Goal: Task Accomplishment & Management: Use online tool/utility

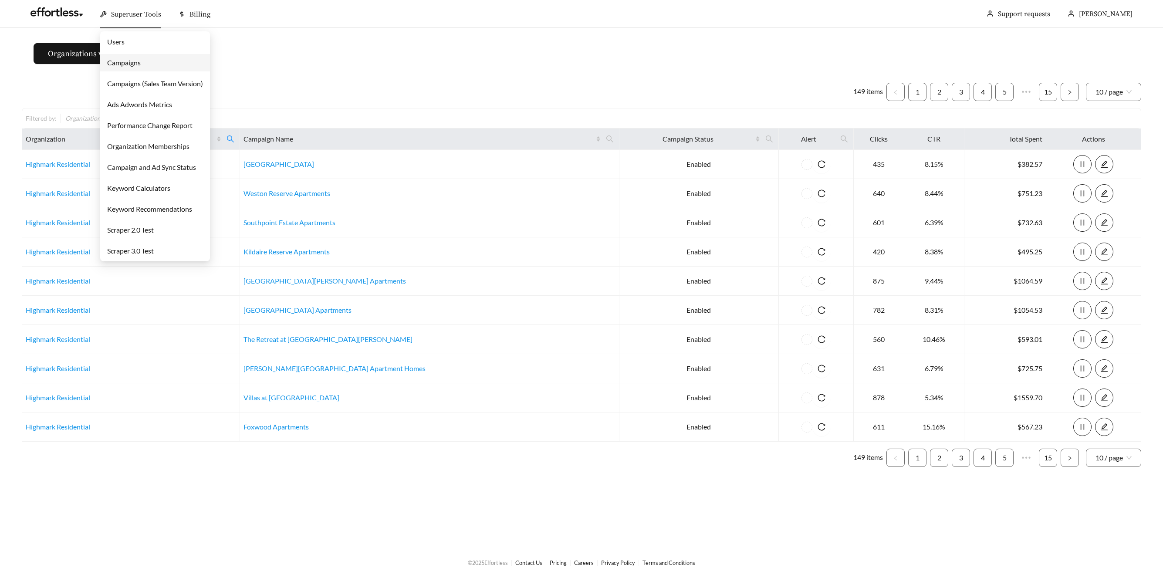
click at [130, 14] on span "Superuser Tools" at bounding box center [136, 14] width 50 height 9
click at [133, 60] on link "Campaigns" at bounding box center [124, 62] width 34 height 8
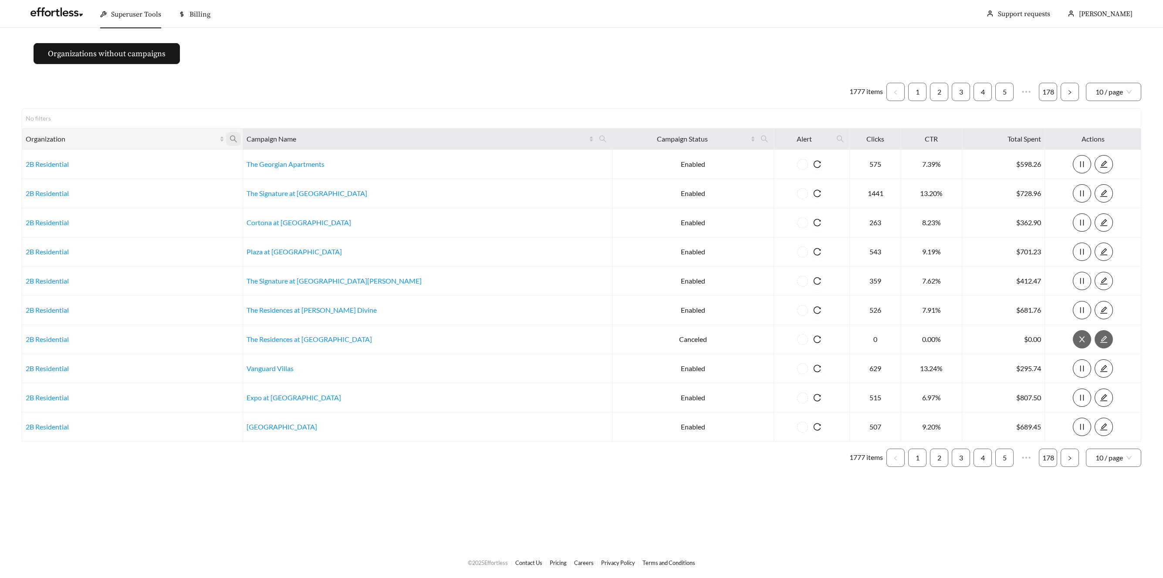
click at [237, 138] on icon "search" at bounding box center [234, 139] width 8 height 8
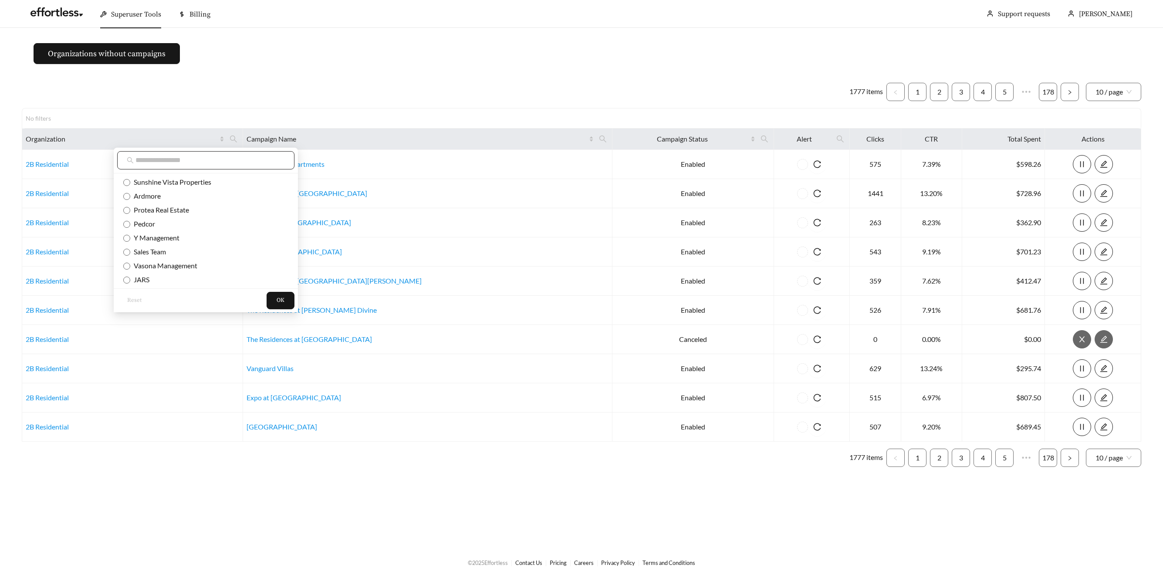
click at [236, 162] on input "text" at bounding box center [209, 160] width 149 height 10
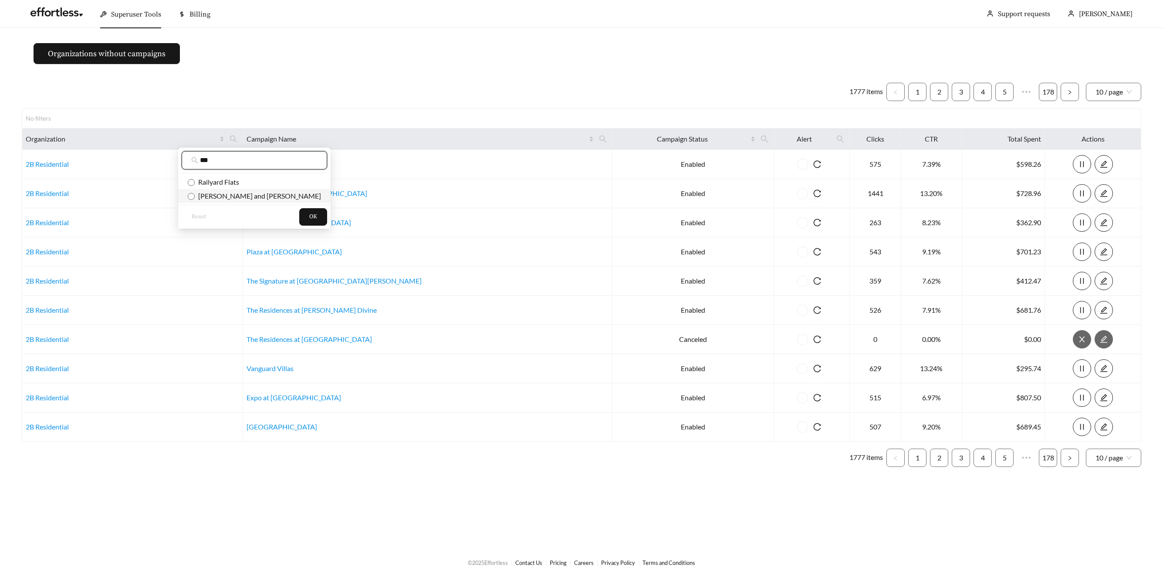
type input "***"
click at [235, 194] on span "Flaherty and Collins" at bounding box center [258, 196] width 126 height 8
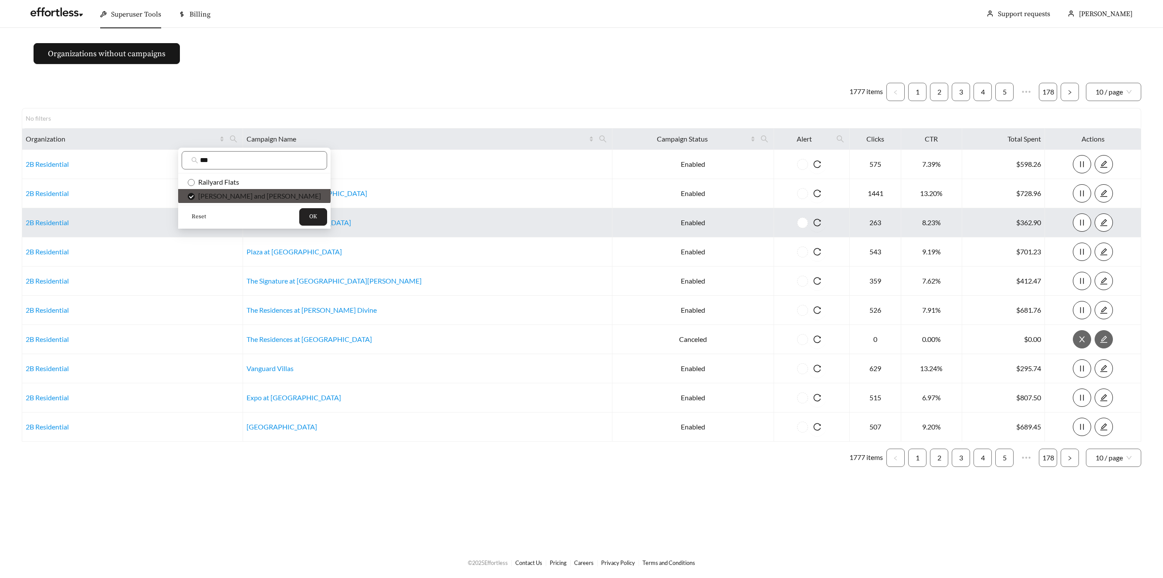
drag, startPoint x: 259, startPoint y: 218, endPoint x: 287, endPoint y: 213, distance: 28.4
click at [309, 218] on span "OK" at bounding box center [313, 217] width 8 height 9
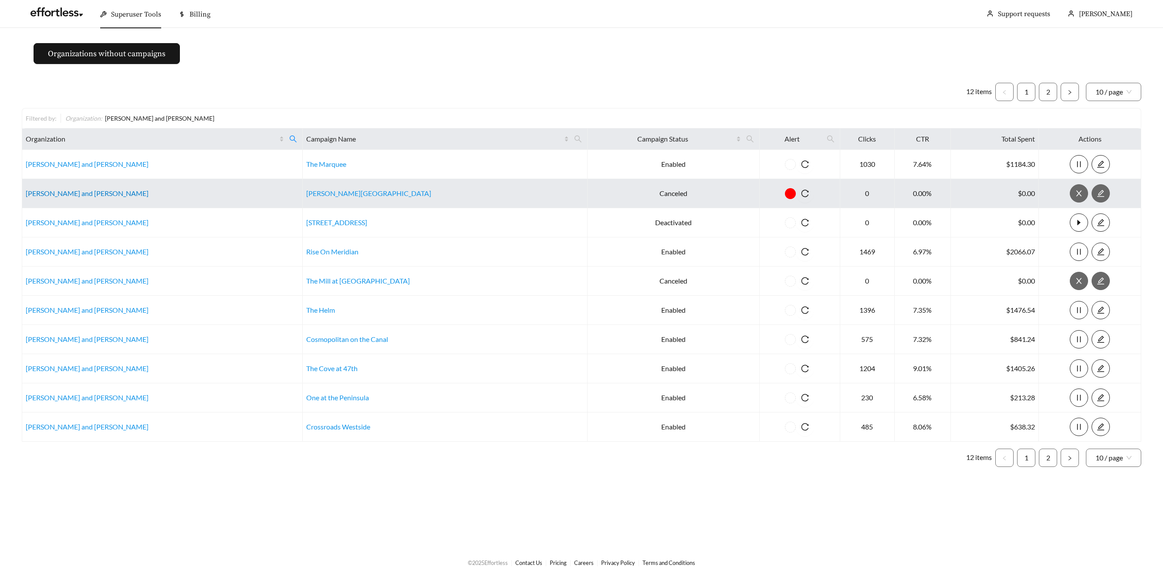
click at [68, 193] on link "Flaherty and Collins" at bounding box center [87, 193] width 123 height 8
click at [44, 191] on link "Flaherty and Collins" at bounding box center [87, 193] width 123 height 8
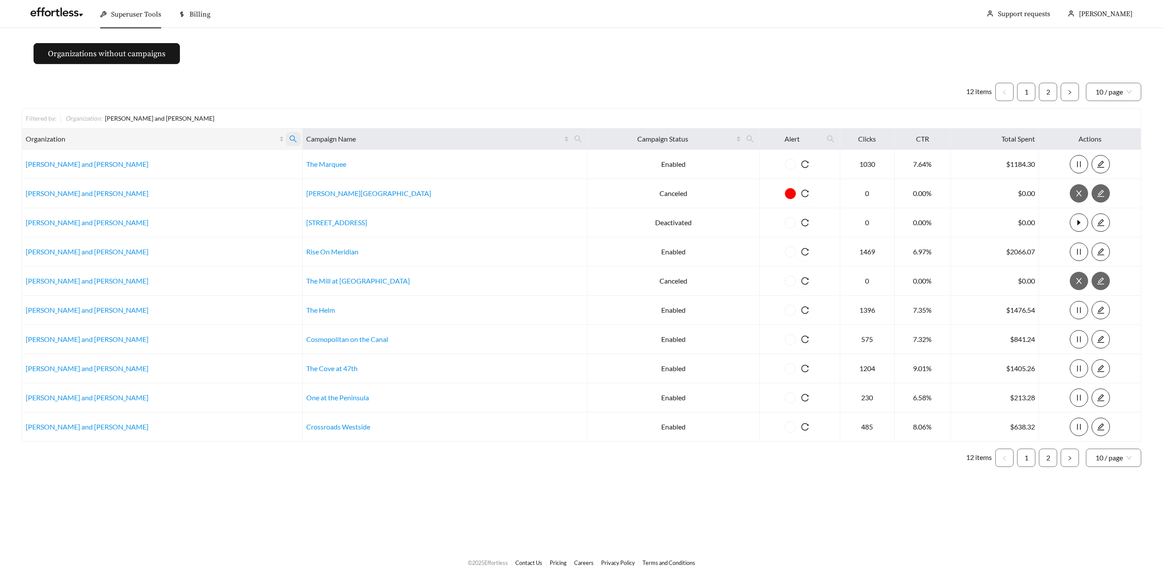
click at [289, 137] on icon "search" at bounding box center [293, 139] width 8 height 8
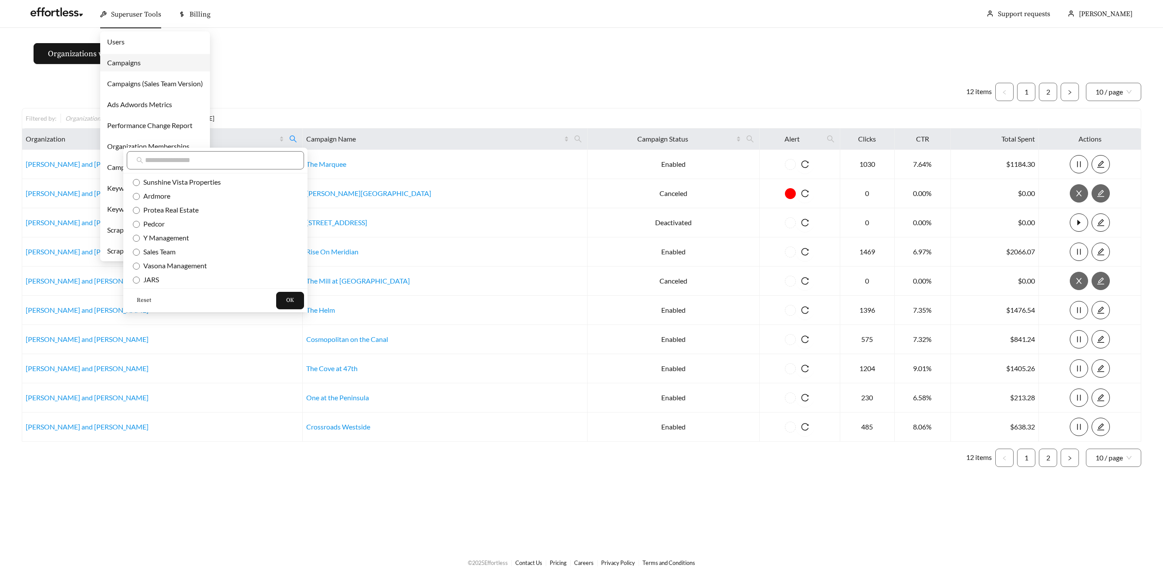
click at [129, 10] on span "Superuser Tools" at bounding box center [136, 14] width 50 height 9
click at [128, 63] on link "Campaigns" at bounding box center [124, 62] width 34 height 8
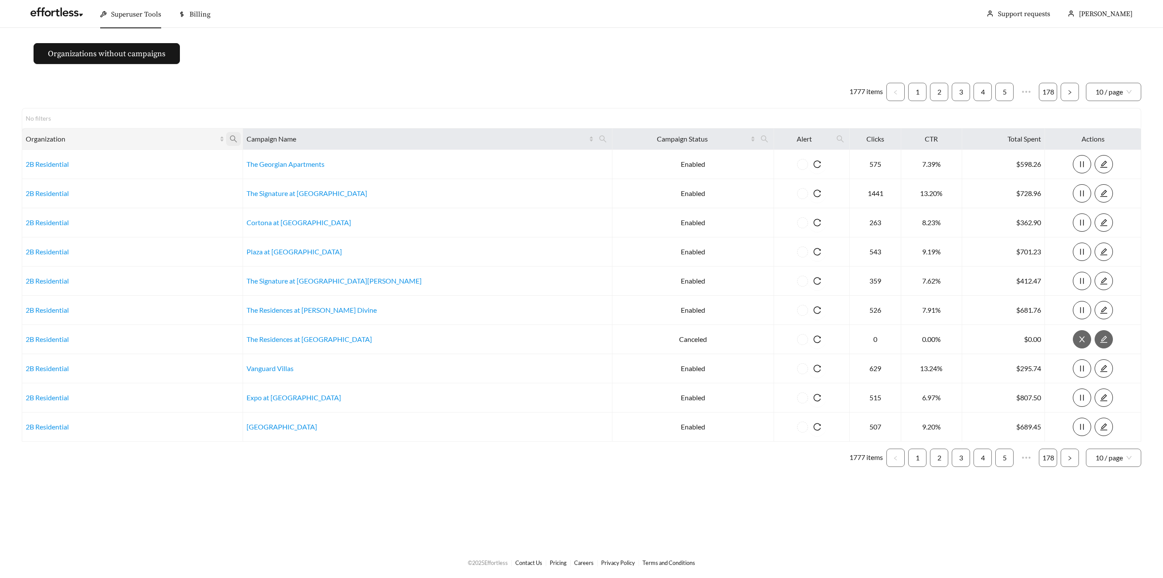
click at [237, 138] on icon "search" at bounding box center [234, 139] width 8 height 8
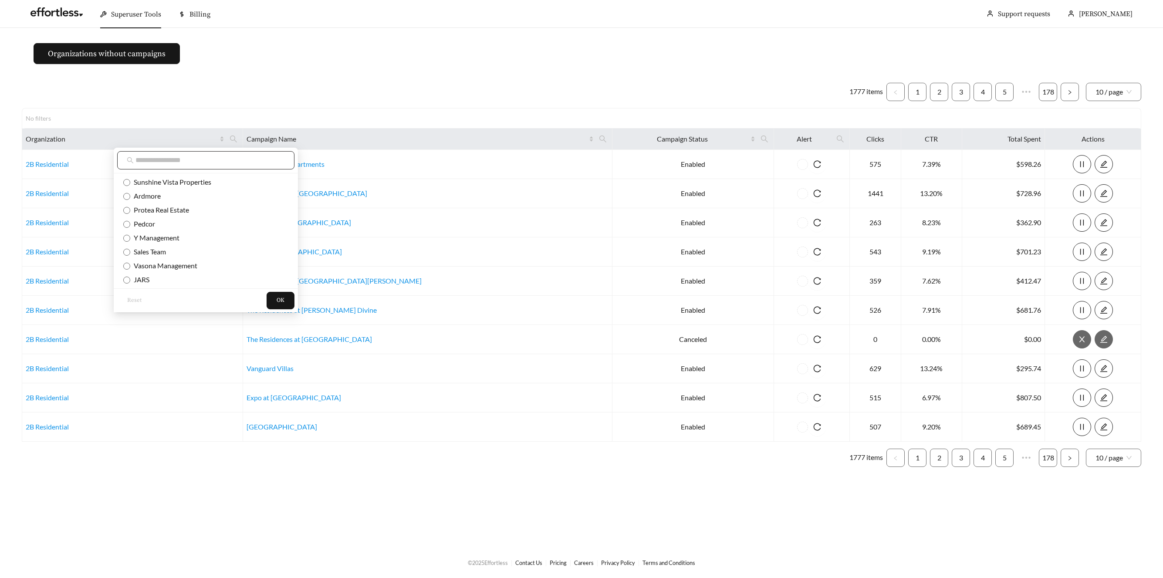
click at [239, 160] on input "text" at bounding box center [209, 160] width 149 height 10
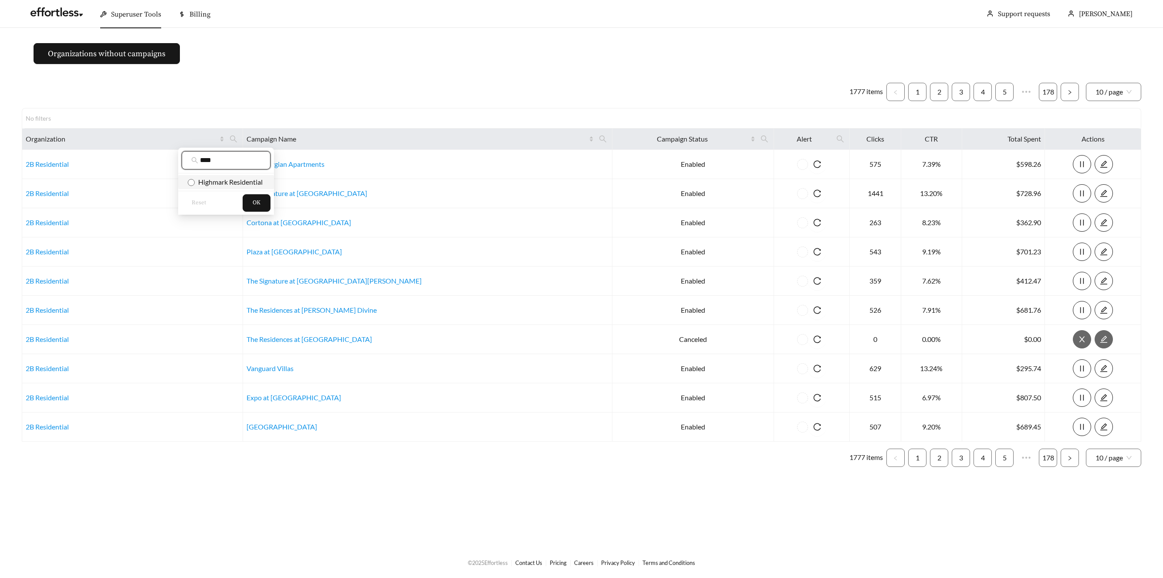
type input "****"
click at [220, 177] on span "Highmark Residential" at bounding box center [226, 182] width 77 height 10
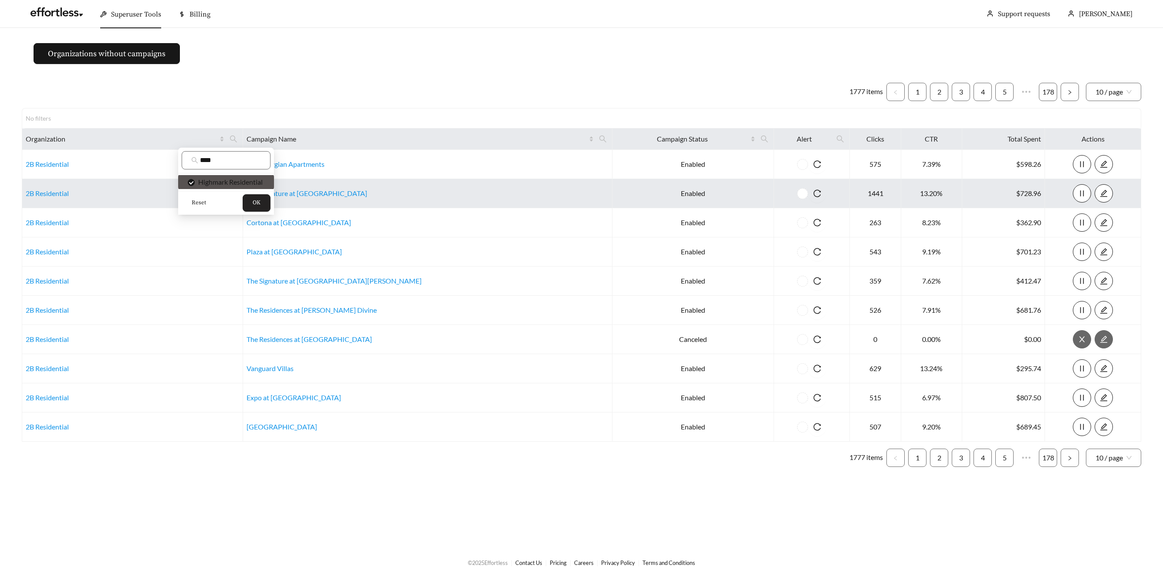
drag, startPoint x: 249, startPoint y: 206, endPoint x: 273, endPoint y: 196, distance: 25.8
click at [251, 205] on button "OK" at bounding box center [257, 202] width 28 height 17
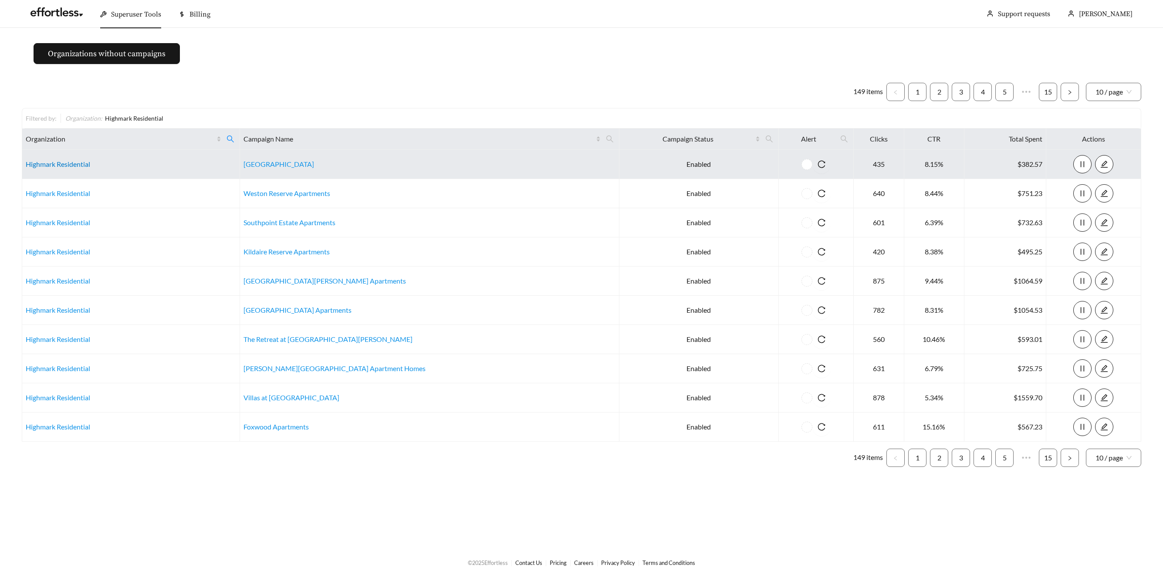
click at [61, 161] on link "Highmark Residential" at bounding box center [58, 164] width 64 height 8
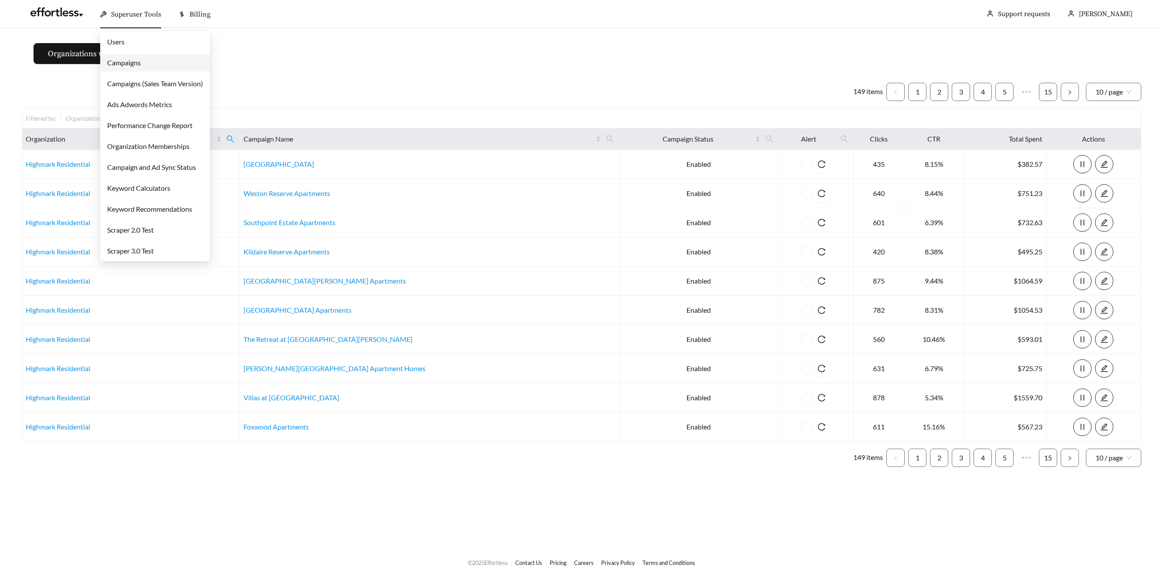
drag, startPoint x: 121, startPoint y: 20, endPoint x: 122, endPoint y: 27, distance: 7.5
click at [121, 19] on div "Superuser Tools" at bounding box center [130, 14] width 61 height 28
click at [135, 67] on link "Campaigns" at bounding box center [124, 62] width 34 height 8
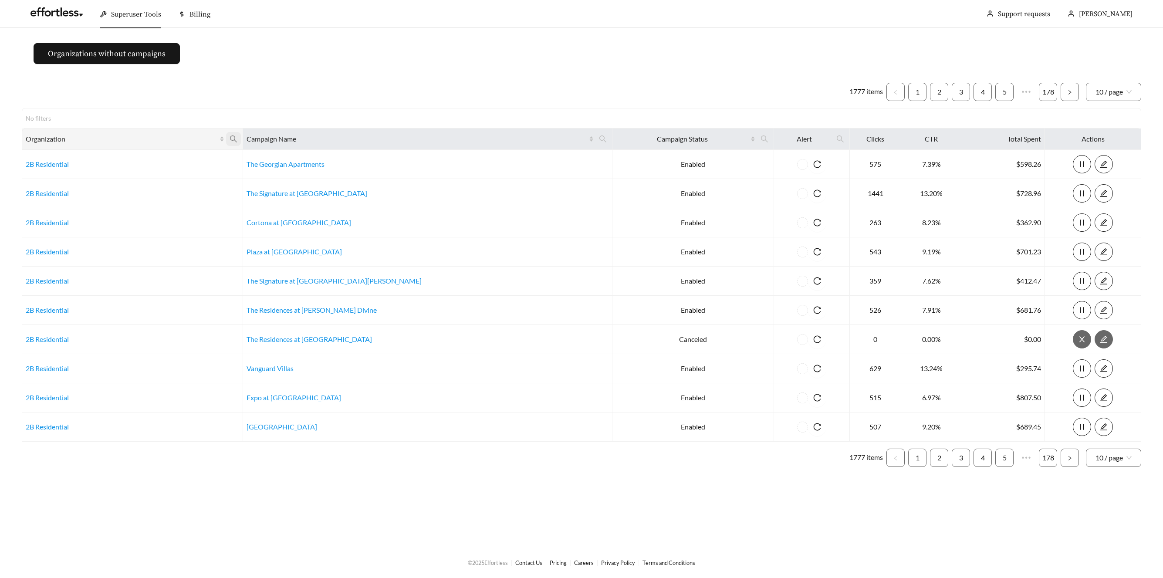
drag, startPoint x: 267, startPoint y: 135, endPoint x: 263, endPoint y: 144, distance: 9.2
click at [237, 136] on icon "search" at bounding box center [234, 139] width 8 height 8
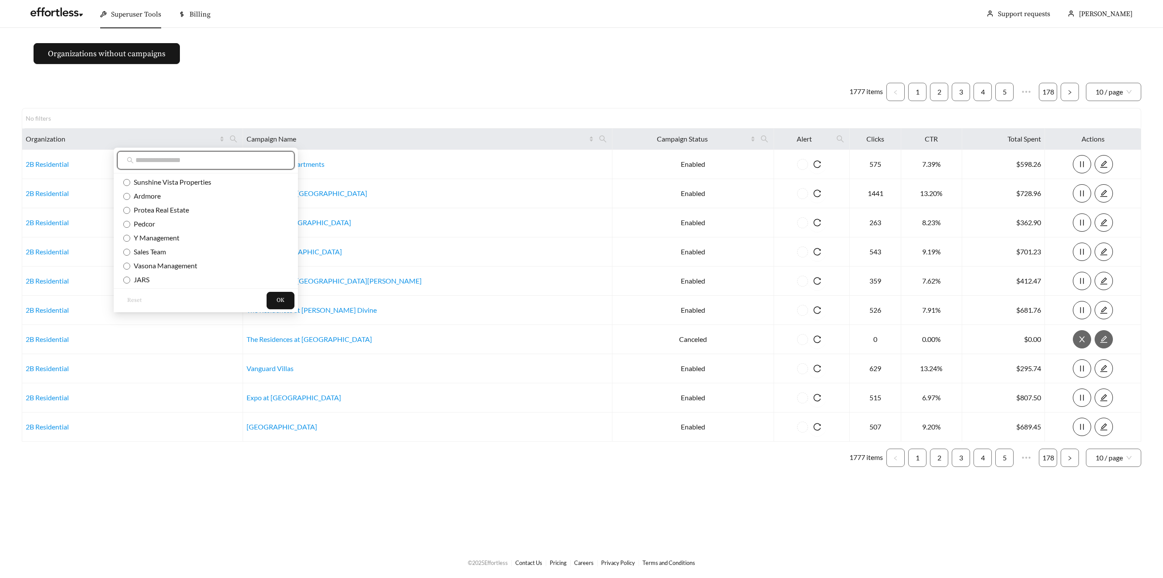
click at [224, 164] on input "text" at bounding box center [209, 160] width 149 height 10
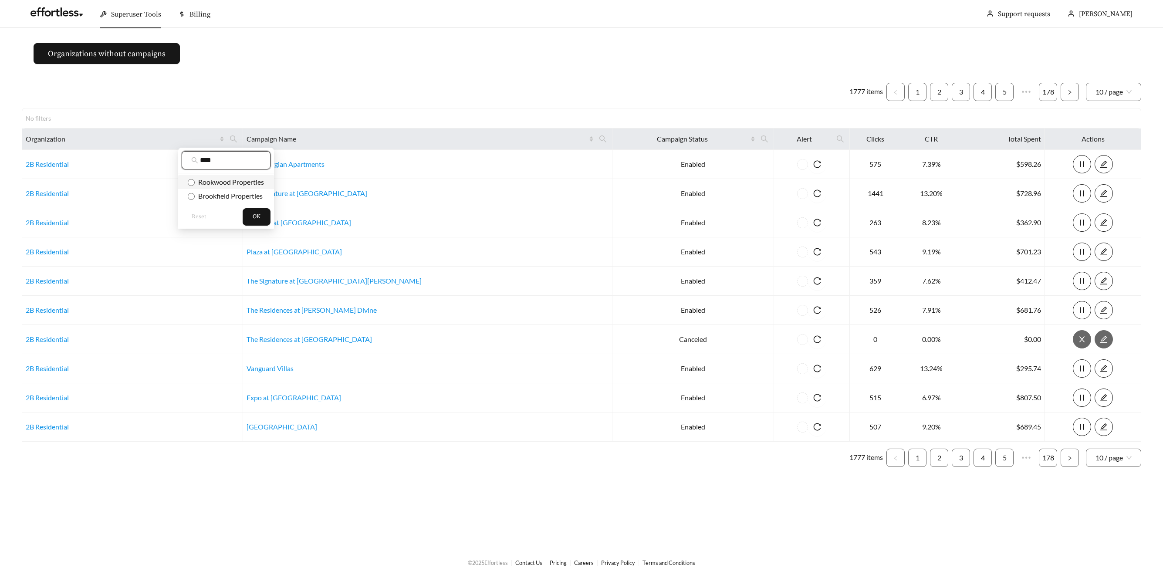
type input "****"
click at [221, 182] on span "Rookwood Properties" at bounding box center [229, 182] width 69 height 8
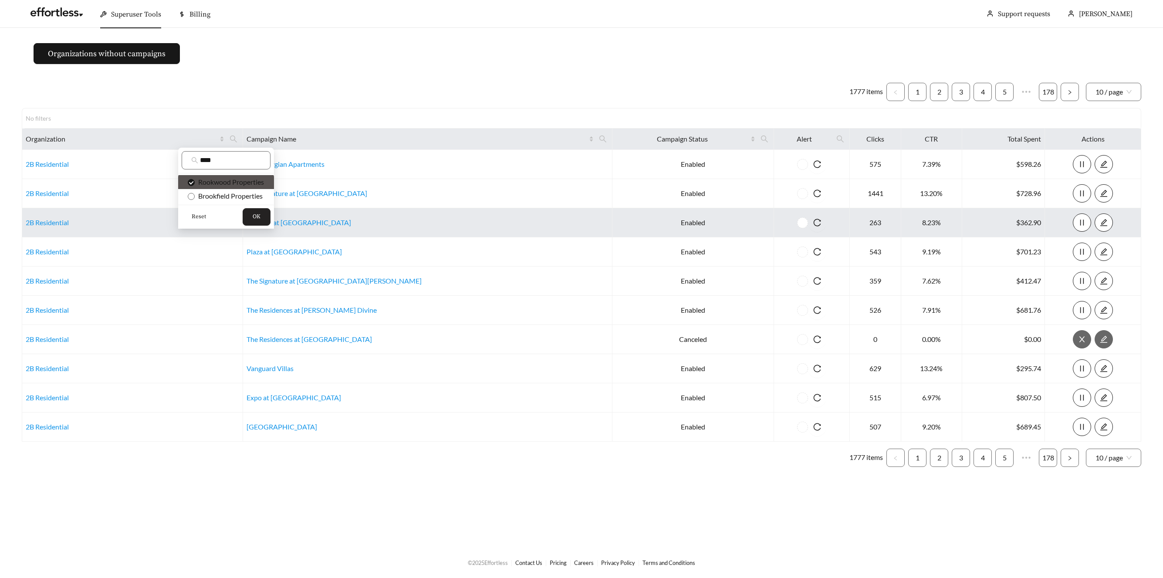
drag, startPoint x: 257, startPoint y: 213, endPoint x: 259, endPoint y: 210, distance: 4.7
click at [256, 213] on span "OK" at bounding box center [257, 217] width 8 height 9
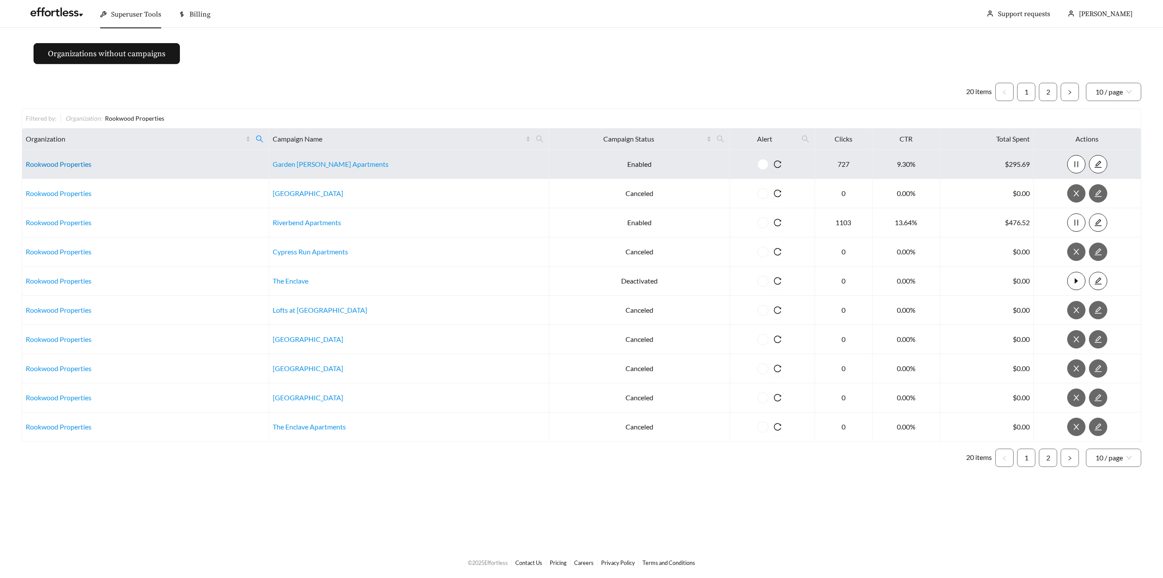
click at [81, 162] on link "Rookwood Properties" at bounding box center [59, 164] width 66 height 8
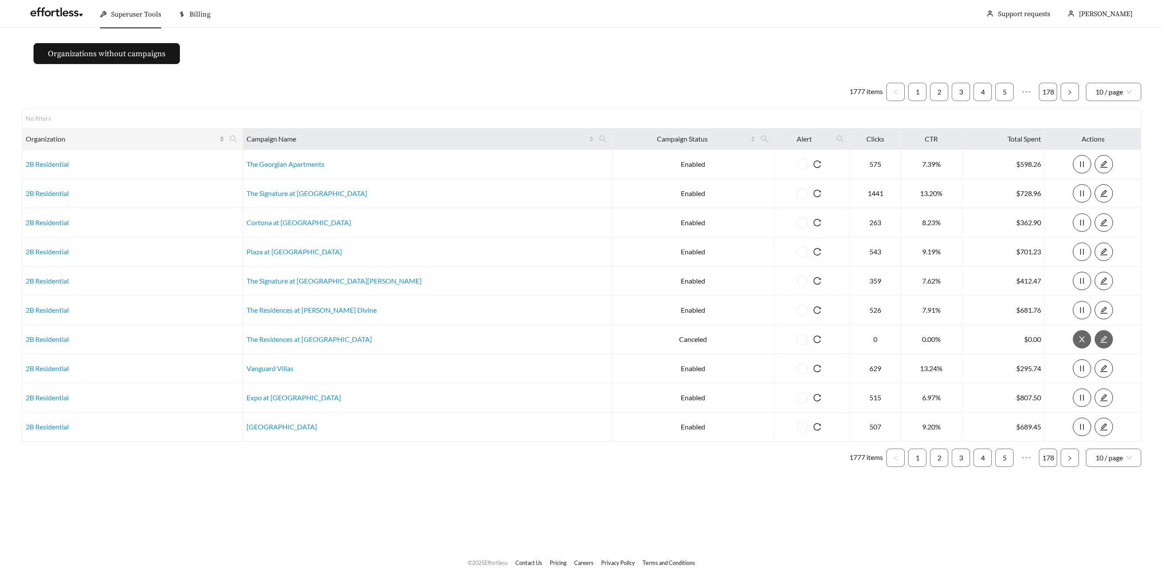
drag, startPoint x: 267, startPoint y: 136, endPoint x: 251, endPoint y: 143, distance: 17.2
click at [237, 136] on icon "search" at bounding box center [234, 139] width 8 height 8
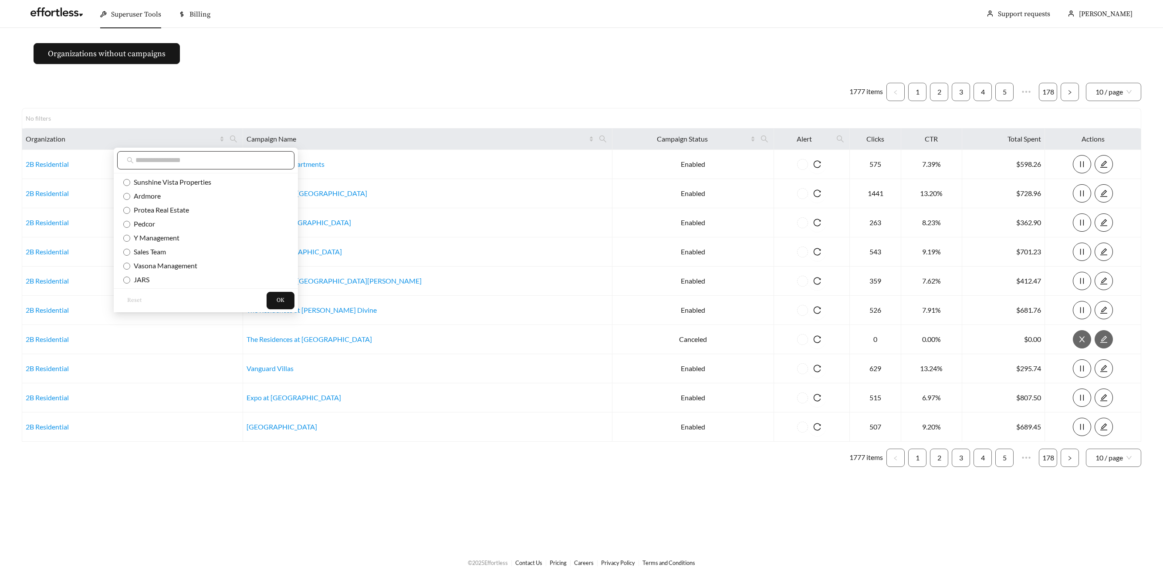
click at [155, 158] on input "text" at bounding box center [209, 160] width 149 height 10
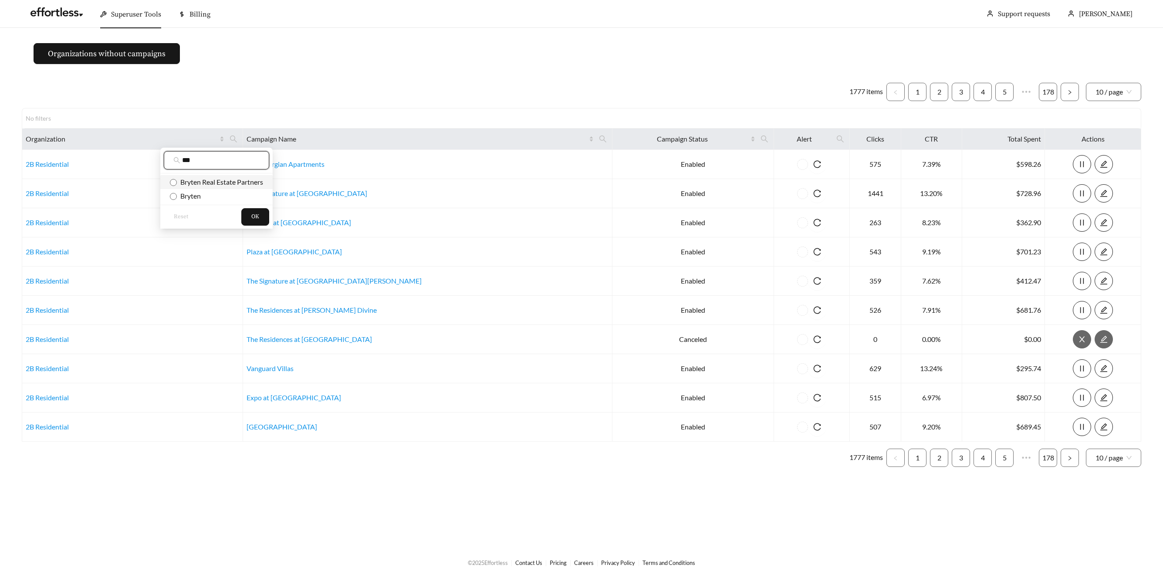
type input "***"
drag, startPoint x: 189, startPoint y: 179, endPoint x: 183, endPoint y: 177, distance: 6.6
click at [187, 179] on span "Bryten Real Estate Partners" at bounding box center [220, 182] width 86 height 8
click at [258, 217] on span "OK" at bounding box center [255, 217] width 8 height 9
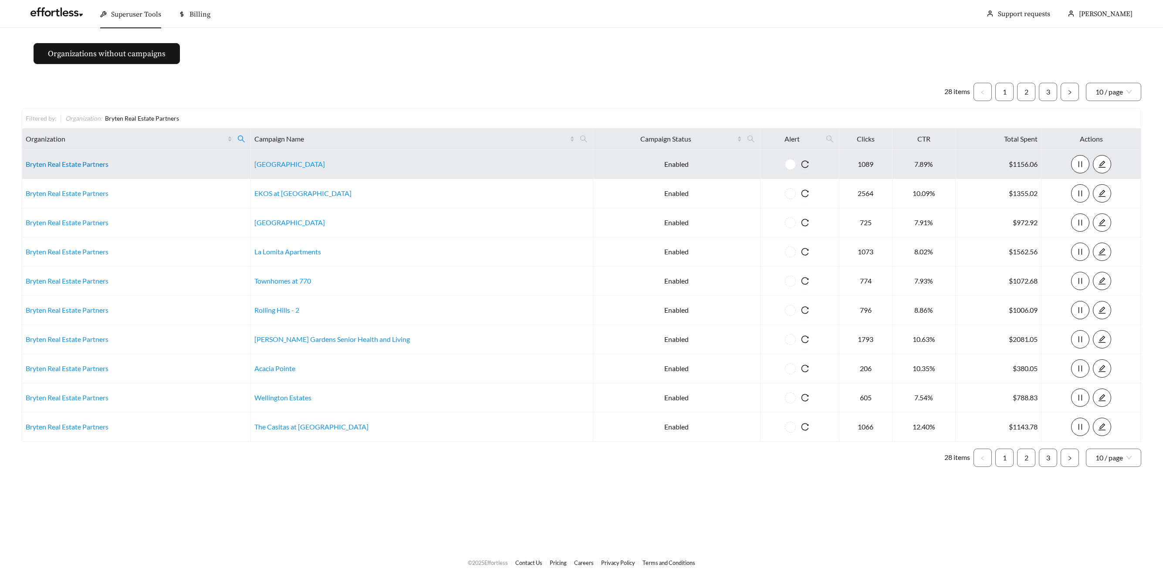
click at [65, 165] on link "Bryten Real Estate Partners" at bounding box center [67, 164] width 83 height 8
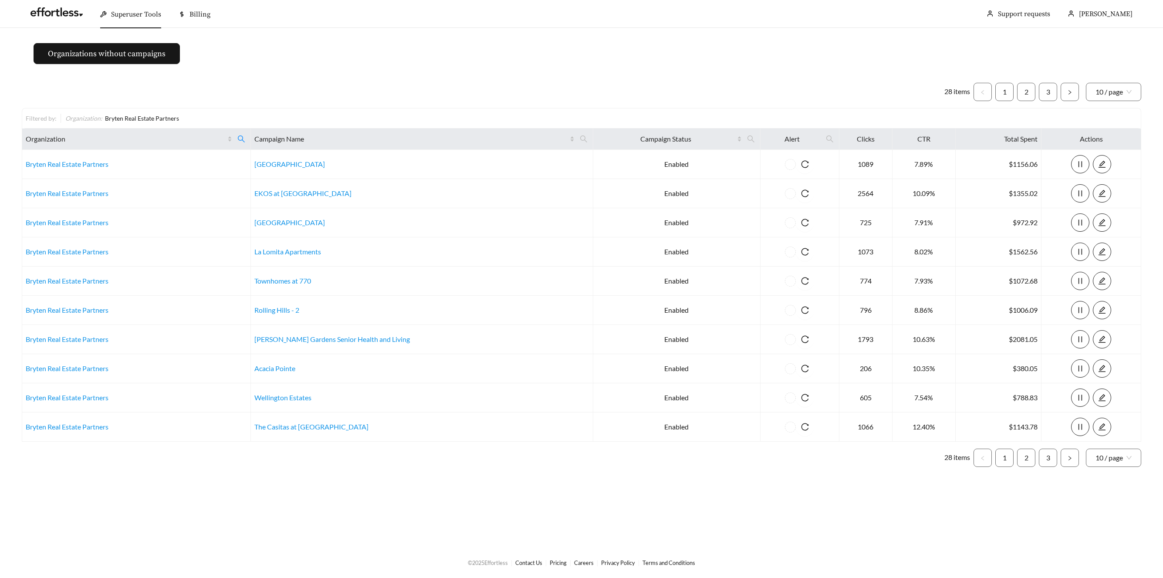
click at [120, 13] on span "Superuser Tools" at bounding box center [136, 14] width 50 height 9
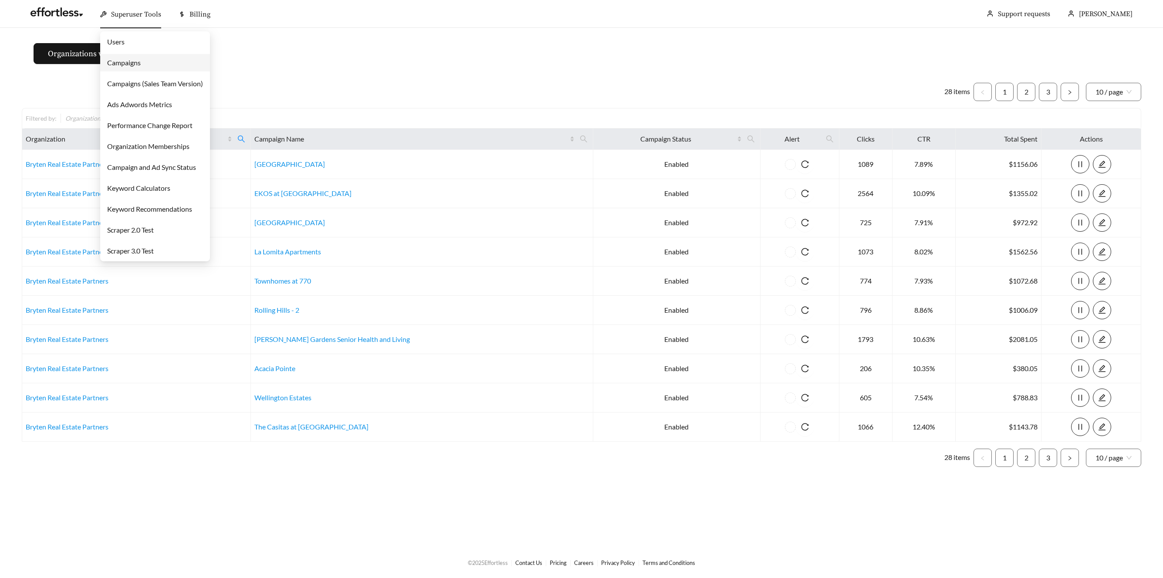
click at [123, 62] on link "Campaigns" at bounding box center [124, 62] width 34 height 8
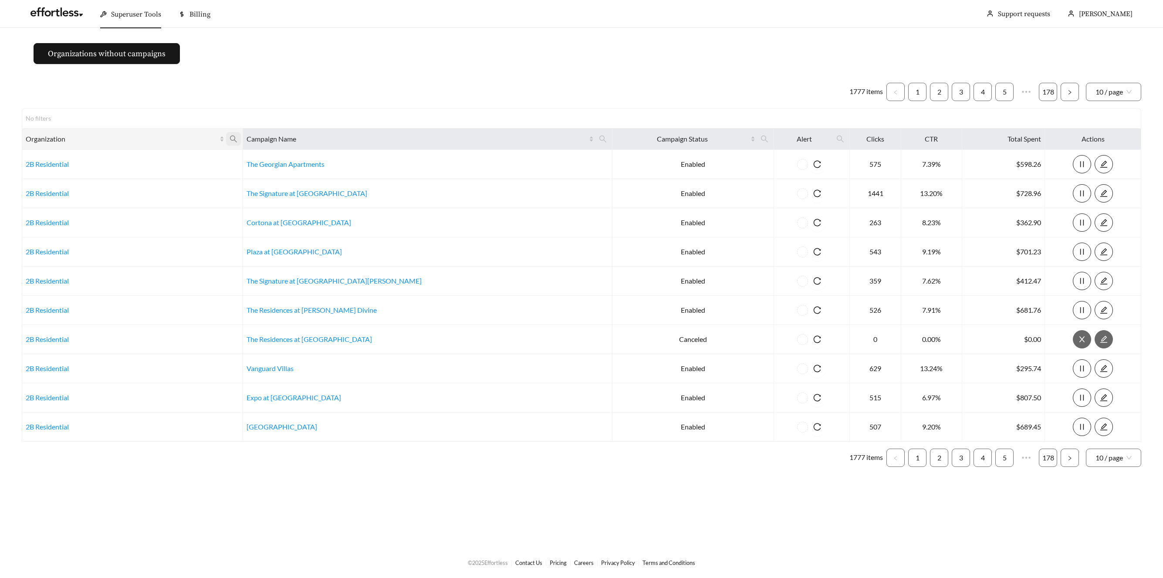
click at [237, 136] on icon "search" at bounding box center [233, 138] width 7 height 7
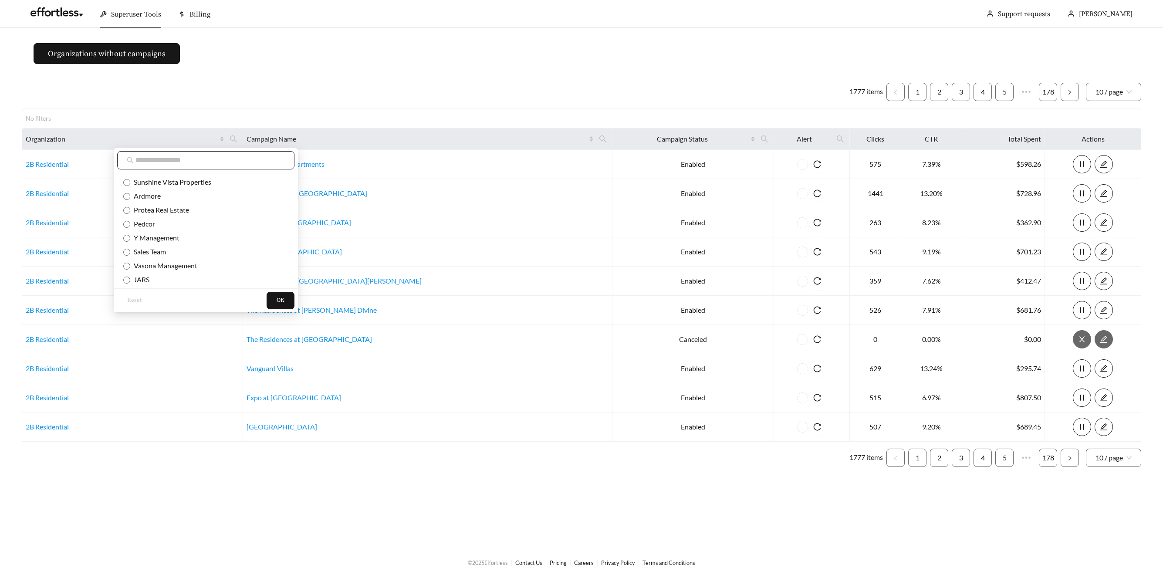
click at [212, 158] on input "text" at bounding box center [209, 160] width 149 height 10
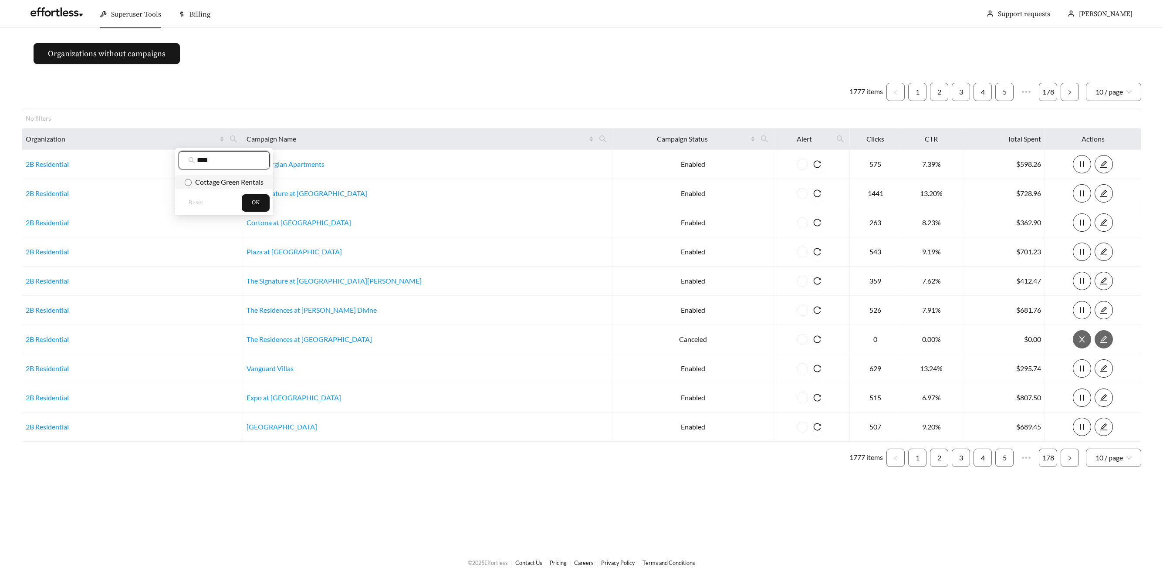
type input "****"
drag, startPoint x: 224, startPoint y: 183, endPoint x: 247, endPoint y: 192, distance: 24.0
click at [226, 183] on span "Cottage Green Rentals" at bounding box center [228, 182] width 72 height 8
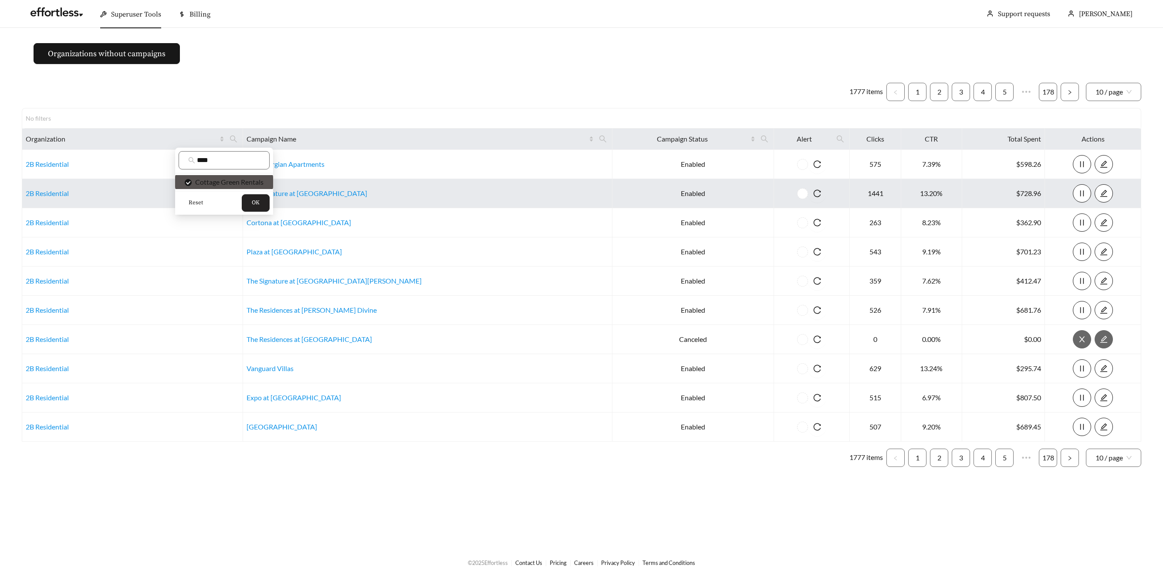
click at [264, 203] on button "OK" at bounding box center [256, 202] width 28 height 17
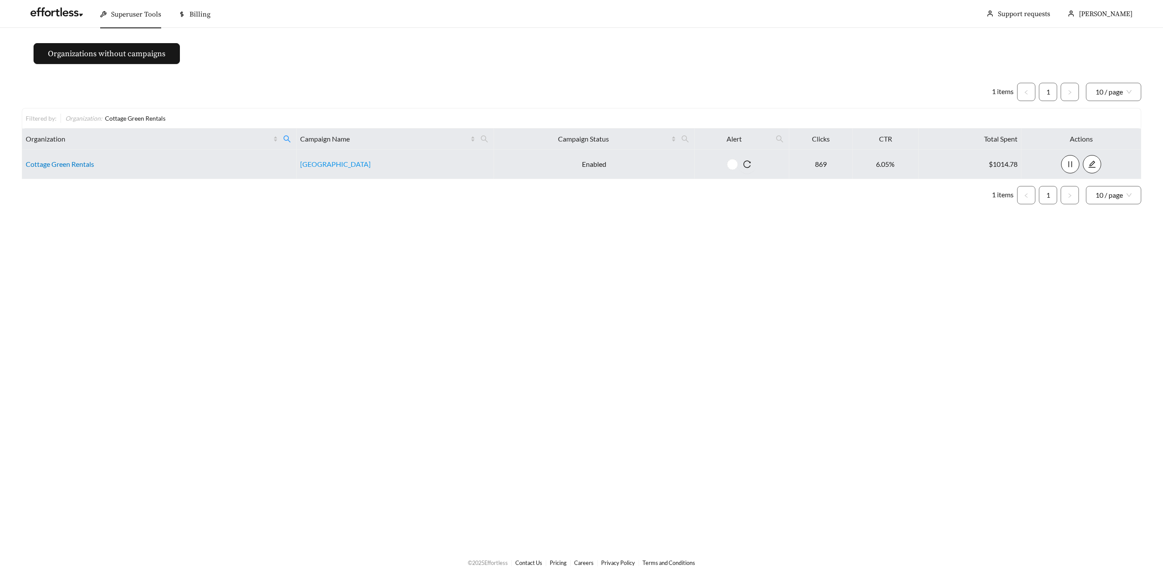
click at [37, 164] on link "Cottage Green Rentals" at bounding box center [60, 164] width 68 height 8
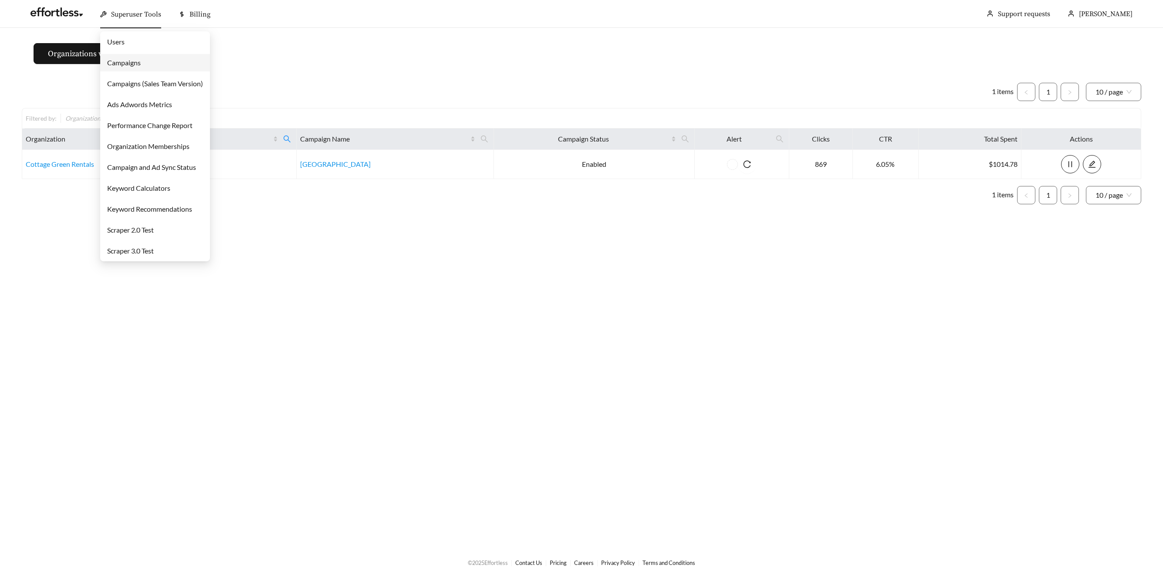
click at [136, 16] on span "Superuser Tools" at bounding box center [136, 14] width 50 height 9
drag, startPoint x: 126, startPoint y: 61, endPoint x: 130, endPoint y: 61, distance: 4.4
click at [126, 61] on link "Campaigns" at bounding box center [124, 62] width 34 height 8
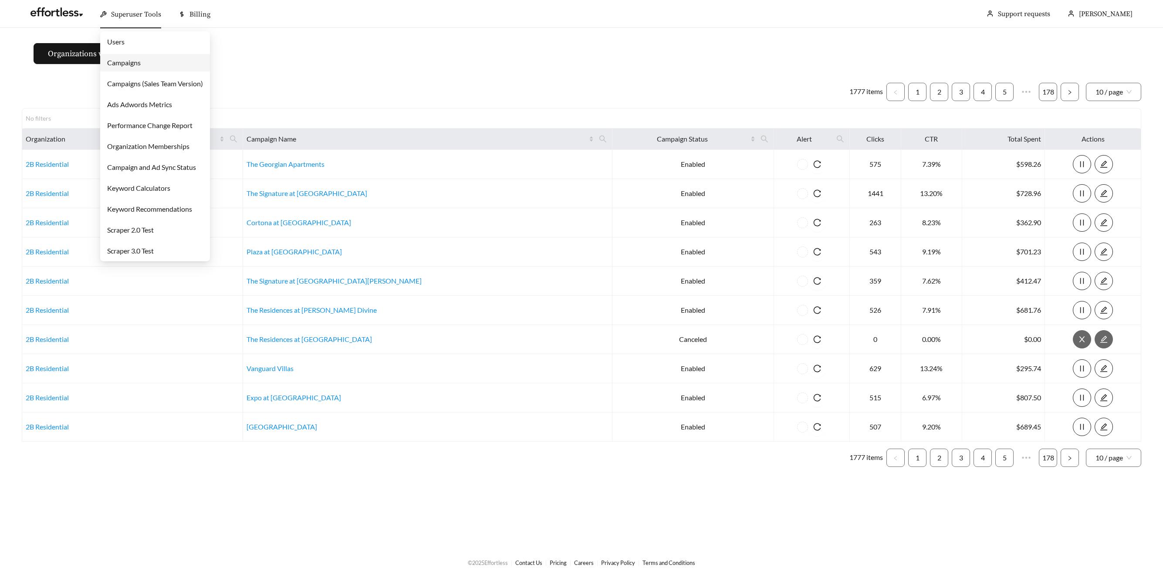
click at [129, 11] on span "Superuser Tools" at bounding box center [136, 14] width 50 height 9
click at [130, 71] on ul "Users Campaigns Campaigns (Sales Team Version) Ads Adwords Metrics Performance …" at bounding box center [155, 146] width 110 height 230
click at [130, 67] on link "Campaigns" at bounding box center [124, 62] width 34 height 8
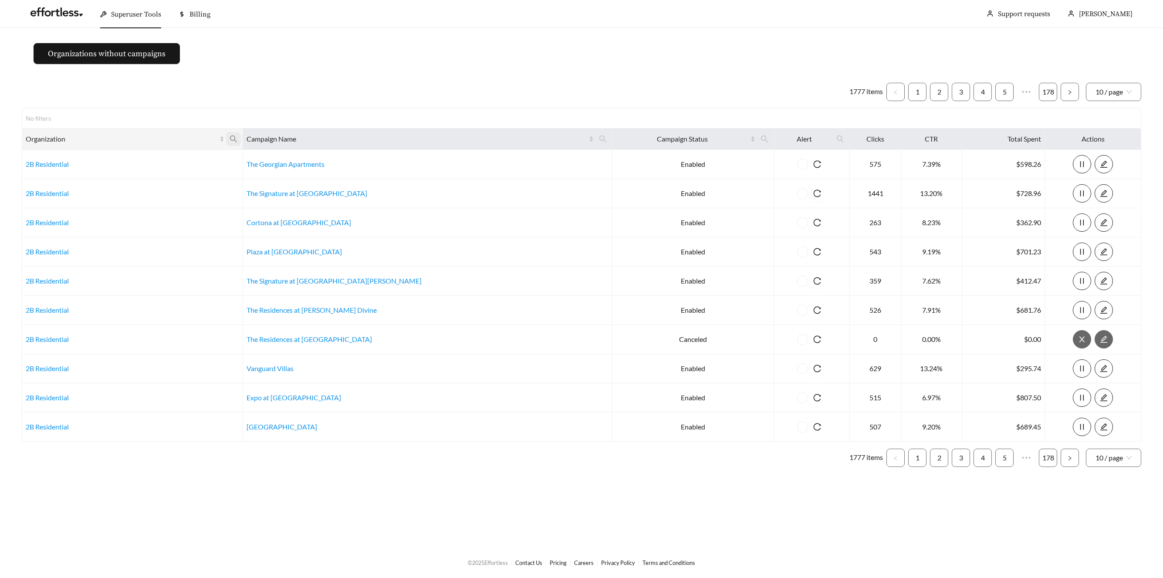
click at [241, 144] on span at bounding box center [233, 139] width 15 height 14
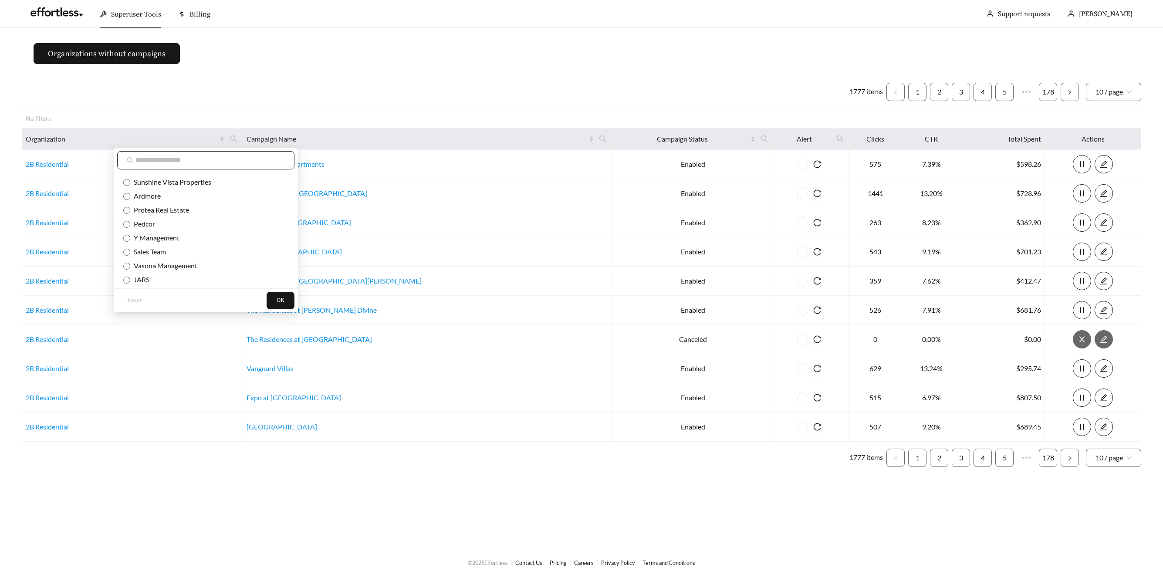
click at [220, 165] on span at bounding box center [205, 160] width 177 height 18
click at [222, 161] on input "text" at bounding box center [209, 160] width 149 height 10
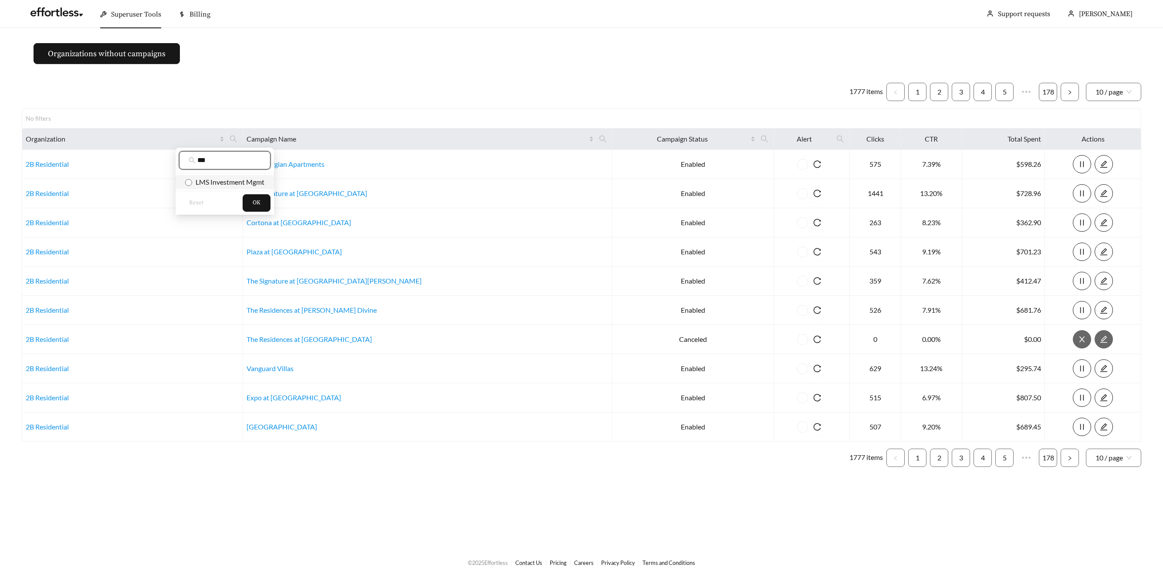
type input "***"
drag, startPoint x: 228, startPoint y: 178, endPoint x: 243, endPoint y: 191, distance: 20.0
click at [228, 178] on span "LMS Investment Mgmt" at bounding box center [228, 182] width 72 height 8
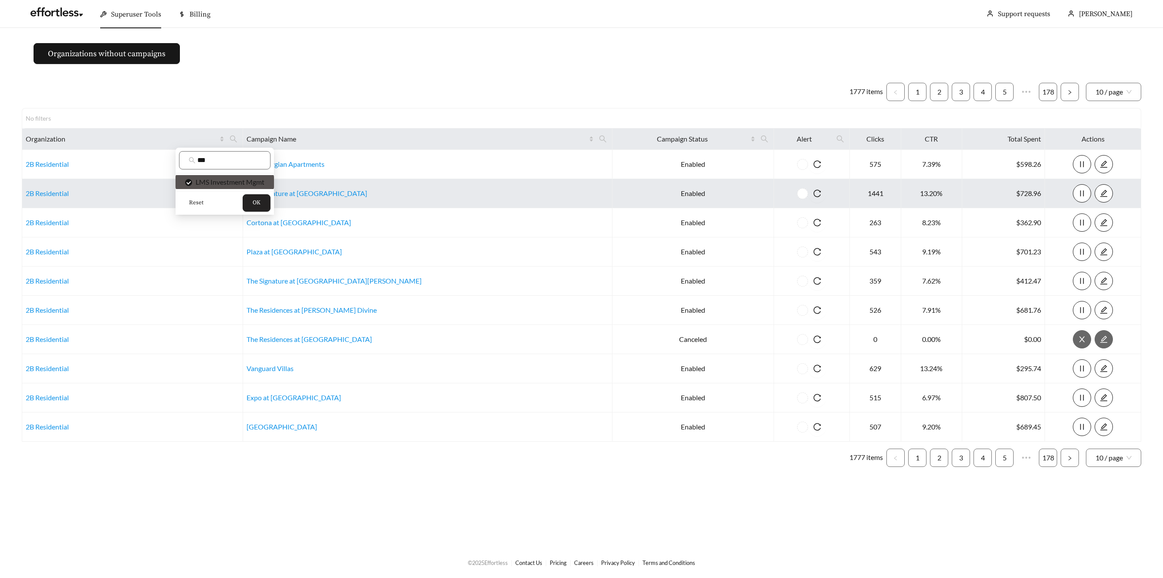
click at [257, 200] on span "OK" at bounding box center [257, 203] width 8 height 9
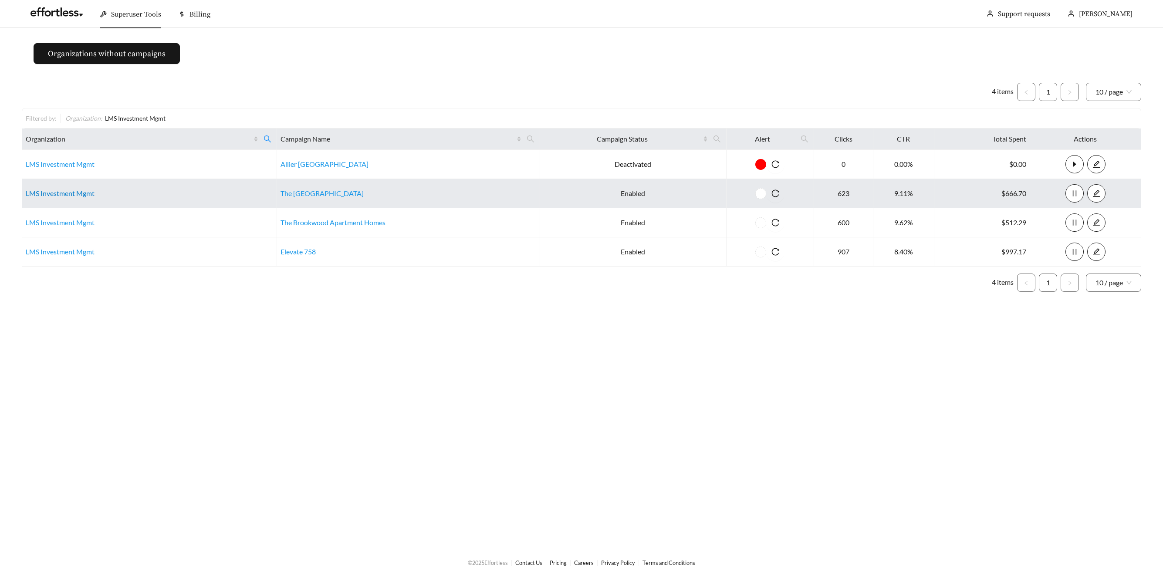
click at [51, 195] on link "LMS Investment Mgmt" at bounding box center [60, 193] width 69 height 8
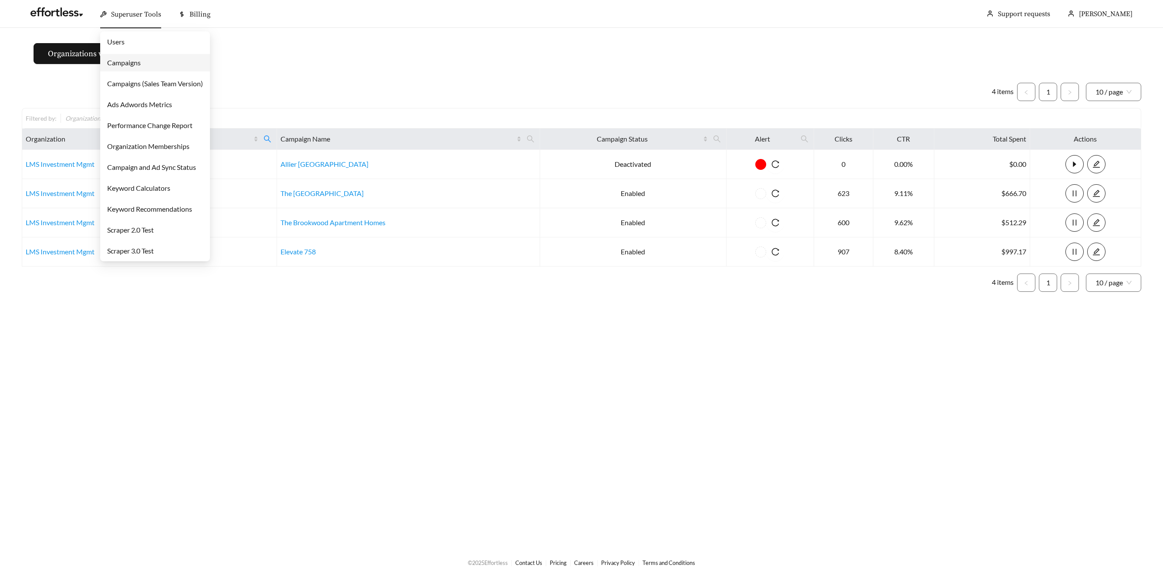
drag, startPoint x: 123, startPoint y: 9, endPoint x: 127, endPoint y: 57, distance: 48.1
click at [123, 9] on div "Superuser Tools" at bounding box center [130, 14] width 61 height 28
click at [128, 62] on link "Campaigns" at bounding box center [124, 62] width 34 height 8
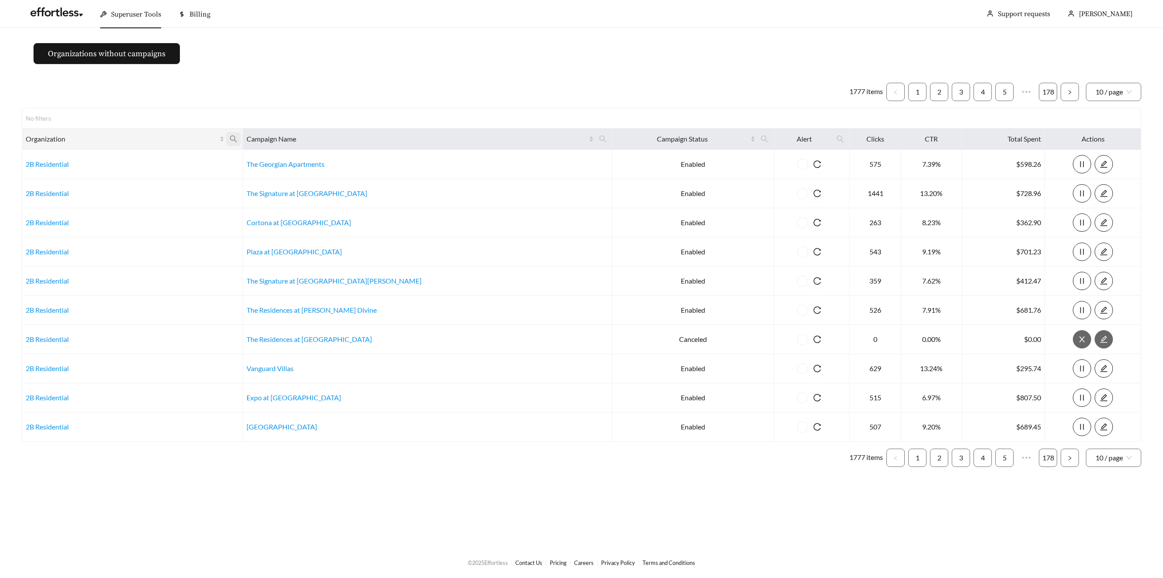
click at [237, 138] on icon "search" at bounding box center [234, 139] width 8 height 8
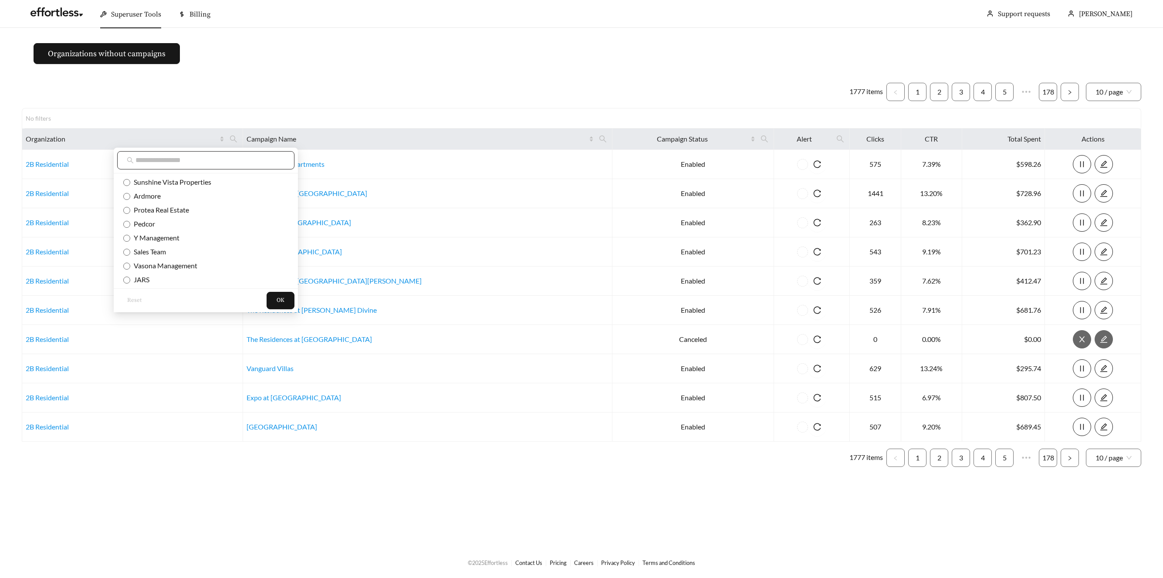
click at [223, 159] on input "text" at bounding box center [209, 160] width 149 height 10
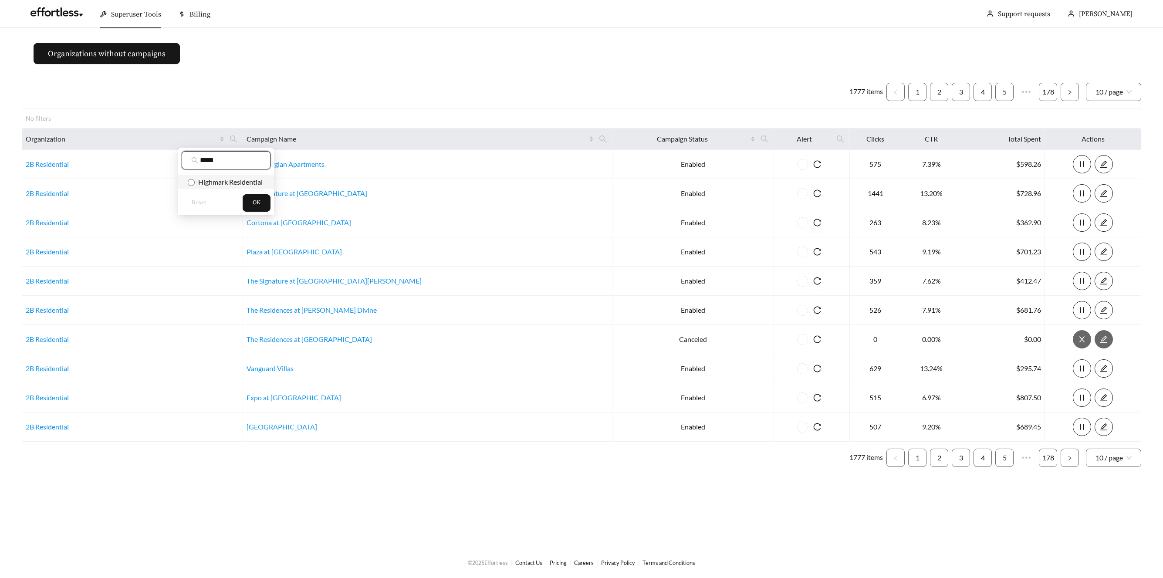
type input "*****"
click at [232, 185] on span "Highmark Residential" at bounding box center [229, 182] width 68 height 8
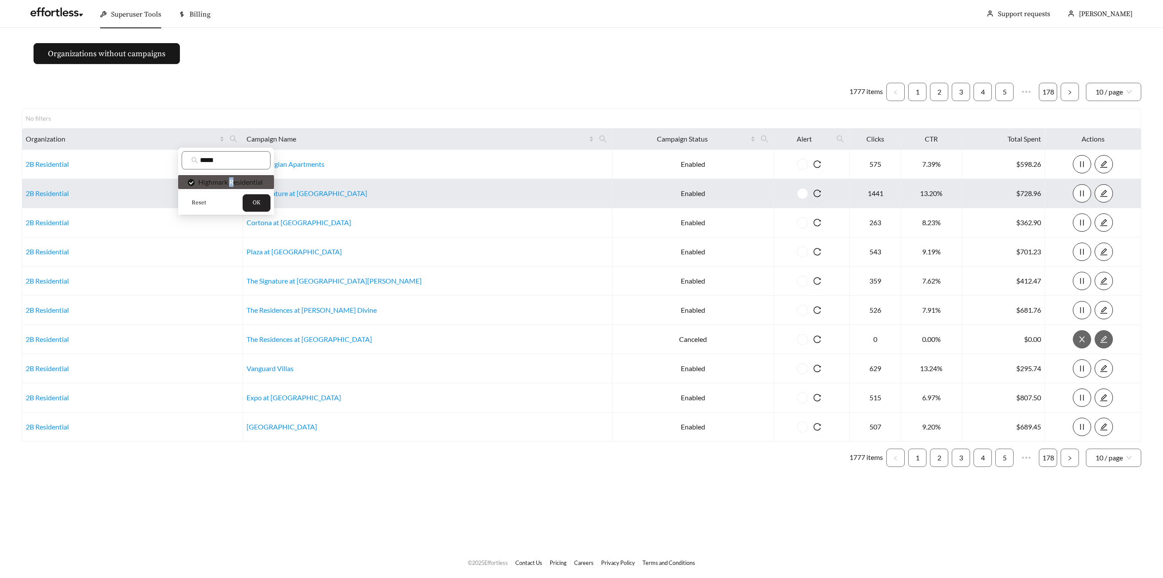
click at [258, 200] on span "OK" at bounding box center [257, 203] width 8 height 9
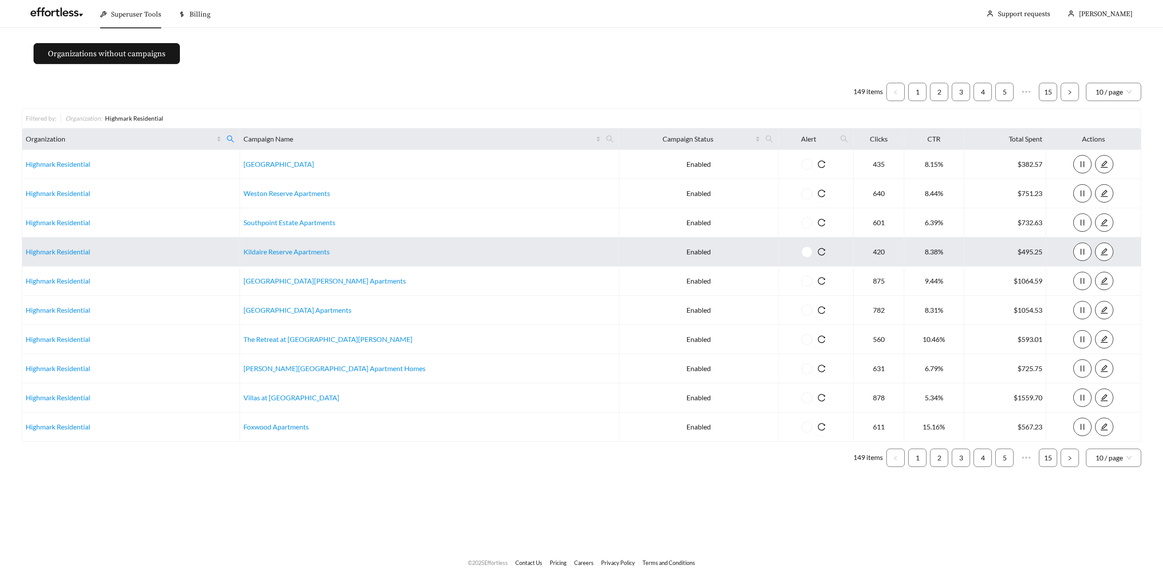
click at [34, 244] on td "Highmark Residential" at bounding box center [131, 251] width 218 height 29
click at [37, 253] on link "Highmark Residential" at bounding box center [58, 251] width 64 height 8
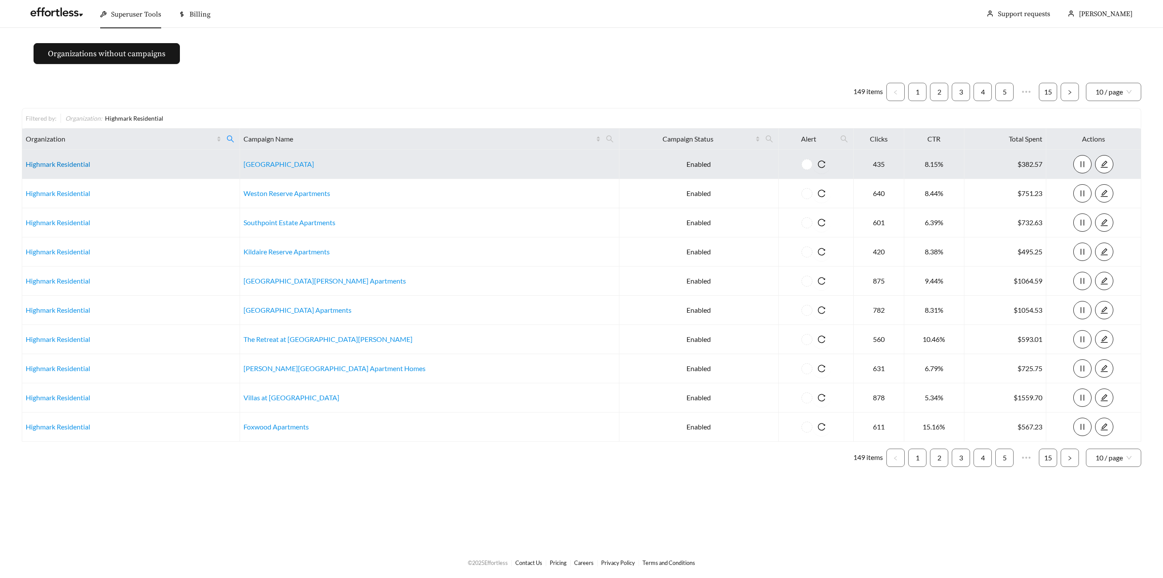
click at [57, 165] on link "Highmark Residential" at bounding box center [58, 164] width 64 height 8
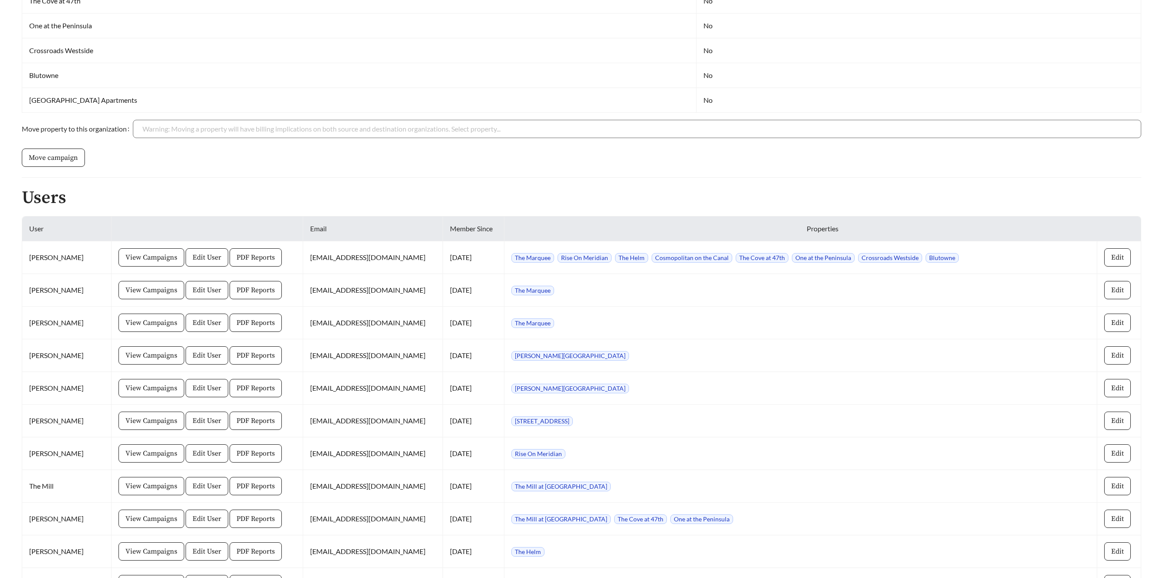
scroll to position [461, 0]
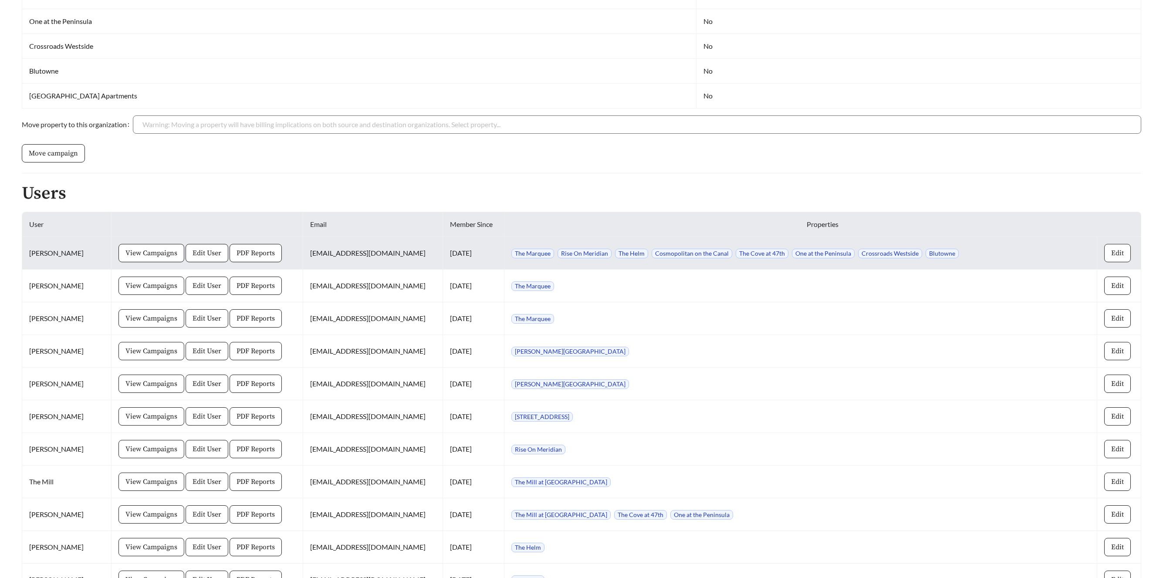
click at [1120, 255] on button "Edit" at bounding box center [1117, 253] width 27 height 18
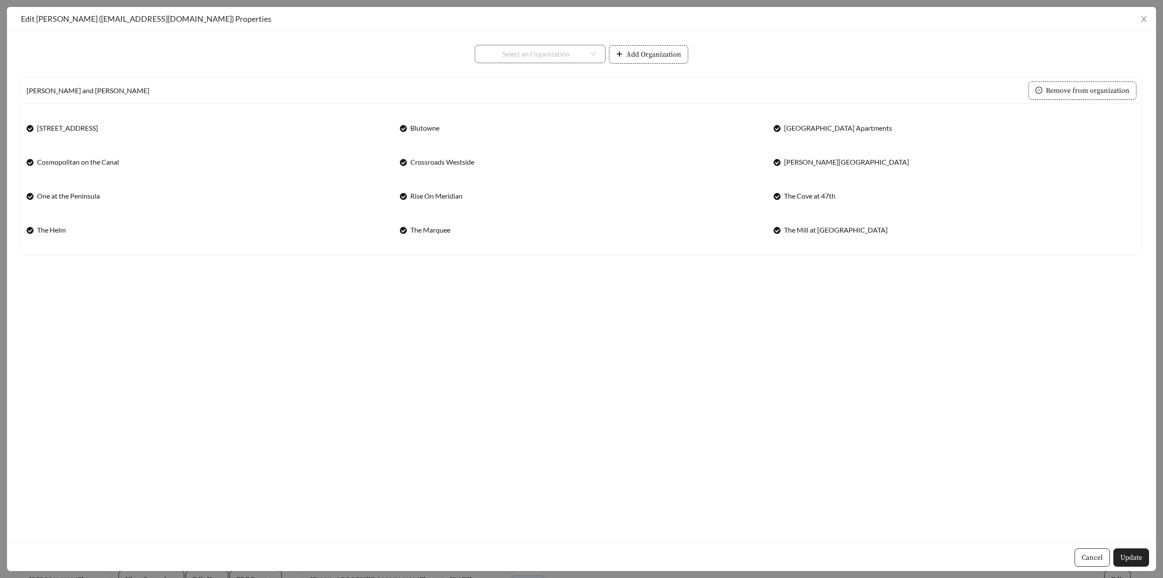
drag, startPoint x: 1132, startPoint y: 559, endPoint x: 1143, endPoint y: 550, distance: 13.6
click at [1133, 558] on span "Update" at bounding box center [1131, 557] width 22 height 10
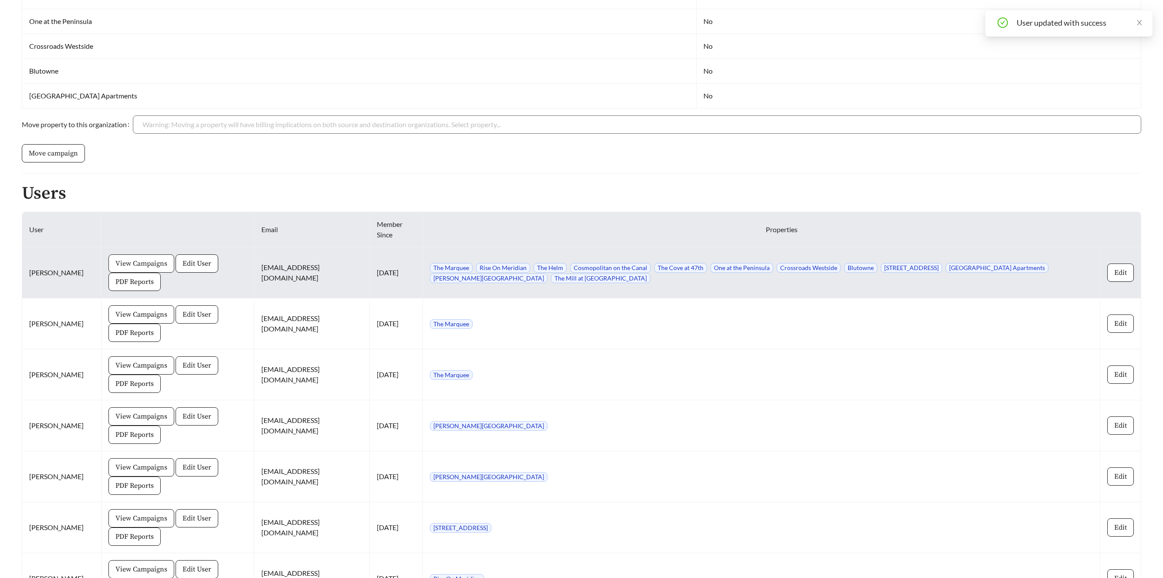
click at [143, 264] on span "View Campaigns" at bounding box center [141, 263] width 52 height 10
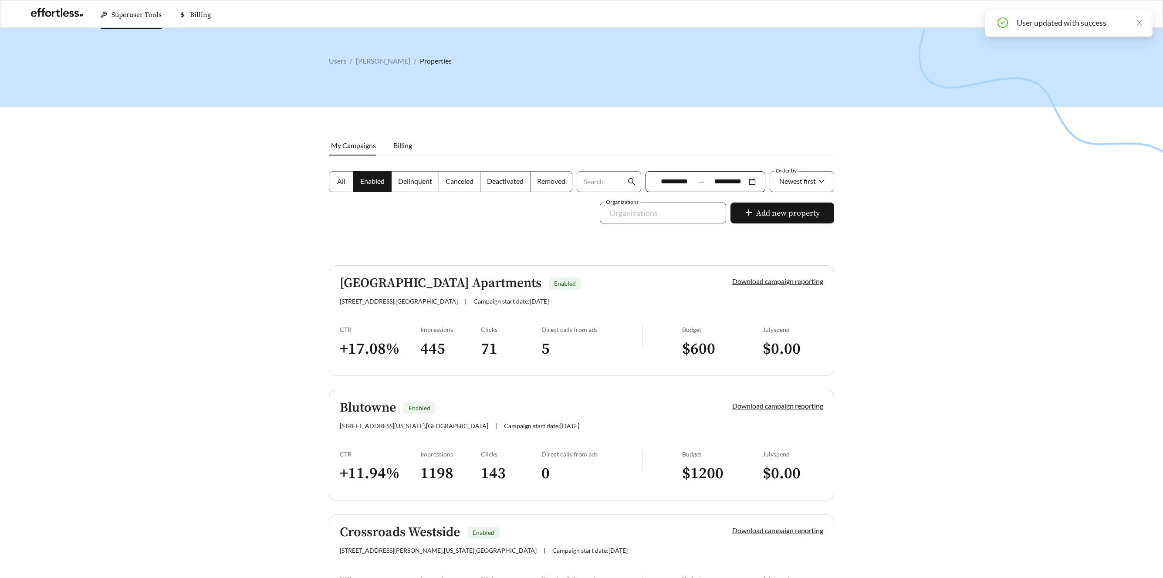
click at [342, 187] on label "All" at bounding box center [341, 181] width 25 height 21
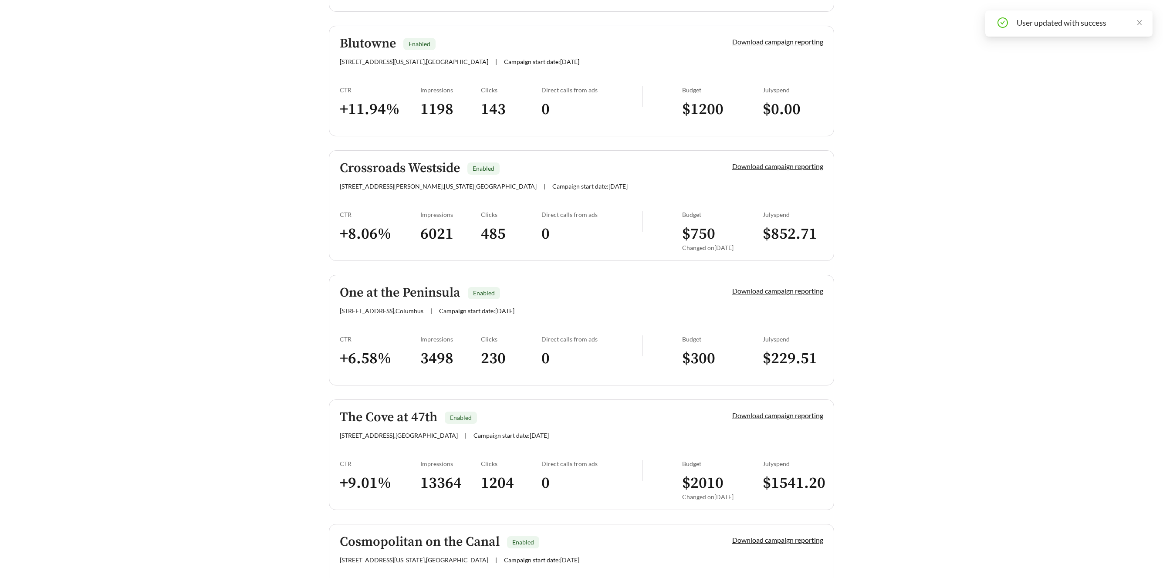
scroll to position [369, 0]
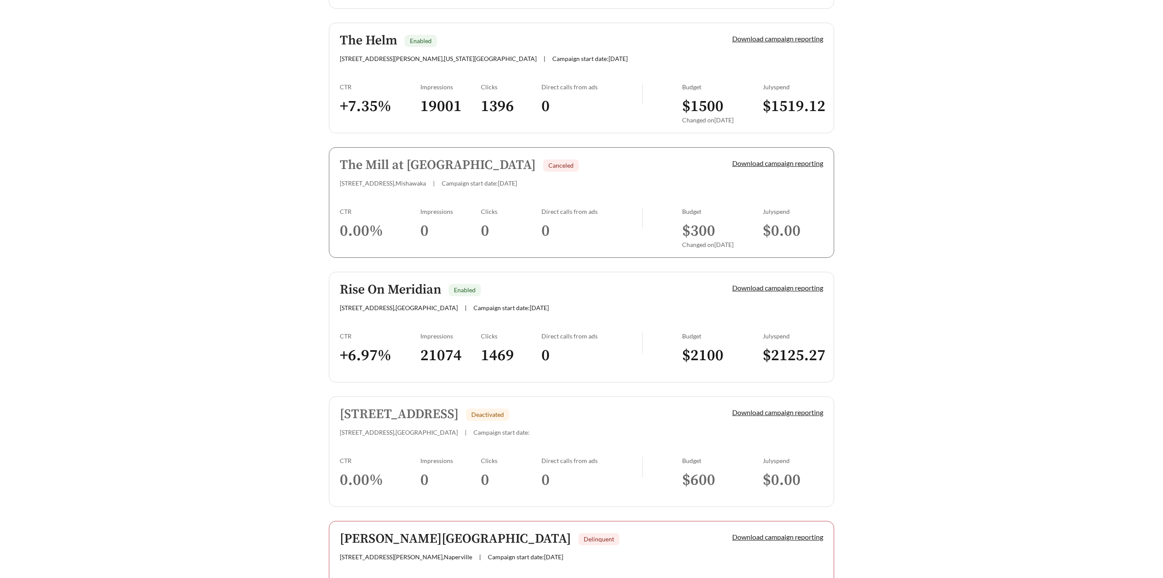
scroll to position [461, 0]
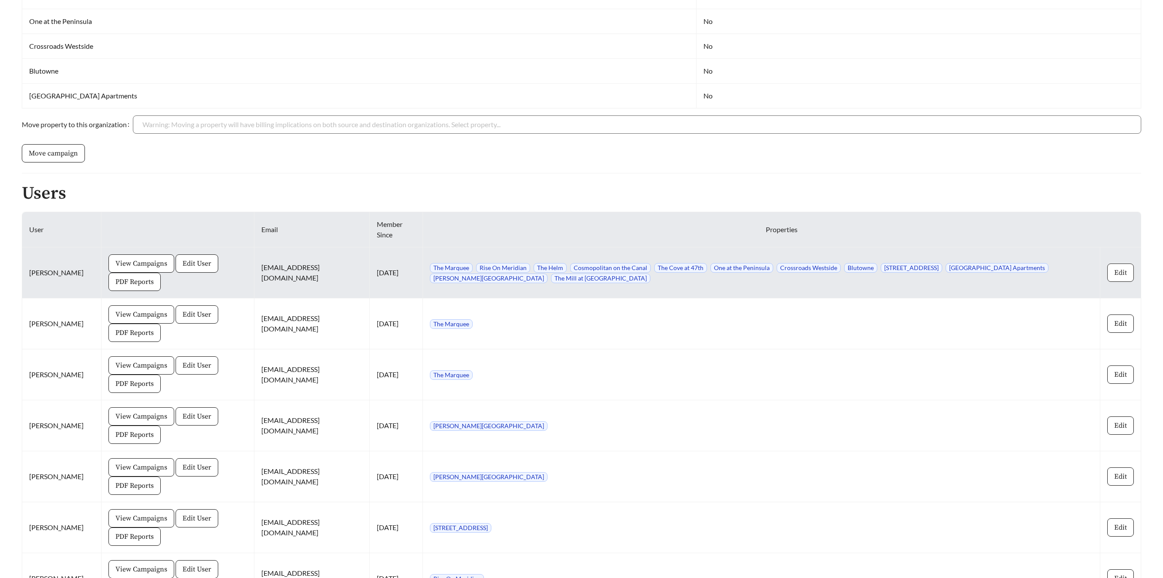
click at [1118, 274] on span "Edit" at bounding box center [1120, 272] width 13 height 10
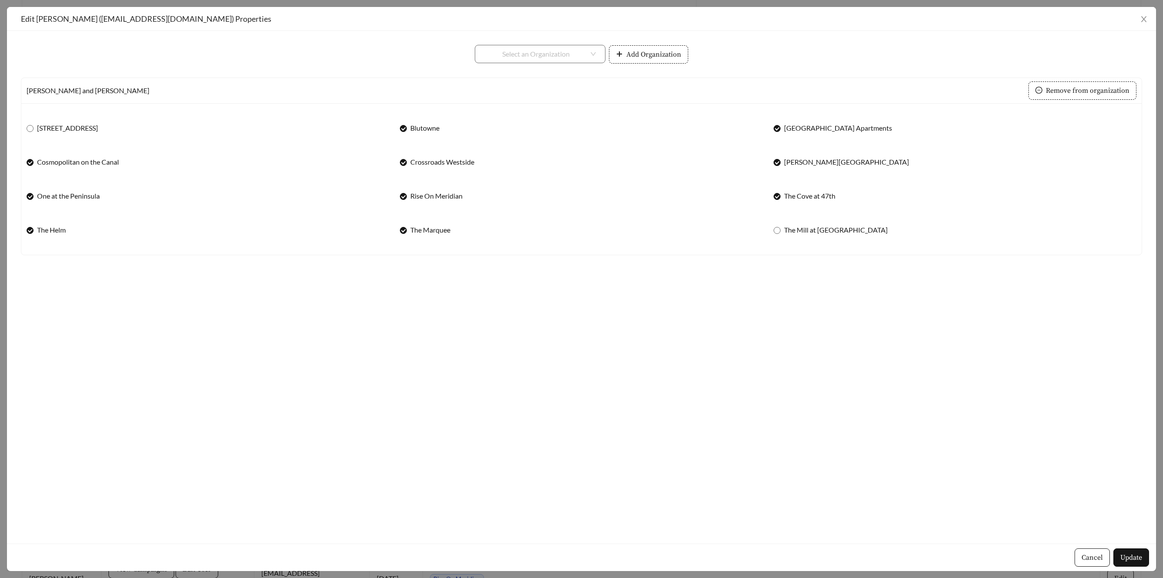
click at [791, 162] on span "McDowell Point Apartments" at bounding box center [847, 162] width 132 height 10
drag, startPoint x: 1144, startPoint y: 557, endPoint x: 1143, endPoint y: 551, distance: 6.5
click at [1144, 557] on button "Update" at bounding box center [1131, 557] width 36 height 18
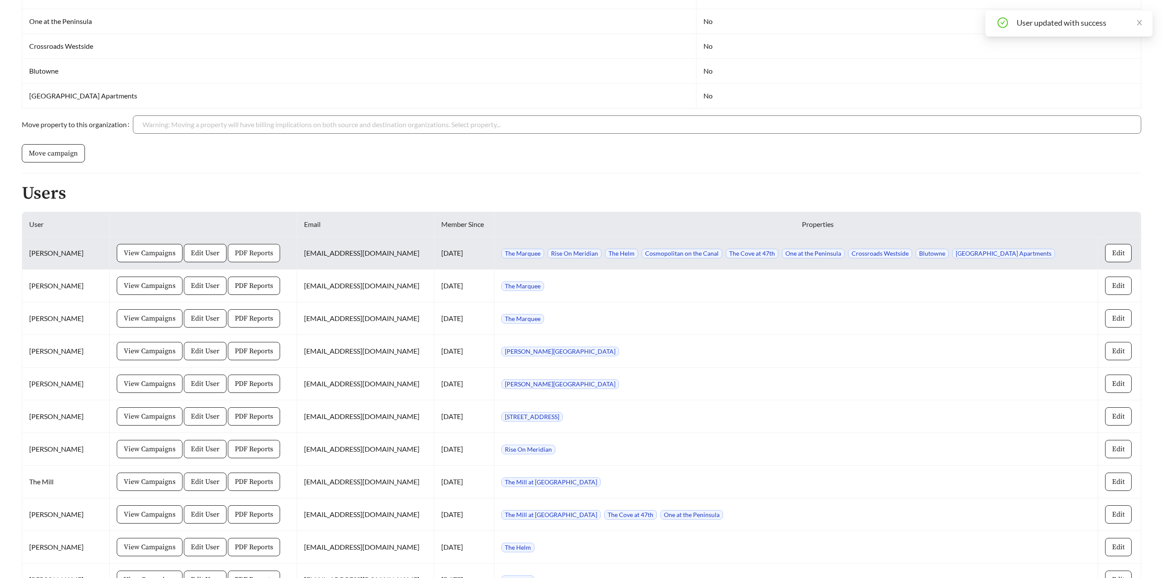
click at [247, 254] on span "PDF Reports" at bounding box center [254, 253] width 38 height 10
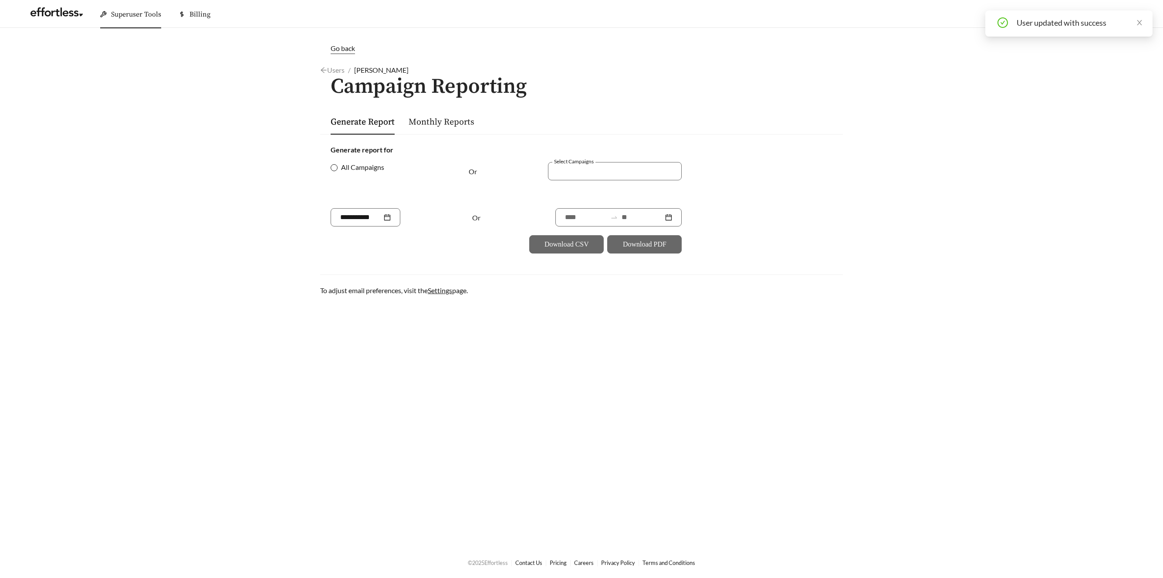
click at [342, 167] on span "All Campaigns" at bounding box center [363, 167] width 50 height 10
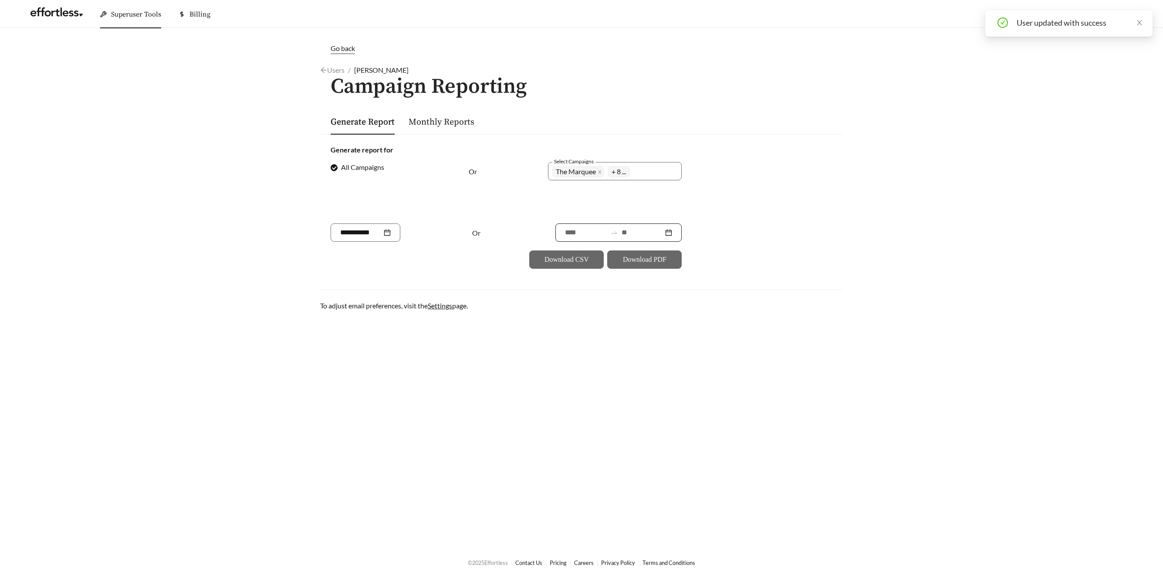
drag, startPoint x: 633, startPoint y: 231, endPoint x: 625, endPoint y: 229, distance: 7.7
click at [629, 231] on input at bounding box center [643, 232] width 42 height 10
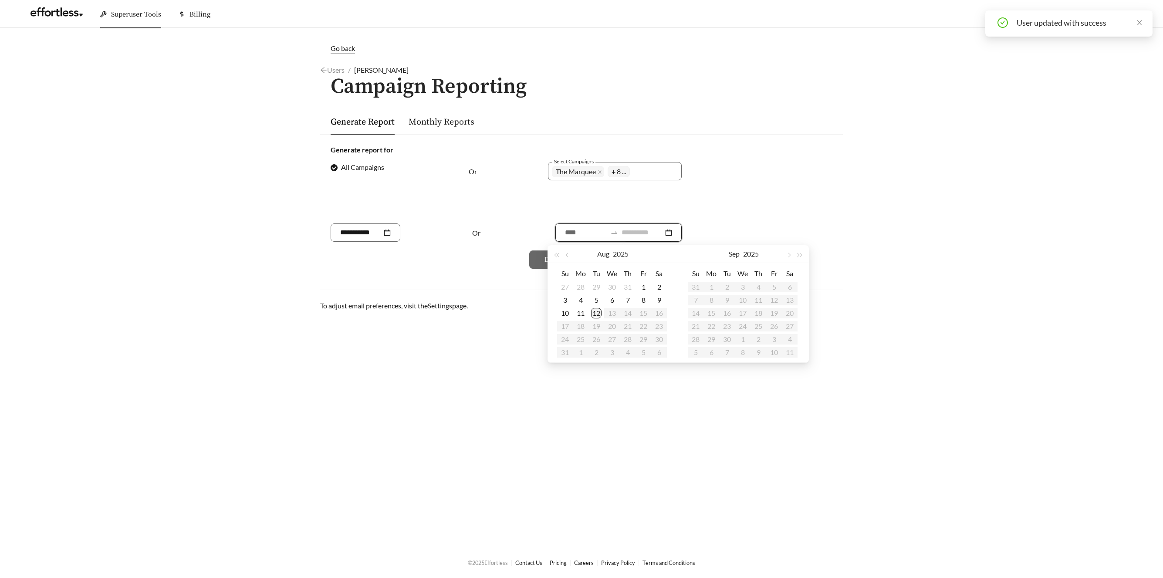
type input "**********"
click at [599, 316] on div "12" at bounding box center [596, 313] width 10 height 10
type input "**********"
click at [565, 257] on button "button" at bounding box center [567, 253] width 11 height 17
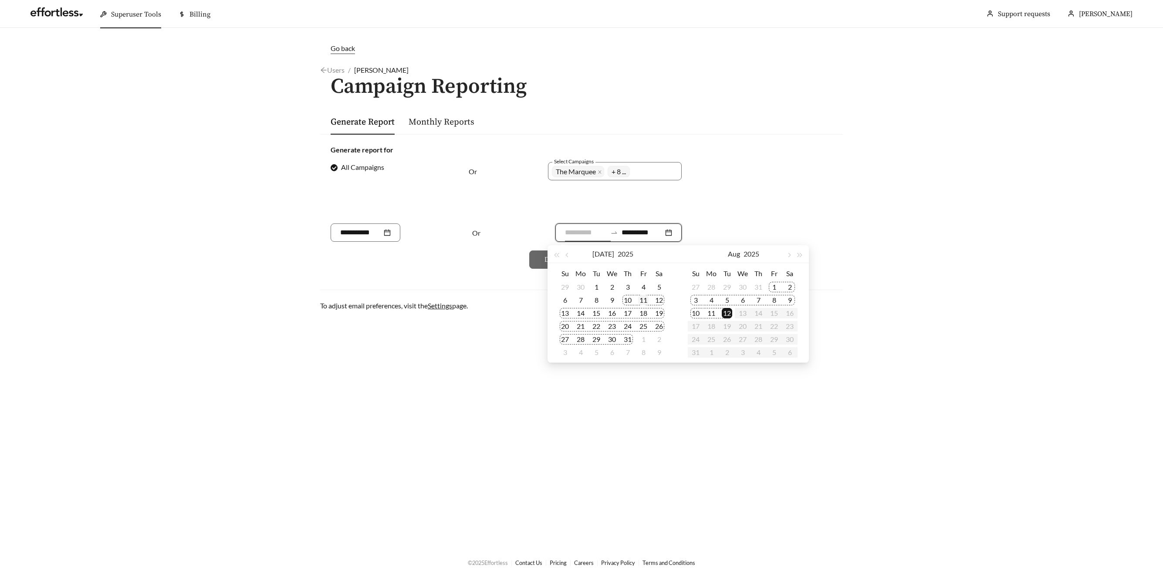
type input "**********"
click at [648, 300] on div "11" at bounding box center [643, 300] width 10 height 10
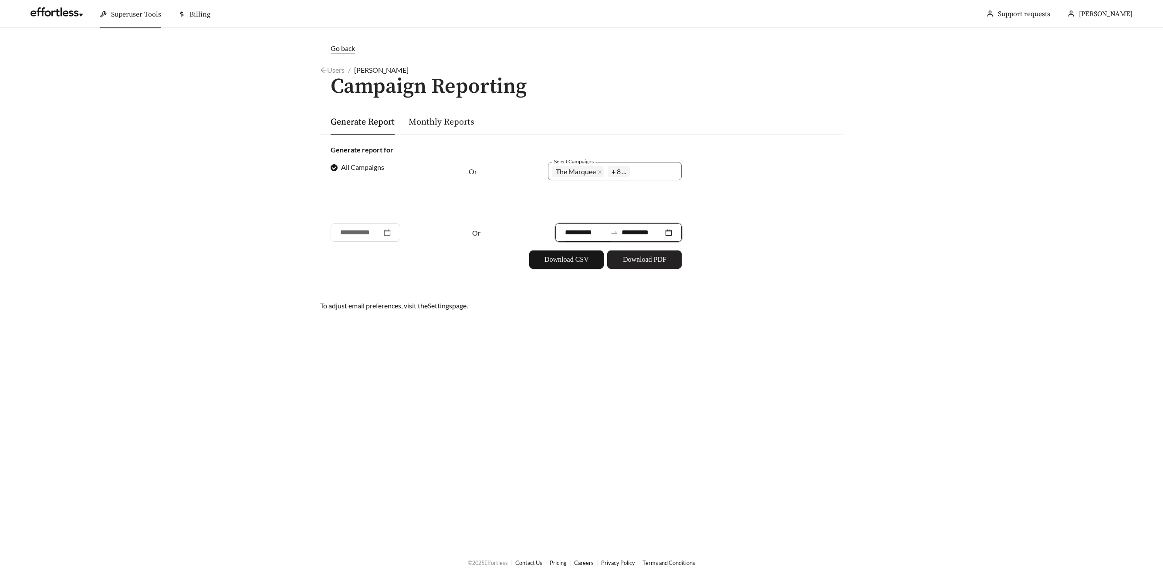
click at [639, 259] on span "Download PDF" at bounding box center [645, 259] width 44 height 10
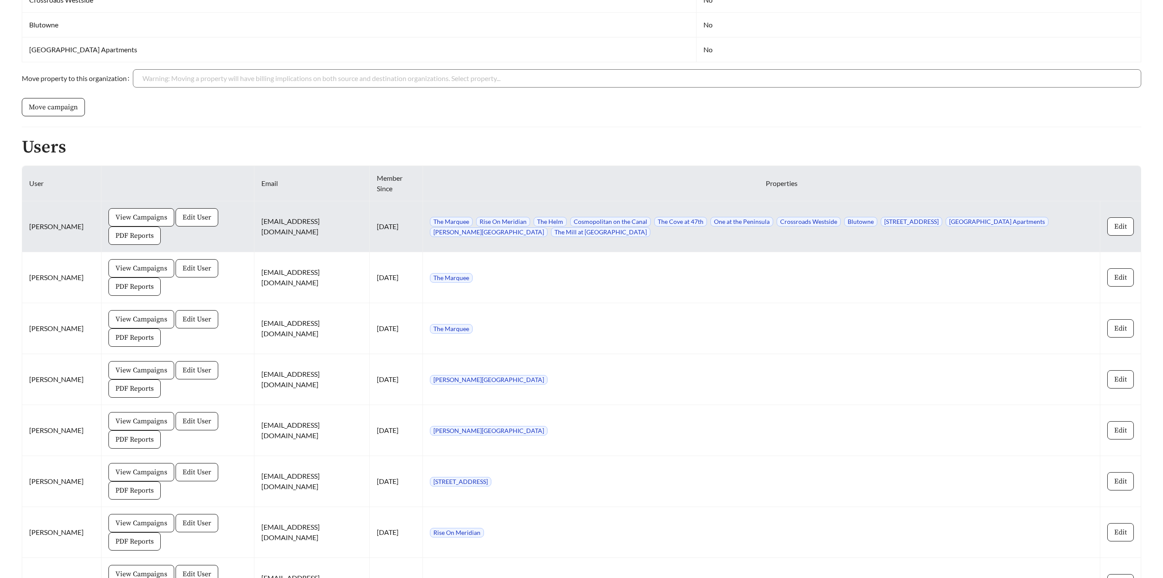
scroll to position [501, 0]
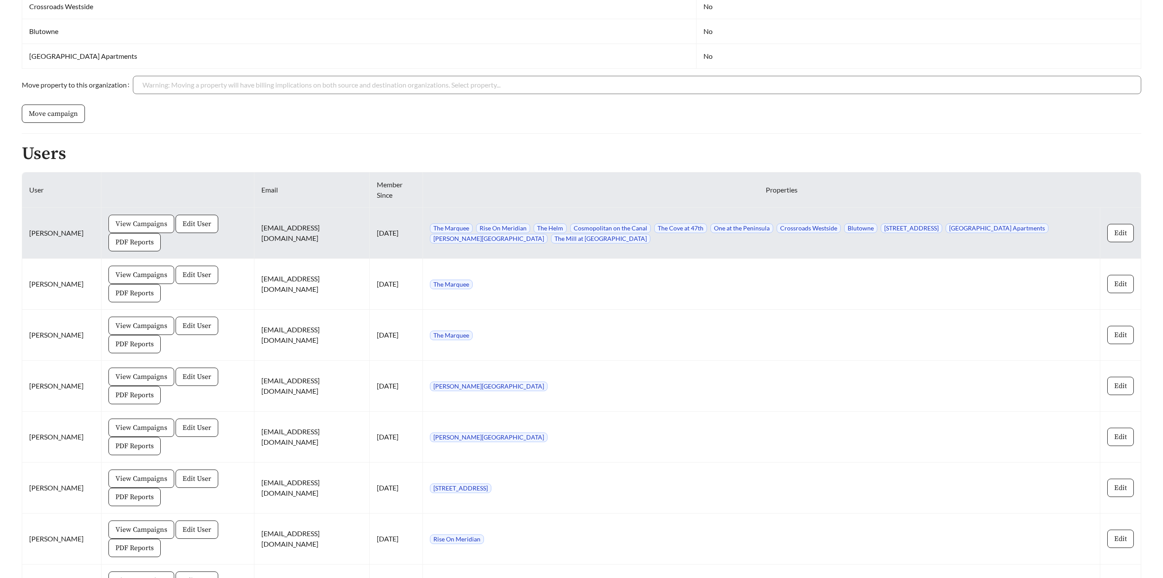
click at [152, 220] on span "View Campaigns" at bounding box center [141, 224] width 52 height 10
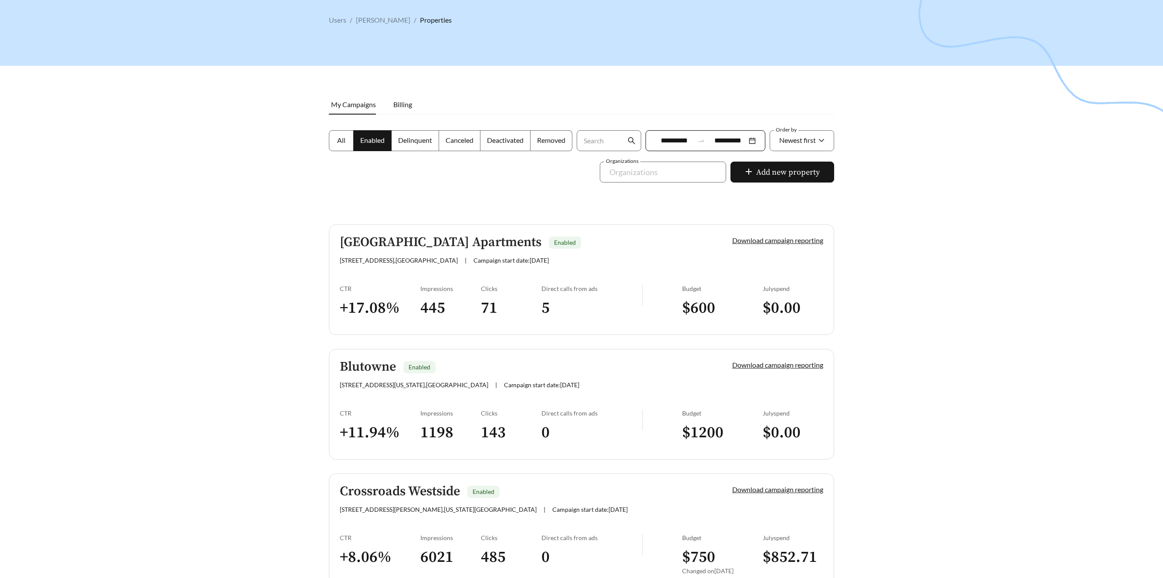
scroll to position [35, 0]
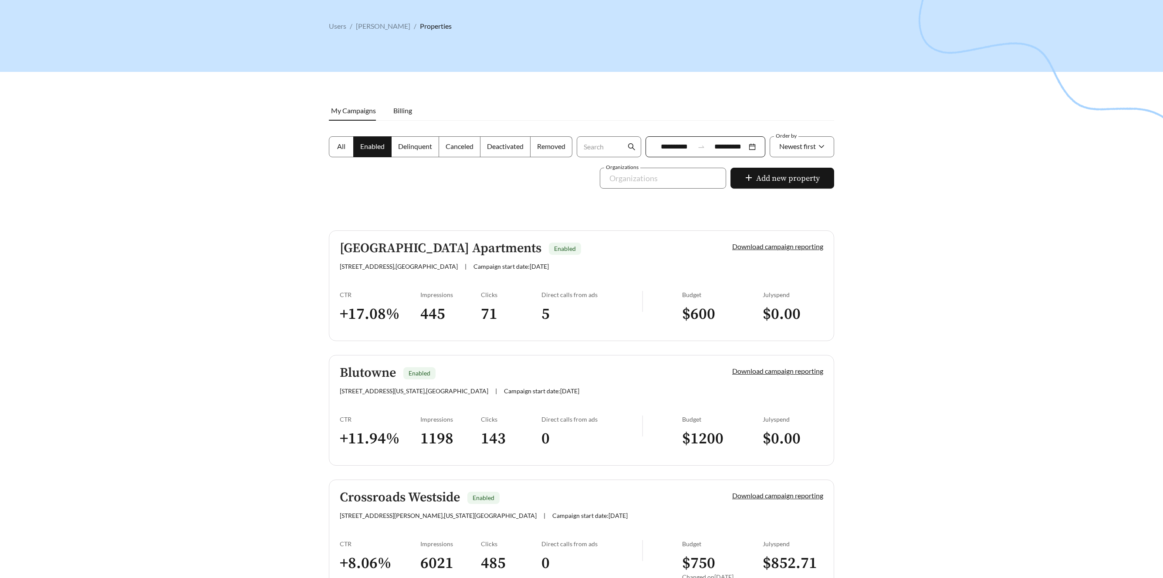
click at [345, 144] on label "All" at bounding box center [341, 146] width 25 height 21
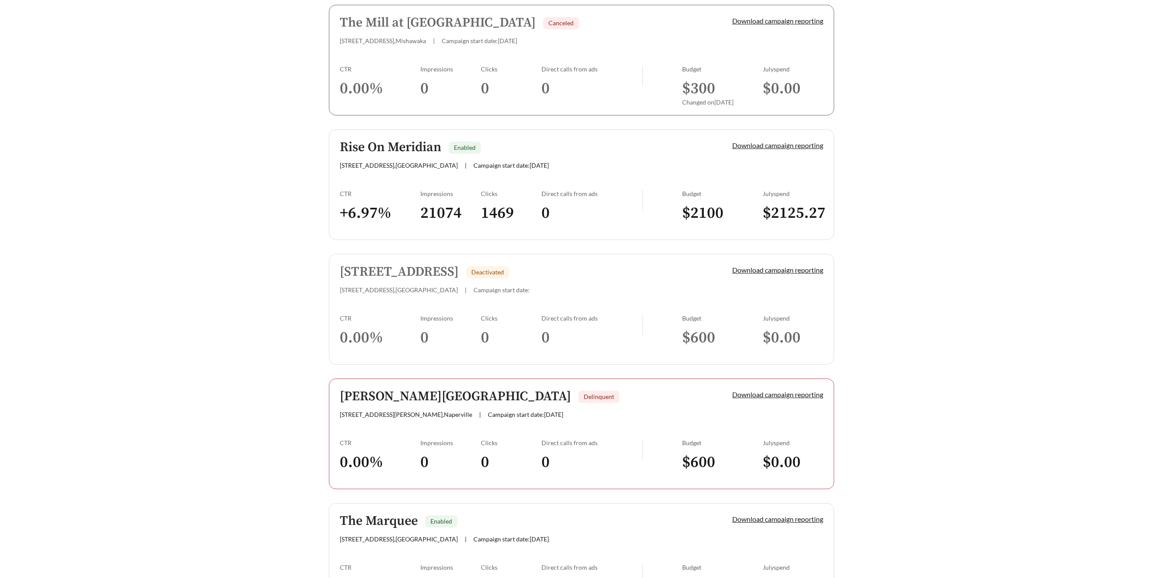
scroll to position [1133, 0]
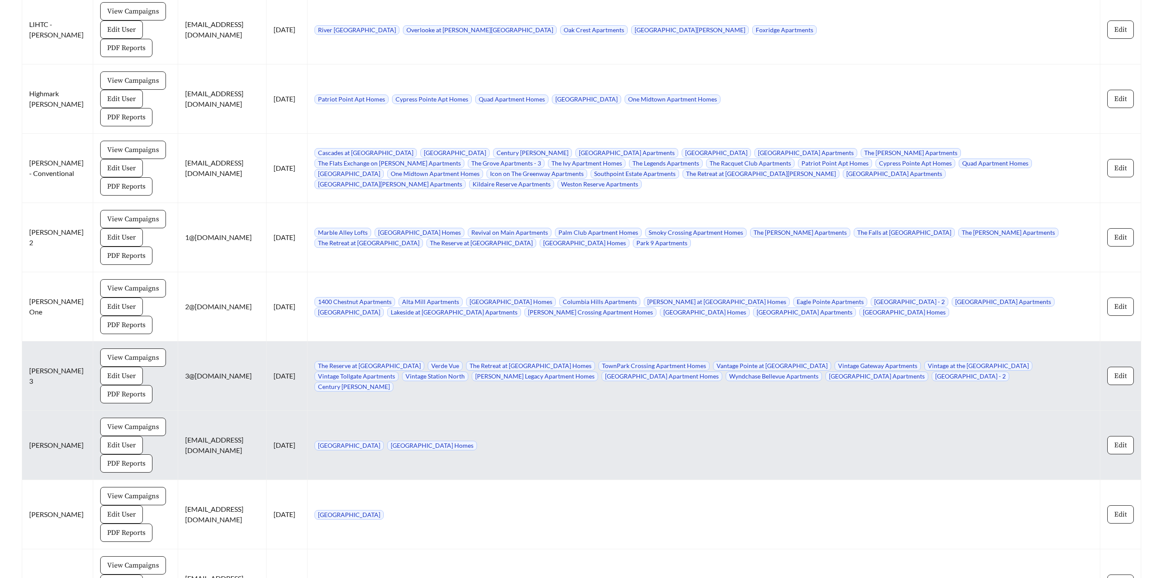
scroll to position [7486, 0]
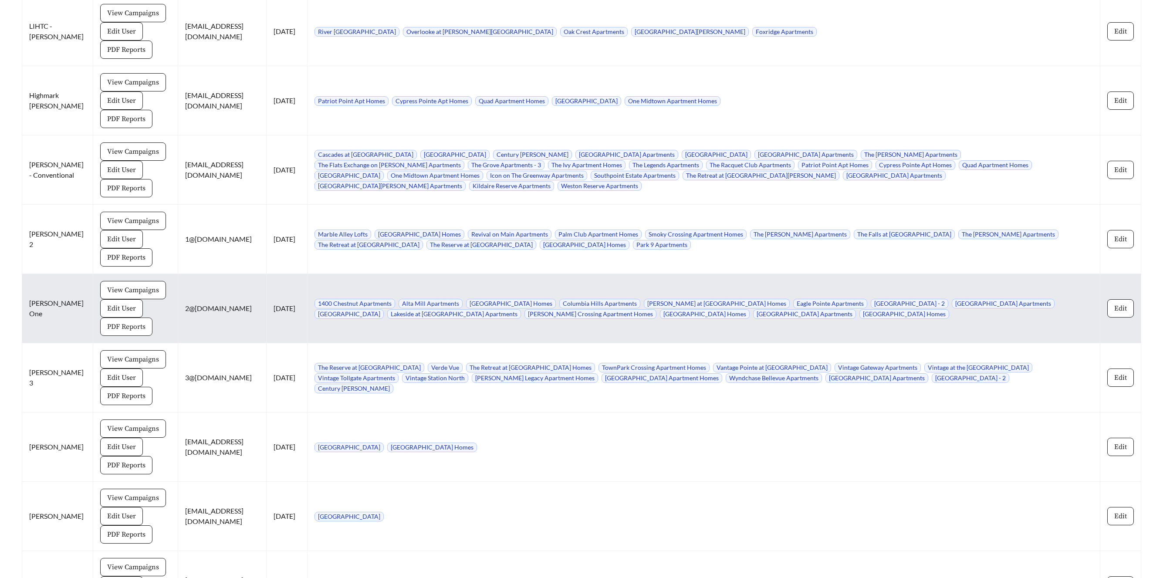
click at [121, 318] on button "PDF Reports" at bounding box center [126, 327] width 52 height 18
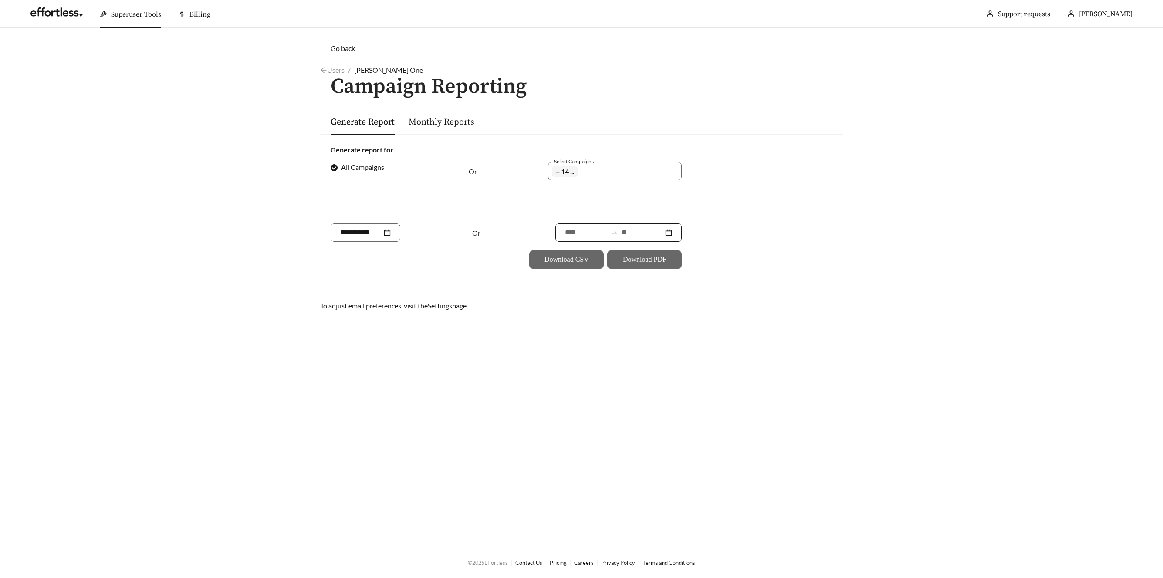
drag, startPoint x: 634, startPoint y: 234, endPoint x: 634, endPoint y: 240, distance: 5.7
click at [634, 234] on input at bounding box center [643, 232] width 42 height 10
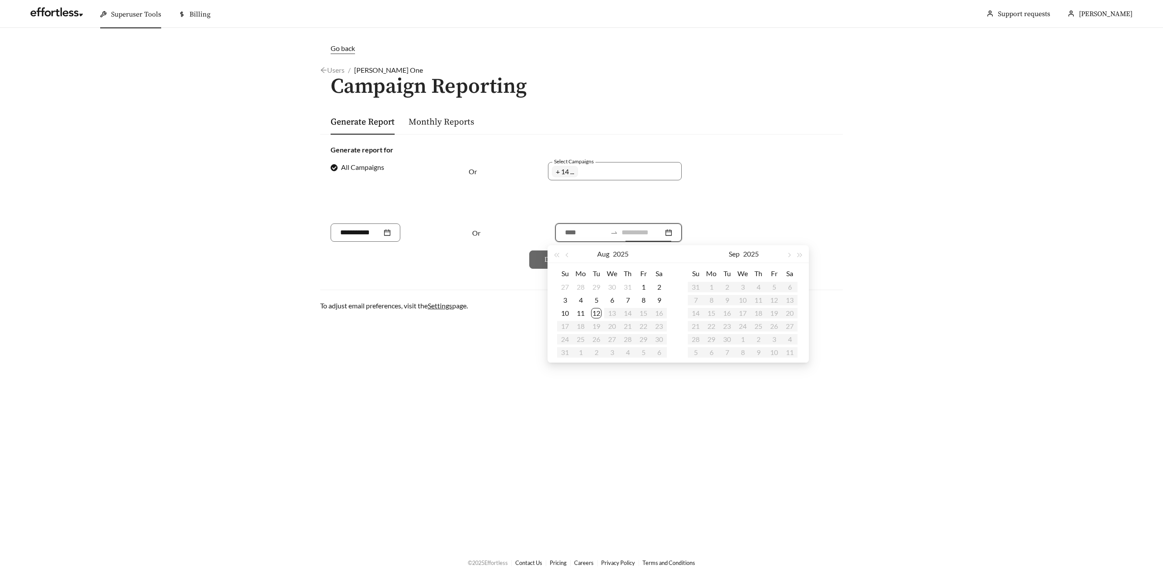
type input "**********"
click at [598, 315] on div "12" at bounding box center [596, 313] width 10 height 10
type input "**********"
click at [569, 255] on button "button" at bounding box center [567, 253] width 11 height 17
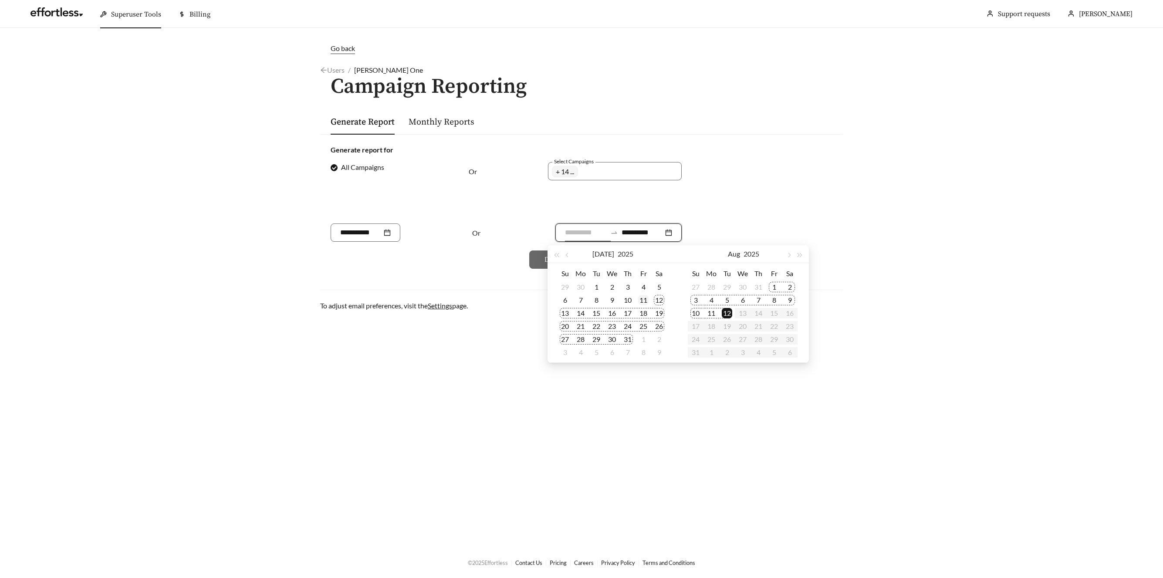
type input "**********"
click at [646, 299] on div "11" at bounding box center [643, 300] width 10 height 10
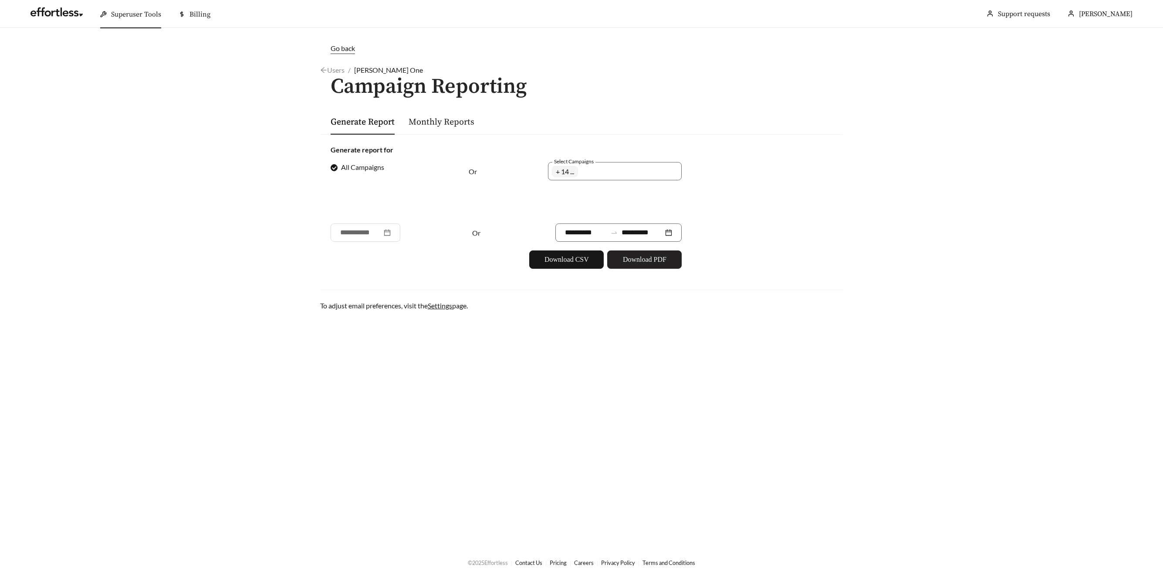
click at [645, 262] on span "Download PDF" at bounding box center [645, 259] width 44 height 10
click at [329, 70] on link "Users" at bounding box center [332, 70] width 24 height 8
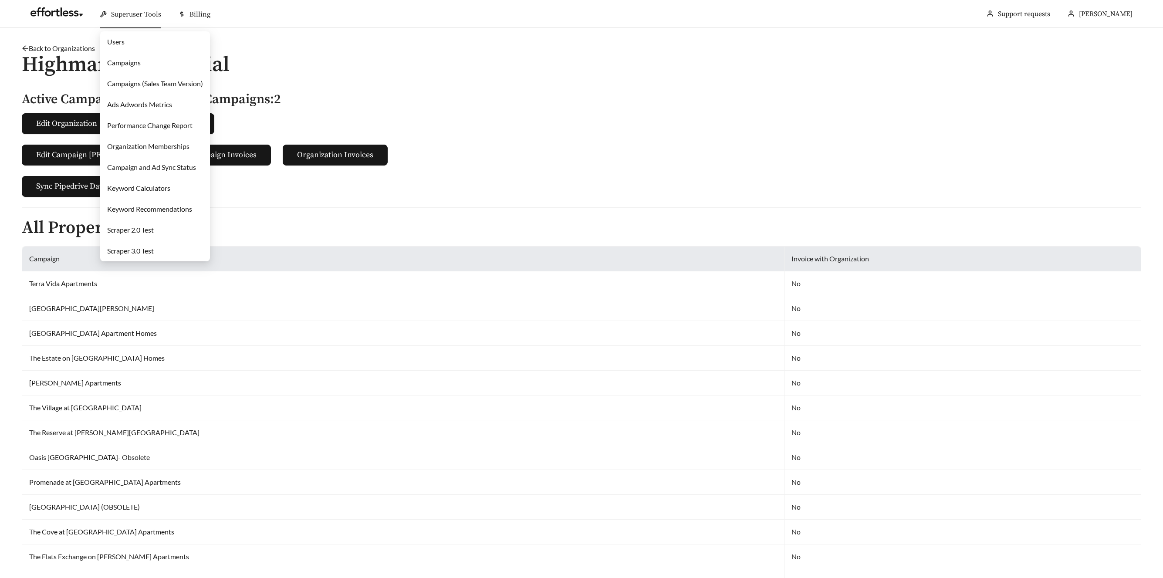
click at [125, 66] on link "Campaigns" at bounding box center [124, 62] width 34 height 8
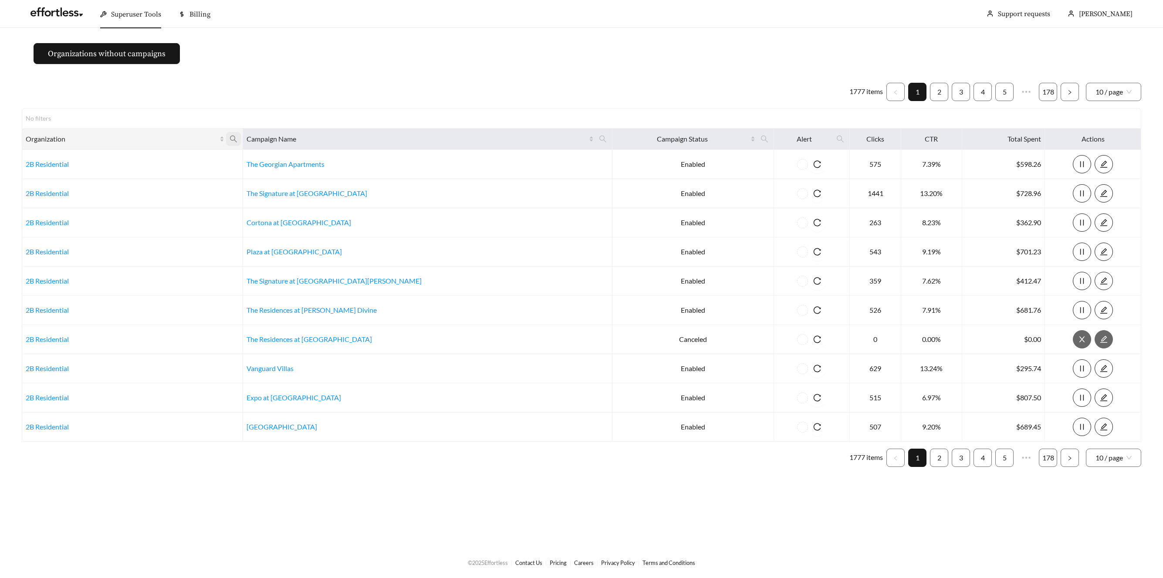
click at [237, 139] on icon "search" at bounding box center [234, 139] width 8 height 8
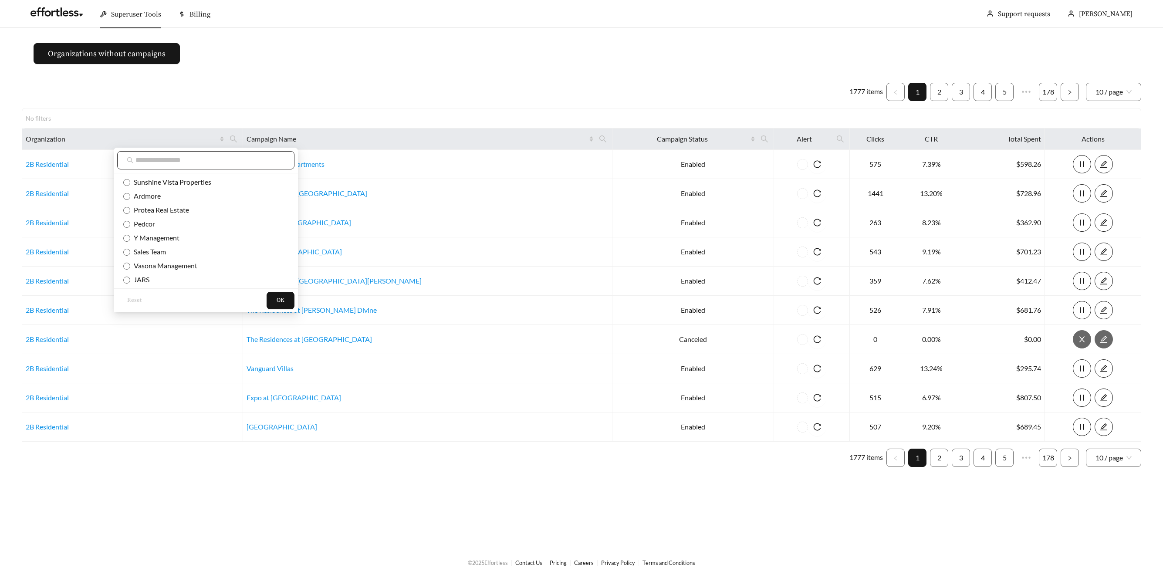
click at [217, 158] on input "text" at bounding box center [209, 160] width 149 height 10
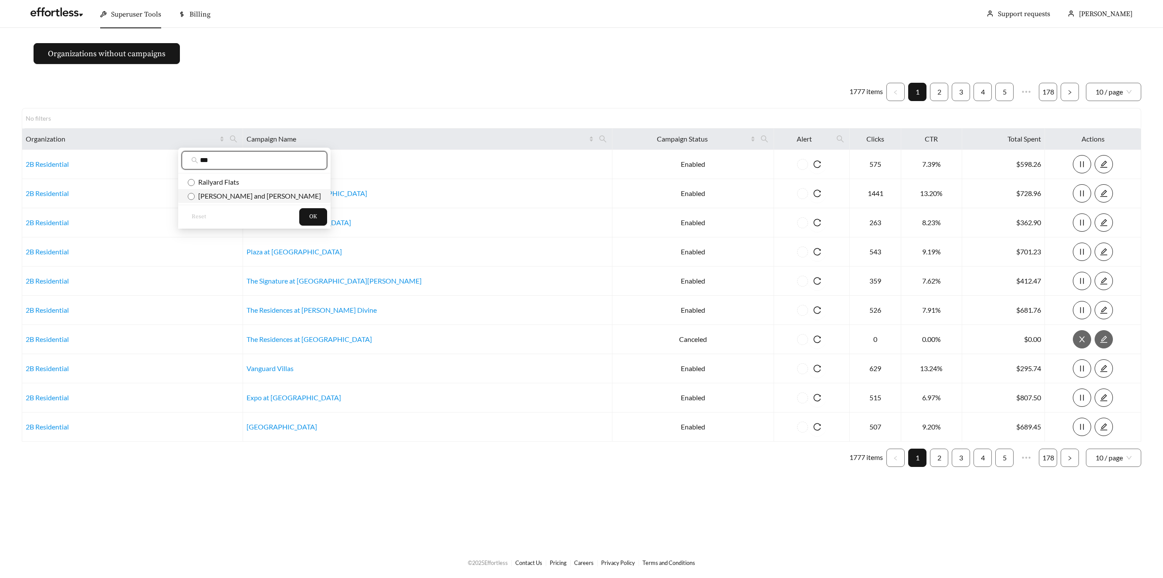
type input "***"
click at [239, 192] on span "[PERSON_NAME] and [PERSON_NAME]" at bounding box center [258, 196] width 126 height 8
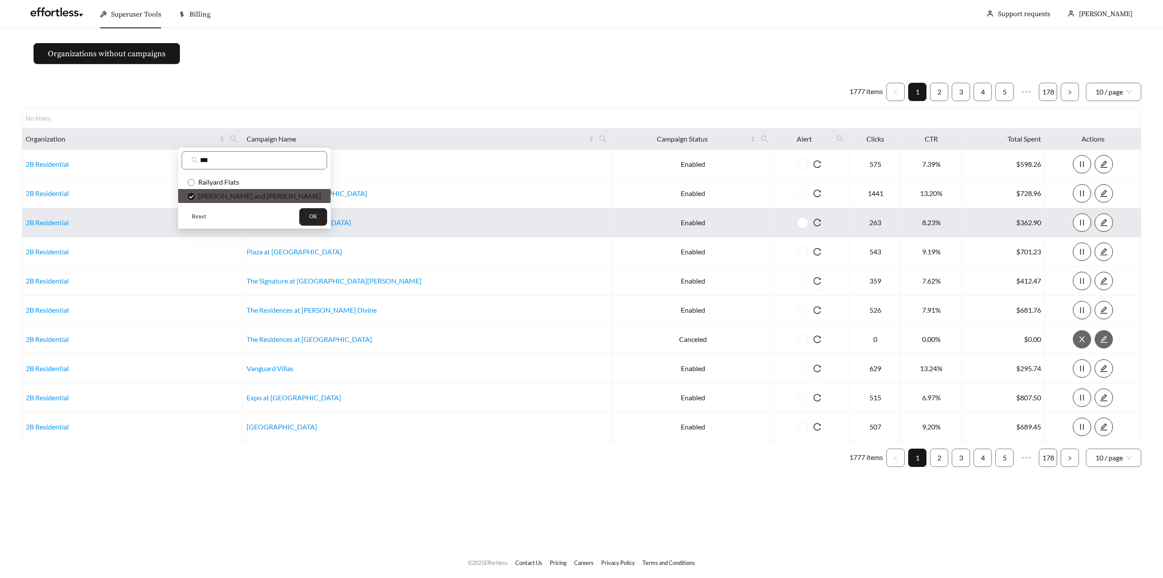
drag, startPoint x: 256, startPoint y: 221, endPoint x: 264, endPoint y: 220, distance: 7.5
click at [309, 221] on span "OK" at bounding box center [313, 217] width 8 height 9
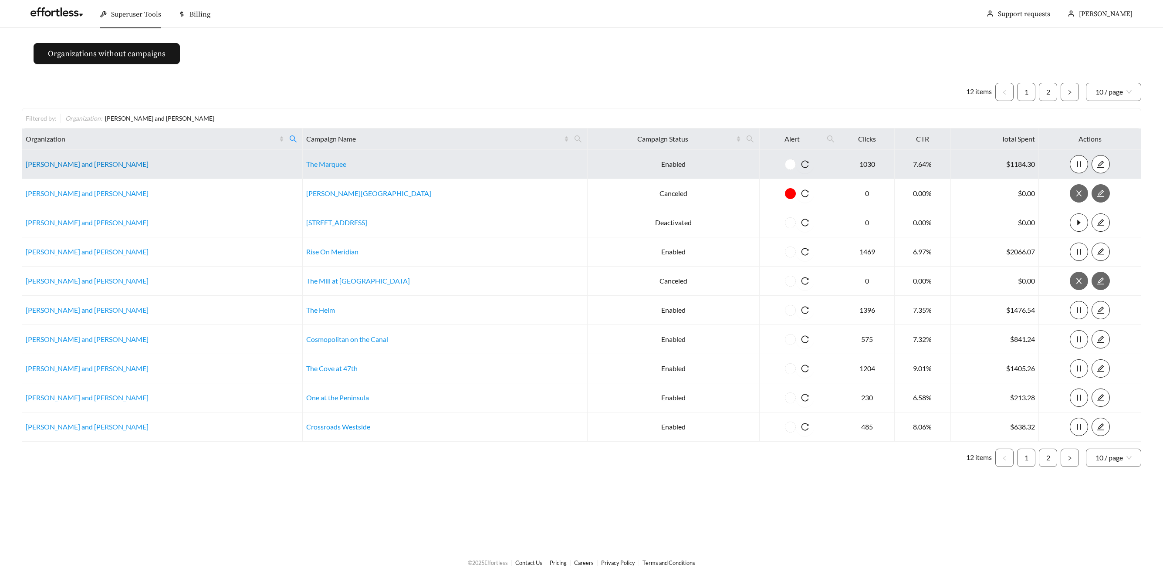
click at [62, 163] on link "[PERSON_NAME] and [PERSON_NAME]" at bounding box center [87, 164] width 123 height 8
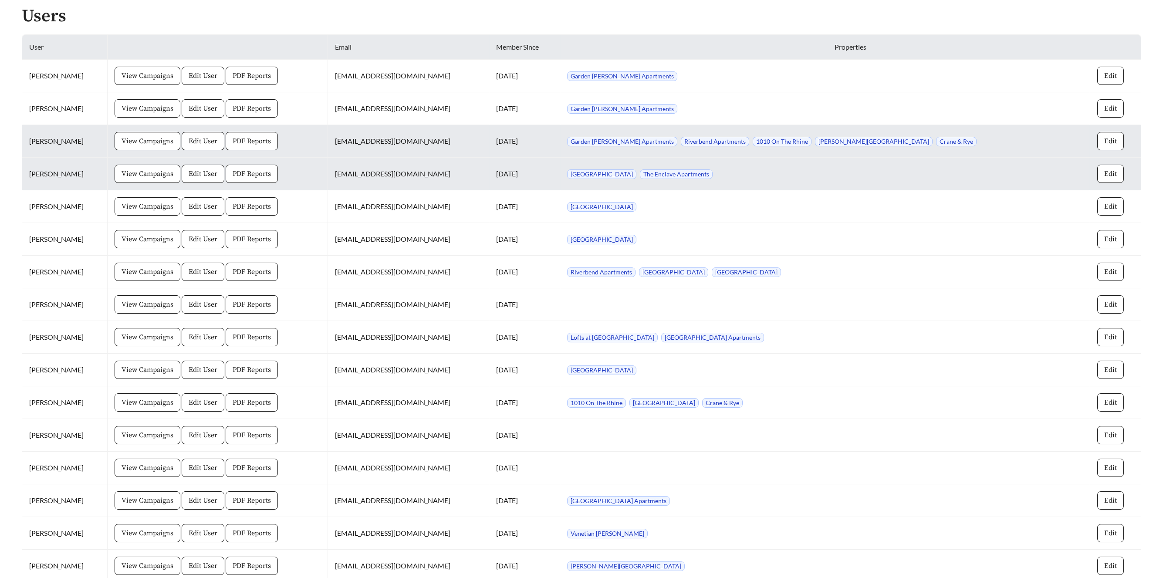
scroll to position [836, 0]
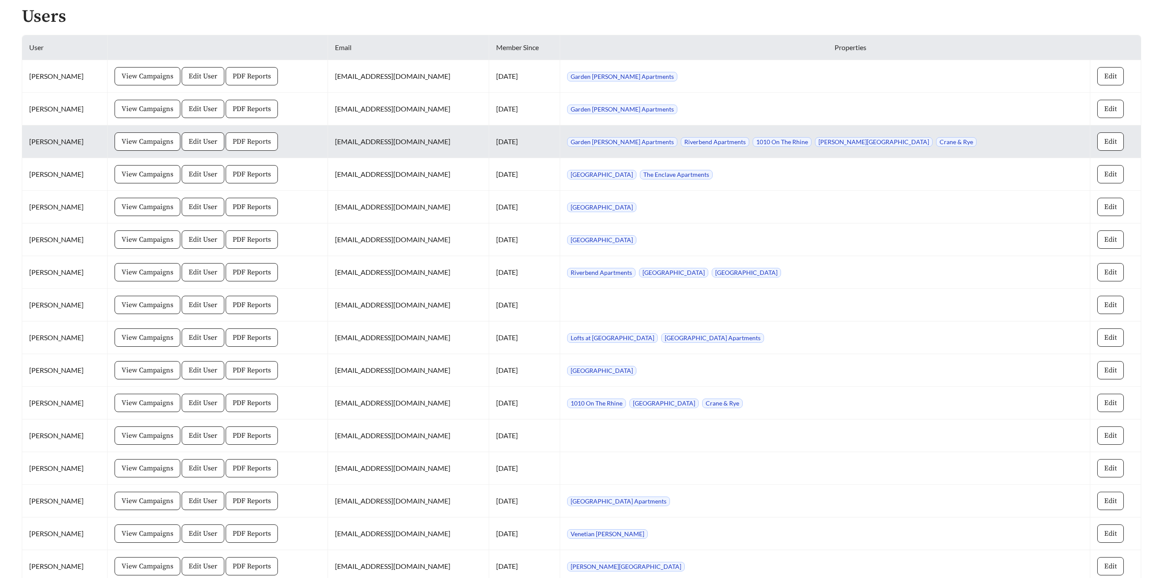
click at [244, 145] on span "PDF Reports" at bounding box center [252, 141] width 38 height 10
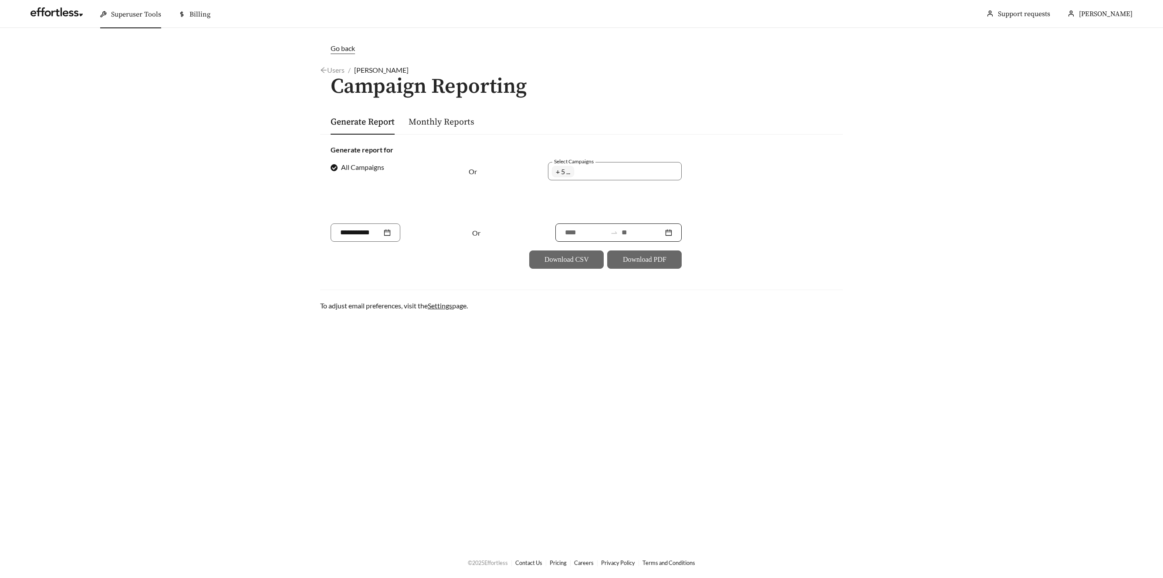
click at [632, 230] on input at bounding box center [643, 232] width 42 height 10
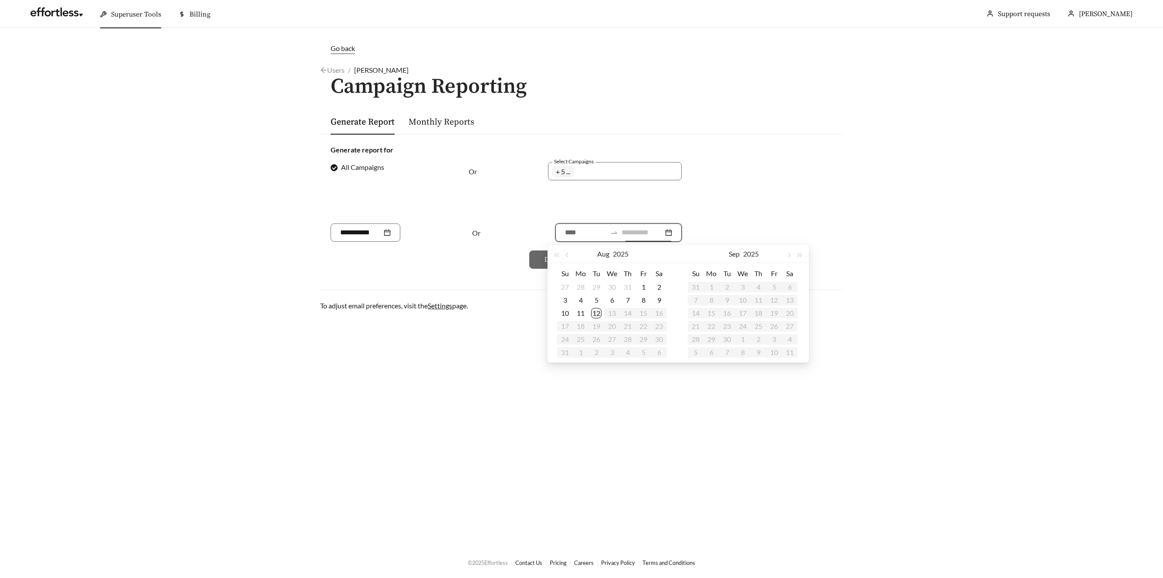
type input "**********"
click at [596, 310] on div "12" at bounding box center [596, 313] width 10 height 10
type input "**********"
click at [571, 255] on button "button" at bounding box center [567, 253] width 11 height 17
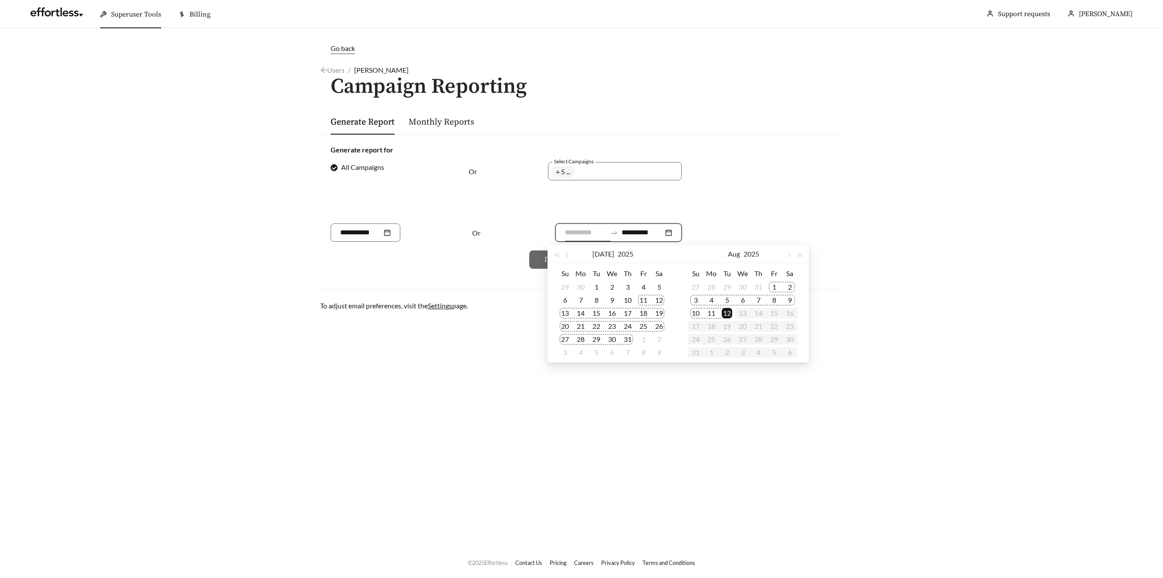
type input "**********"
click at [643, 299] on div "11" at bounding box center [643, 300] width 10 height 10
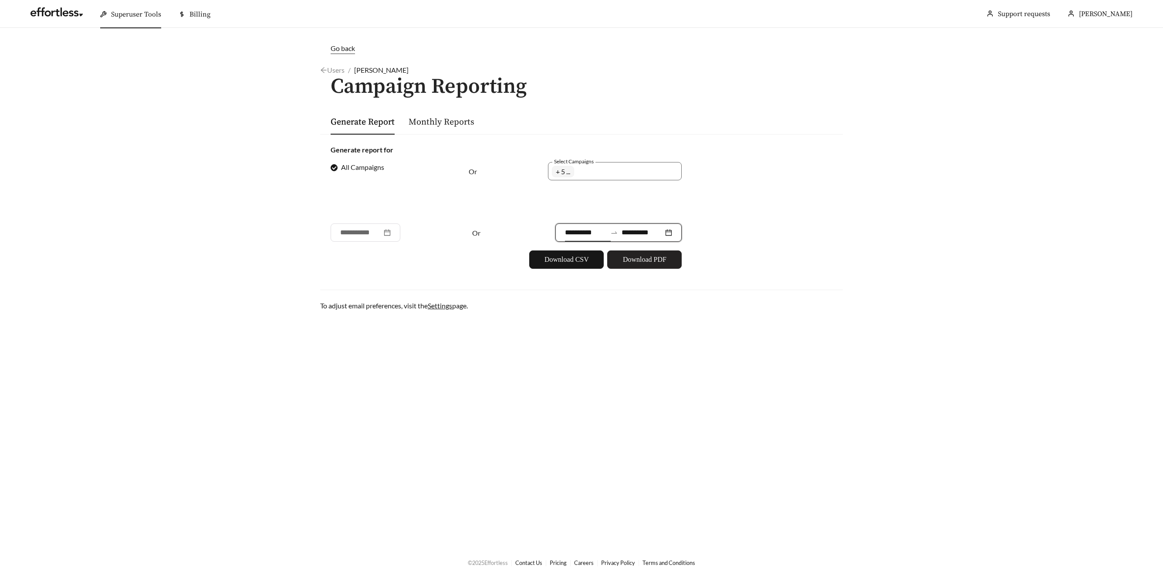
click at [626, 264] on span "Download PDF" at bounding box center [645, 259] width 44 height 10
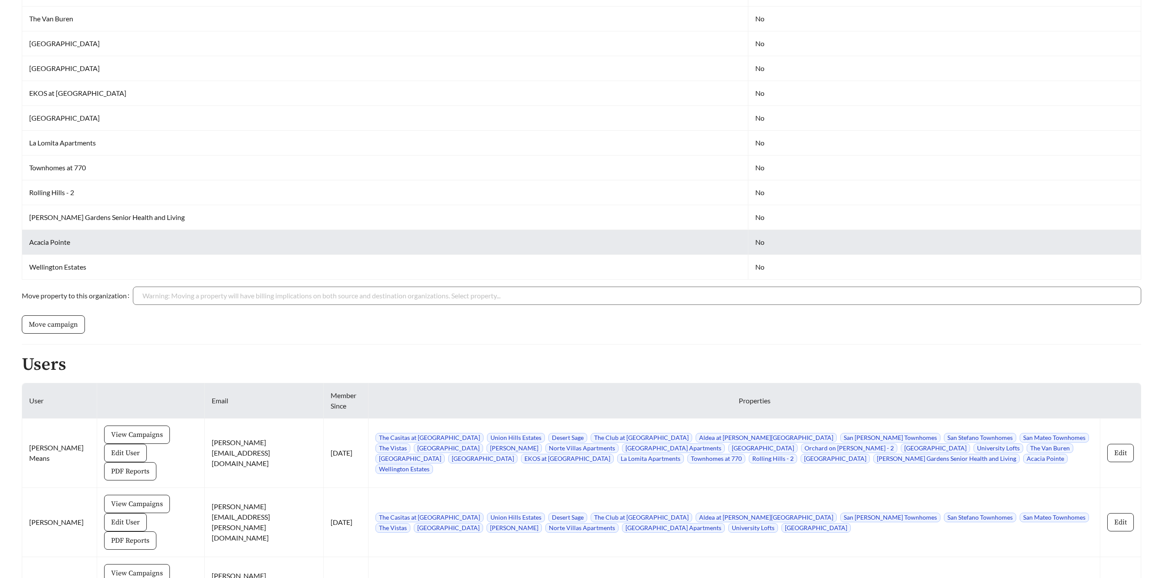
scroll to position [1030, 0]
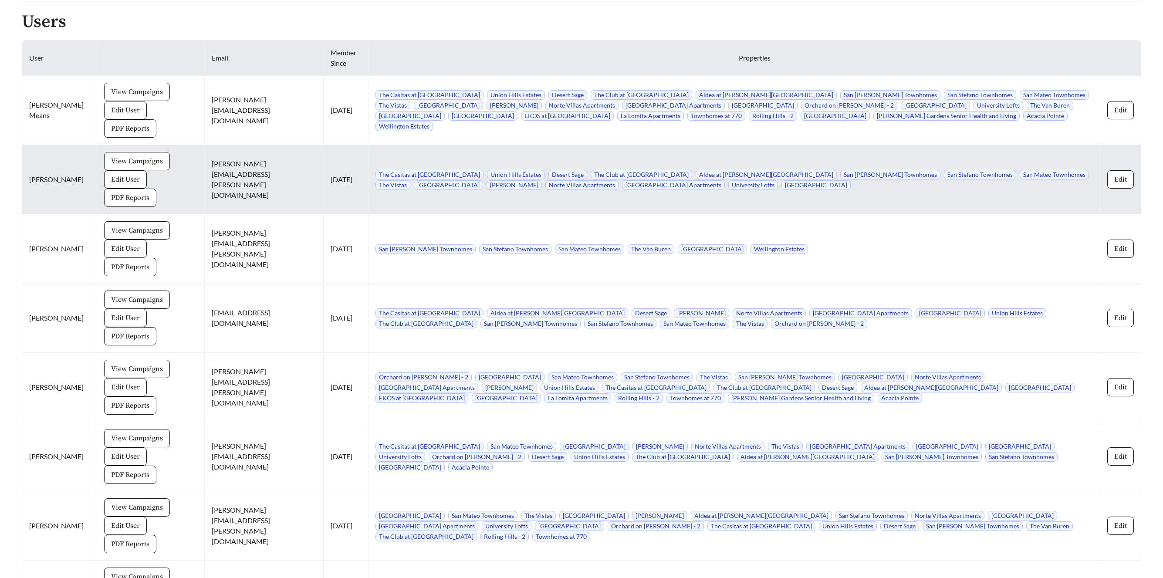
click at [142, 193] on span "PDF Reports" at bounding box center [130, 198] width 38 height 10
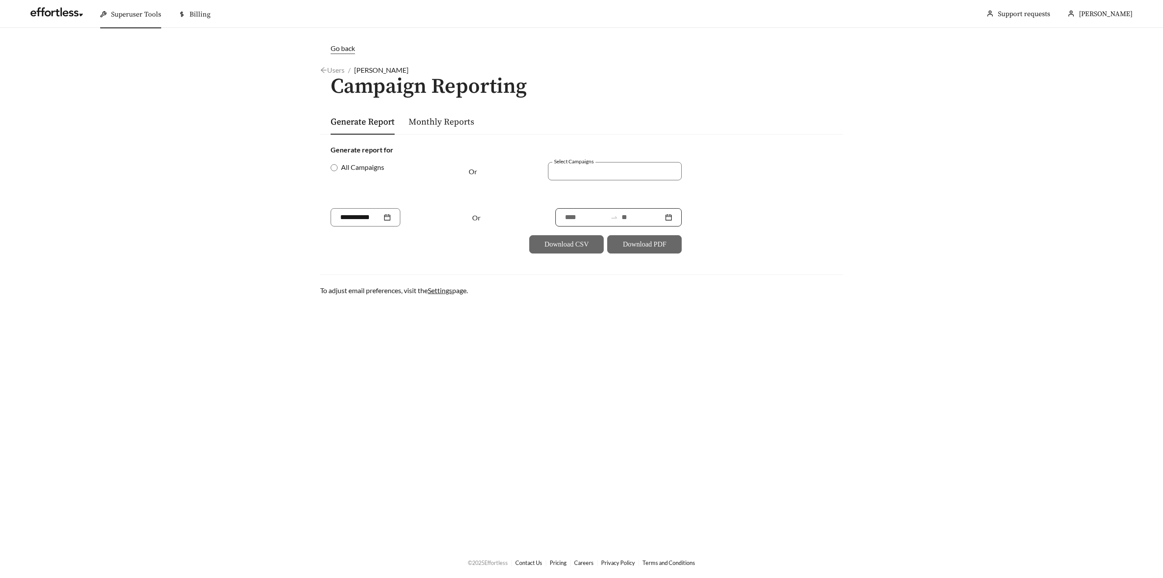
drag, startPoint x: 635, startPoint y: 218, endPoint x: 626, endPoint y: 219, distance: 9.2
click at [631, 219] on input at bounding box center [643, 217] width 42 height 10
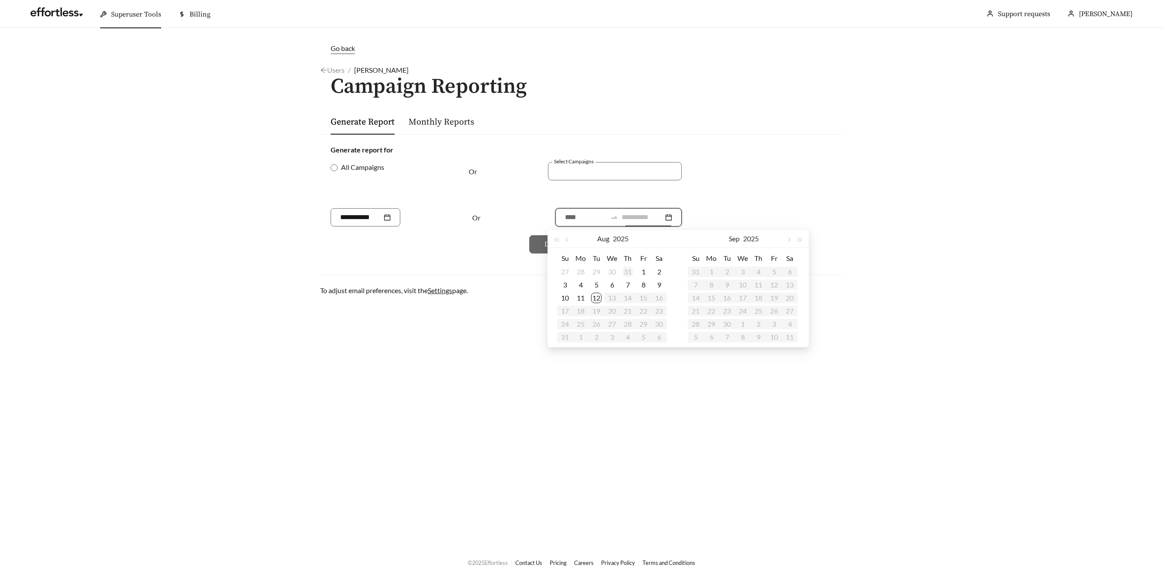
type input "**********"
click at [632, 273] on div "31" at bounding box center [628, 272] width 10 height 10
type input "**********"
click at [596, 267] on div "1" at bounding box center [596, 272] width 10 height 10
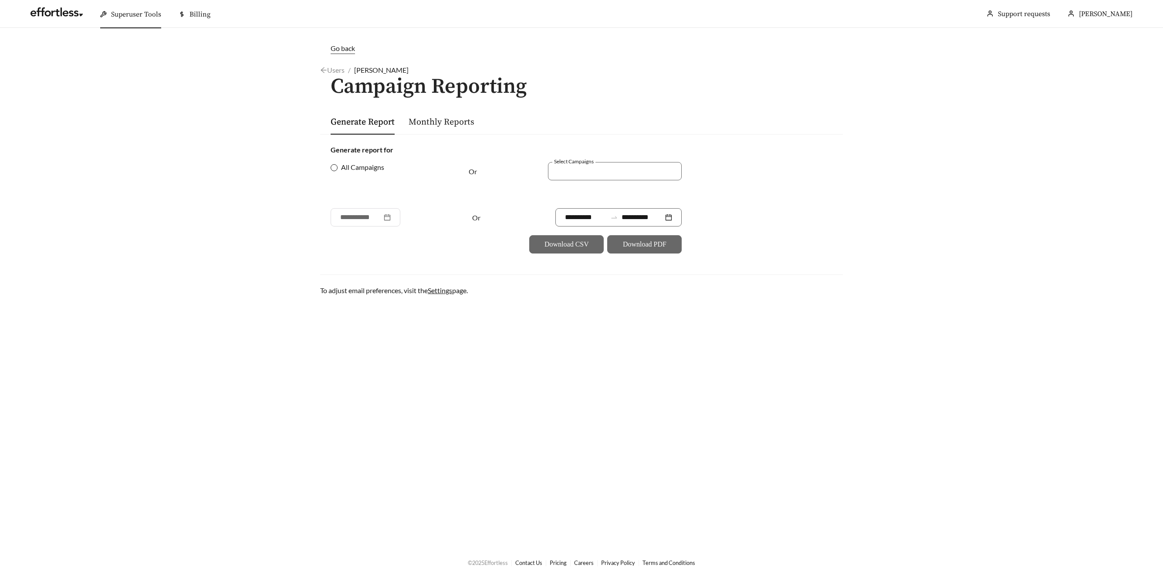
click at [341, 169] on span "All Campaigns" at bounding box center [363, 167] width 50 height 10
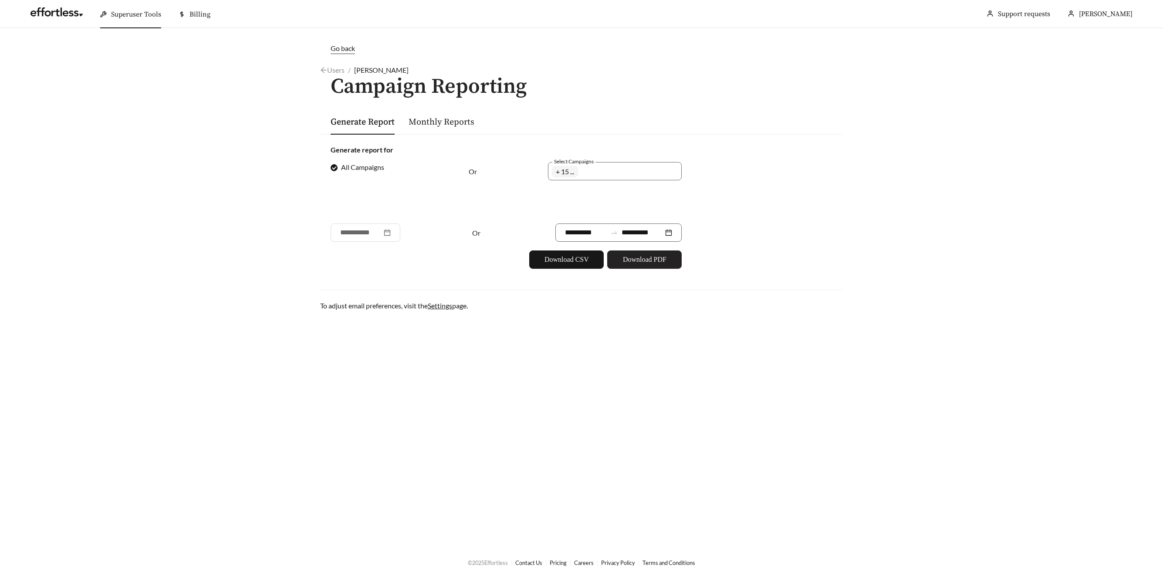
drag, startPoint x: 640, startPoint y: 264, endPoint x: 645, endPoint y: 245, distance: 19.2
click at [641, 262] on span "Download PDF" at bounding box center [645, 259] width 44 height 10
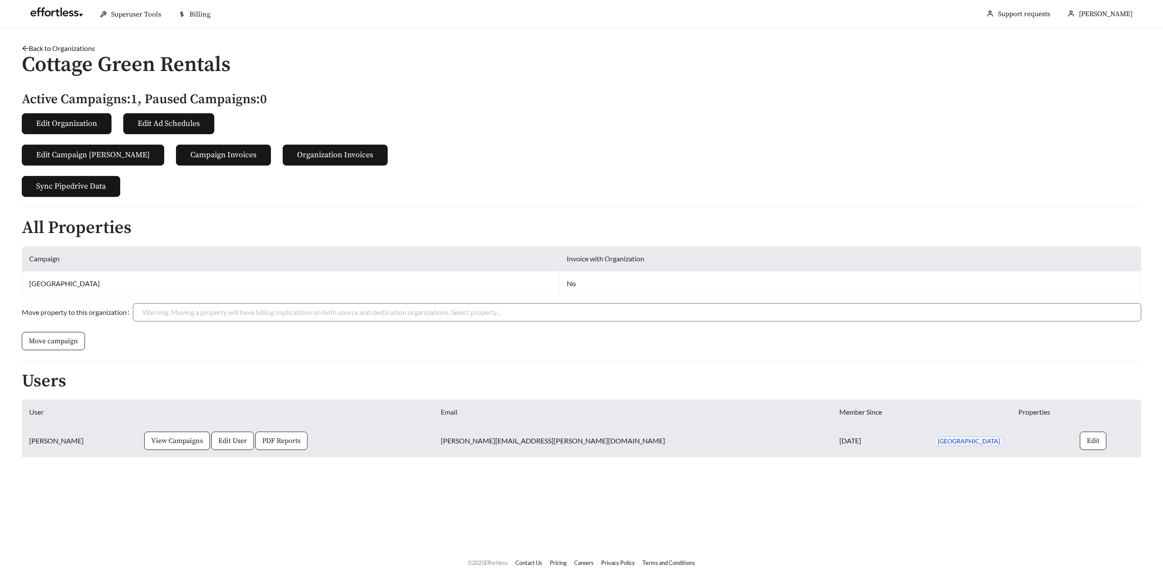
click at [280, 441] on span "PDF Reports" at bounding box center [281, 441] width 38 height 10
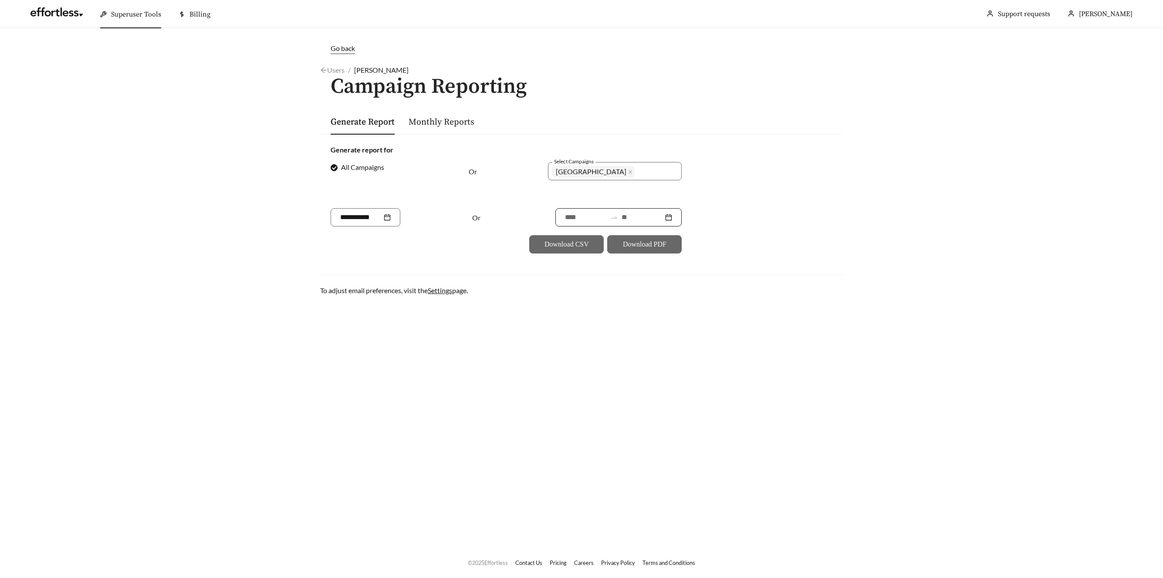
click at [632, 217] on input at bounding box center [643, 217] width 42 height 10
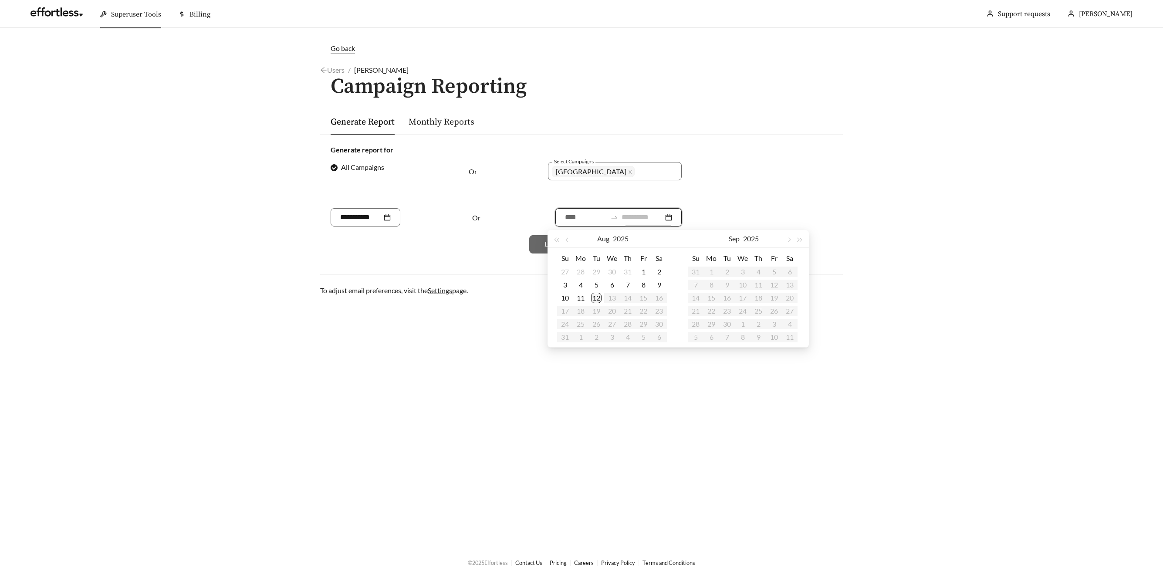
type input "**********"
click at [600, 295] on div "12" at bounding box center [596, 298] width 10 height 10
type input "**********"
click at [569, 240] on span "button" at bounding box center [567, 240] width 4 height 4
type input "**********"
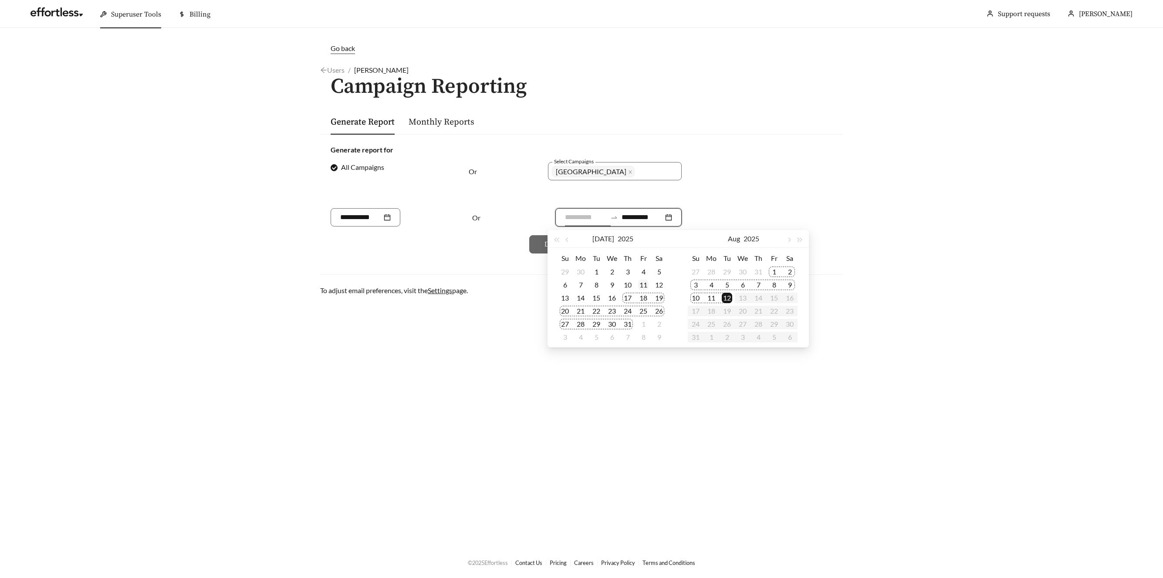
type input "**********"
click at [645, 285] on div "11" at bounding box center [643, 285] width 10 height 10
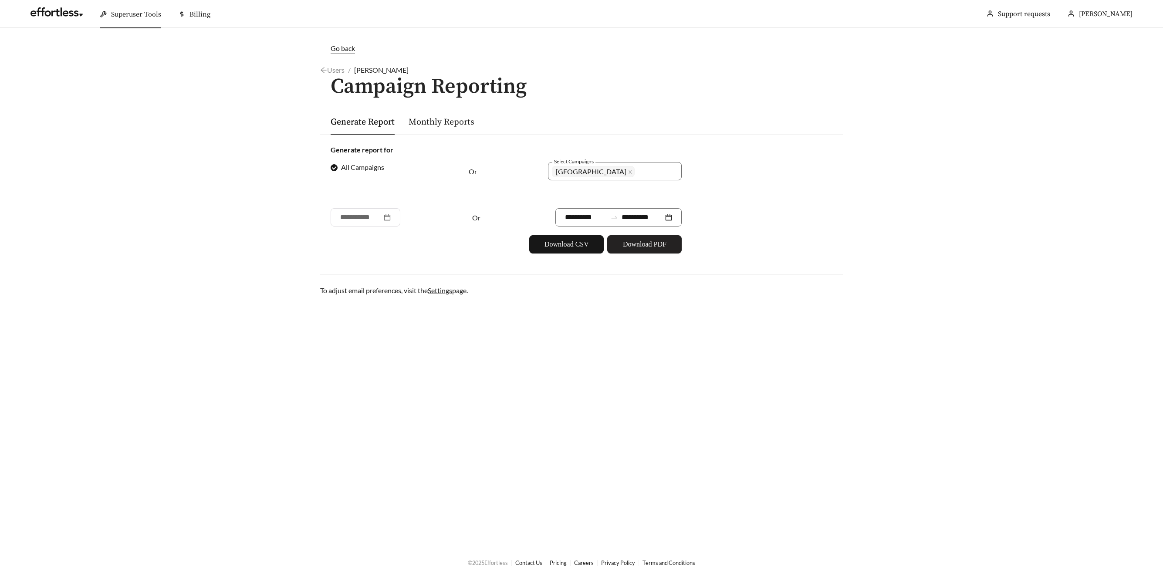
click at [625, 252] on button "Download PDF" at bounding box center [644, 244] width 74 height 18
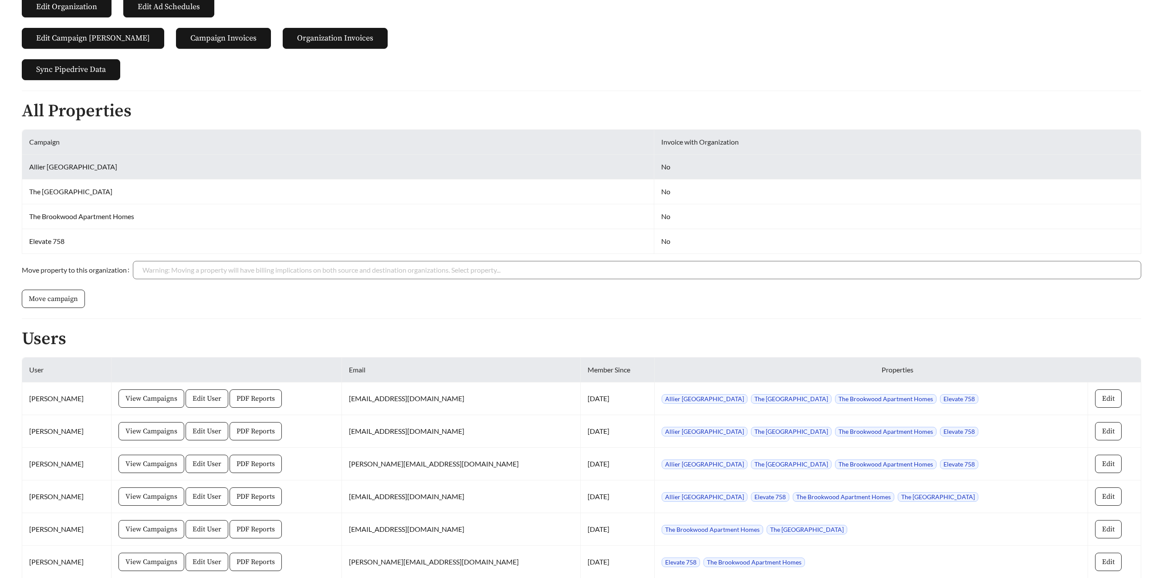
scroll to position [164, 0]
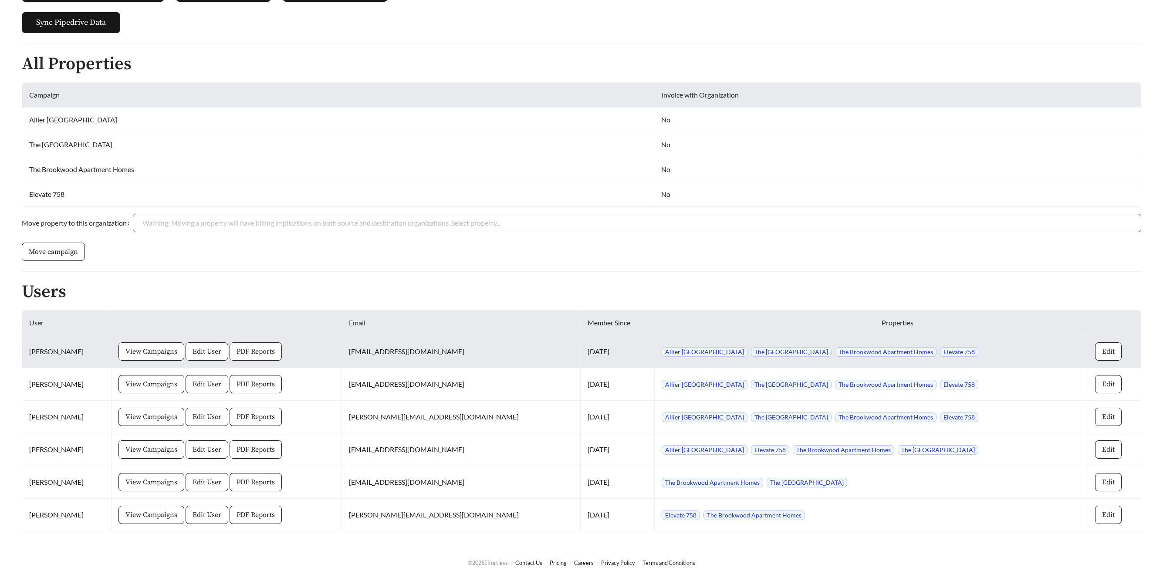
click at [275, 354] on span "PDF Reports" at bounding box center [256, 351] width 38 height 10
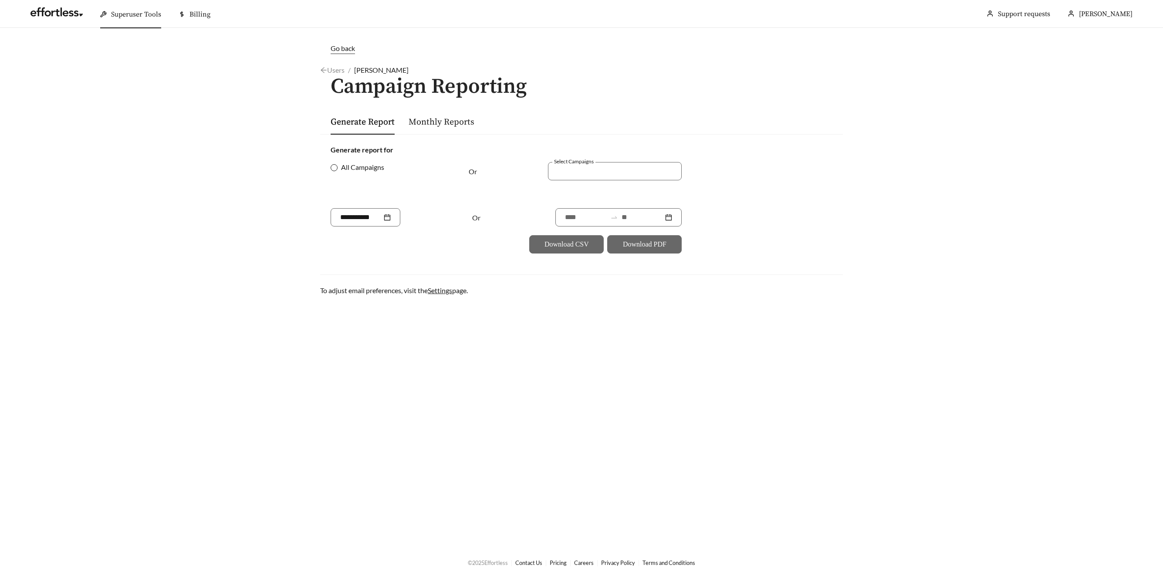
click at [338, 169] on span "All Campaigns" at bounding box center [363, 167] width 50 height 10
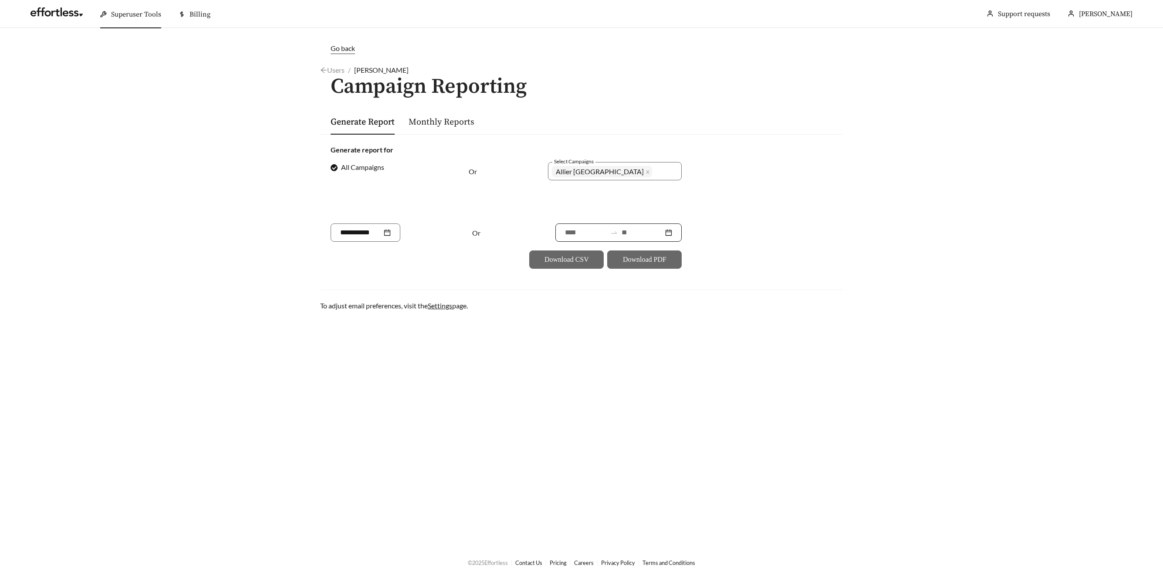
click at [630, 230] on input at bounding box center [643, 232] width 42 height 10
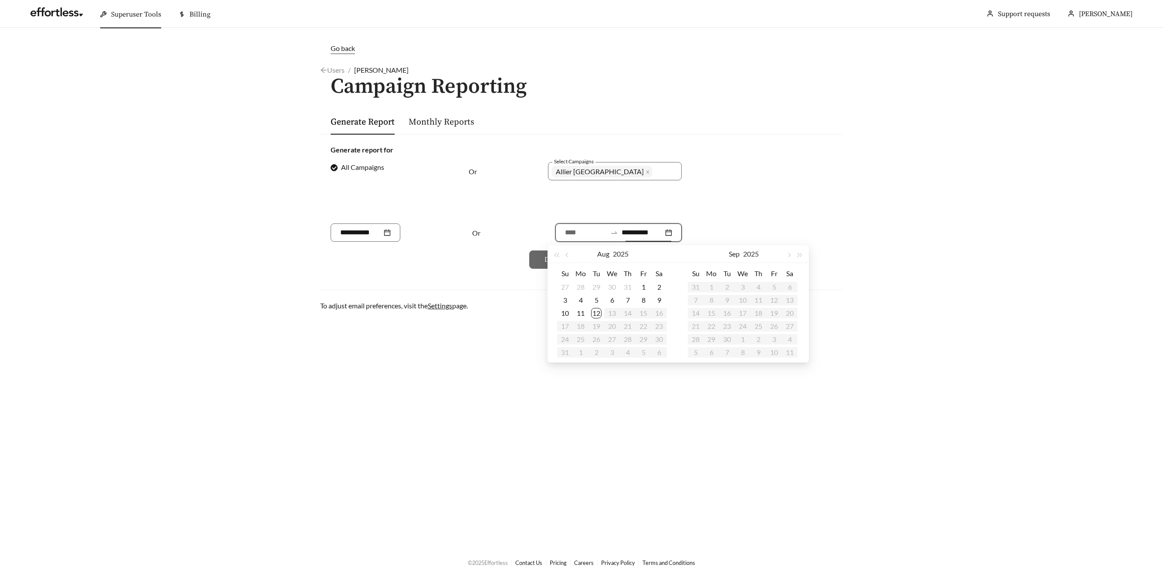
type input "**********"
drag, startPoint x: 599, startPoint y: 311, endPoint x: 604, endPoint y: 291, distance: 20.7
click at [598, 311] on div "12" at bounding box center [596, 313] width 10 height 10
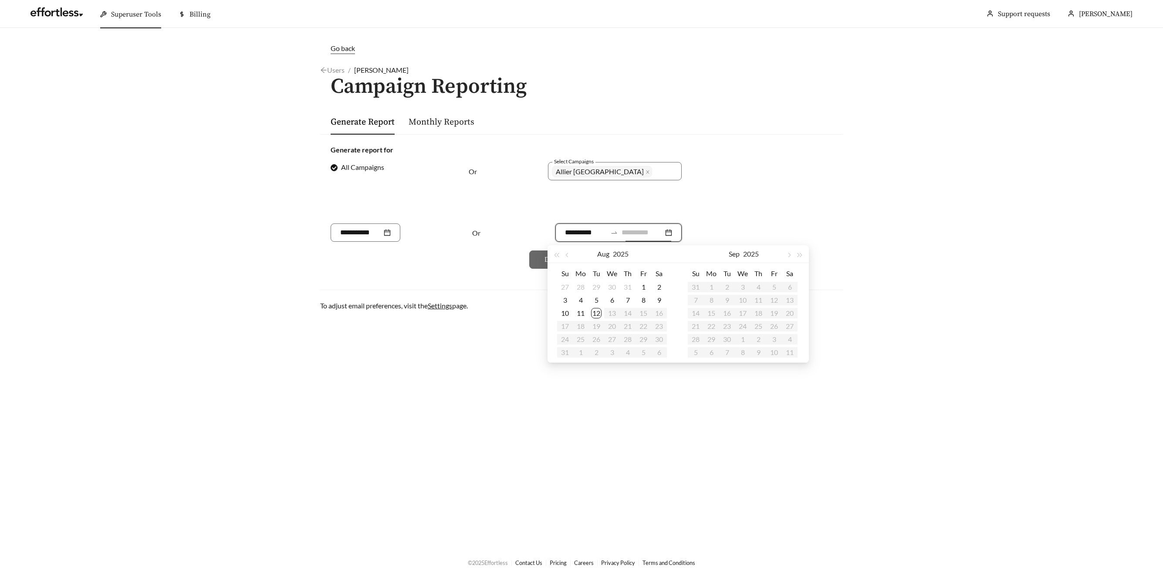
type input "**********"
drag, startPoint x: 570, startPoint y: 255, endPoint x: 593, endPoint y: 269, distance: 27.6
click at [570, 255] on button "button" at bounding box center [567, 253] width 11 height 17
type input "**********"
click at [647, 303] on div "11" at bounding box center [643, 300] width 10 height 10
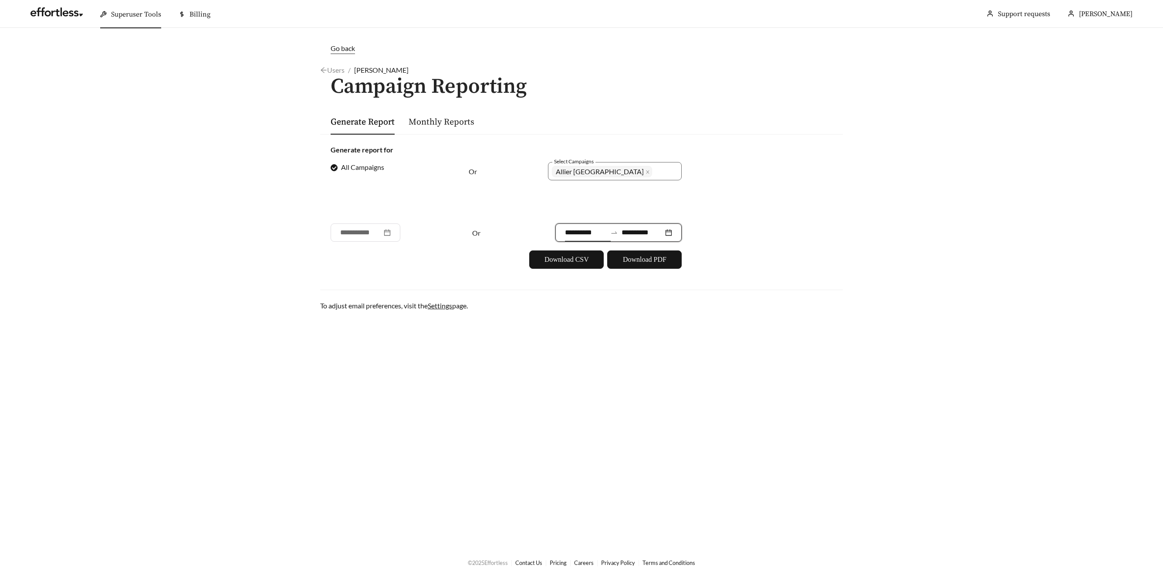
click at [641, 271] on div "**********" at bounding box center [581, 206] width 523 height 145
click at [639, 264] on span "Download PDF" at bounding box center [645, 259] width 44 height 10
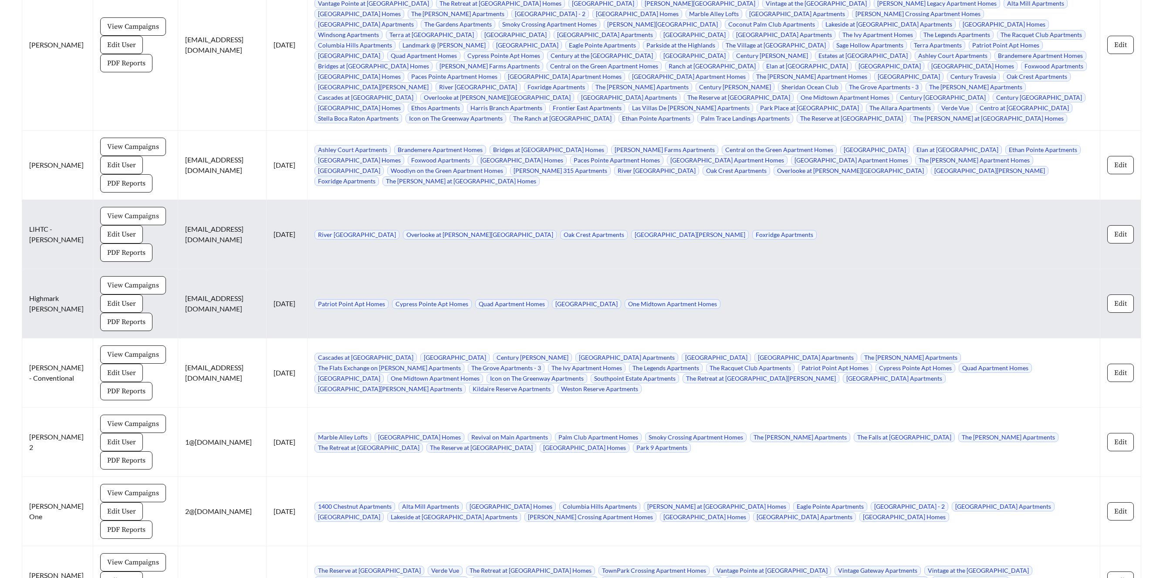
scroll to position [7278, 0]
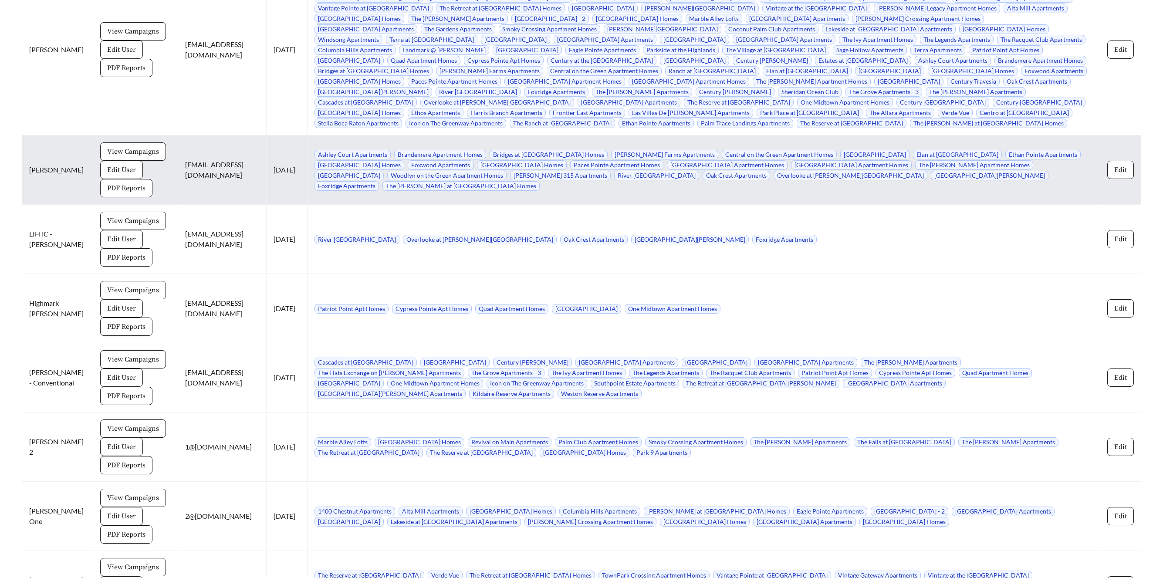
click at [111, 183] on span "PDF Reports" at bounding box center [126, 188] width 38 height 10
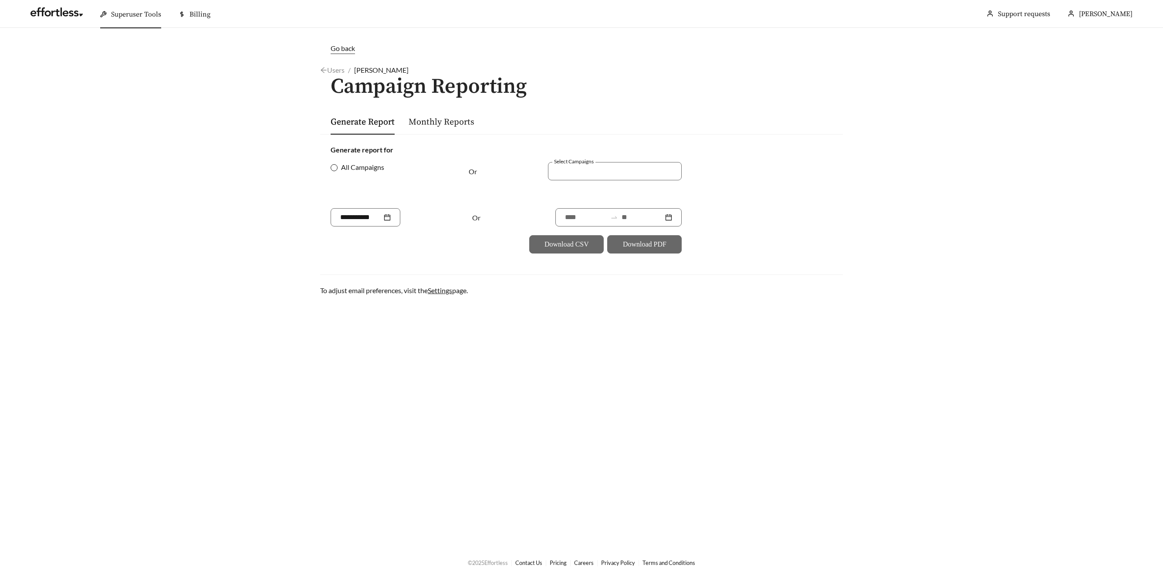
click at [342, 171] on span "All Campaigns" at bounding box center [363, 167] width 50 height 10
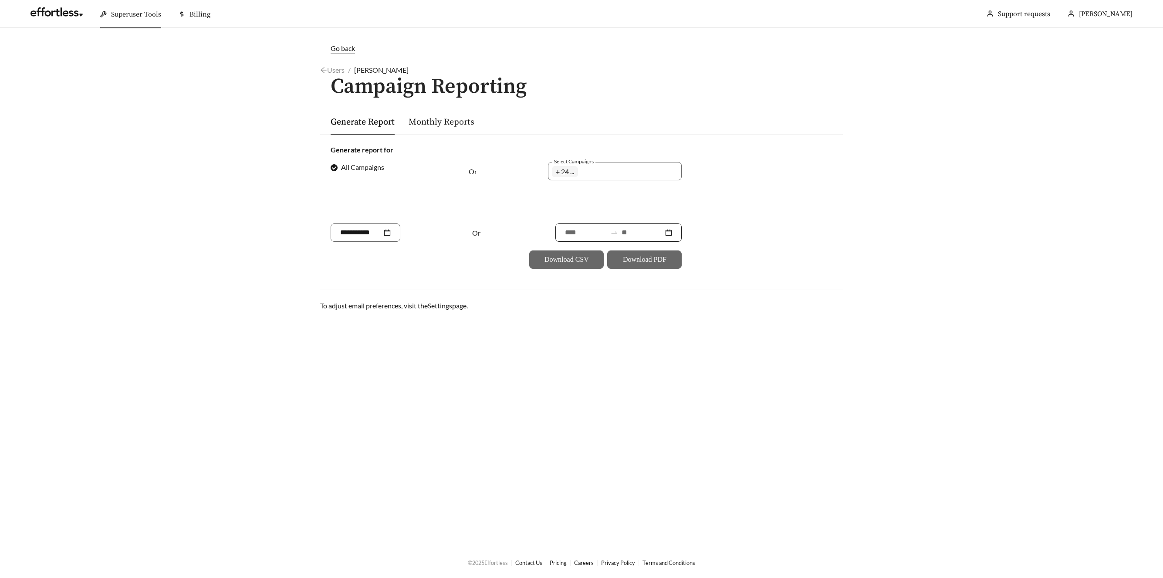
click at [639, 240] on div at bounding box center [618, 232] width 126 height 18
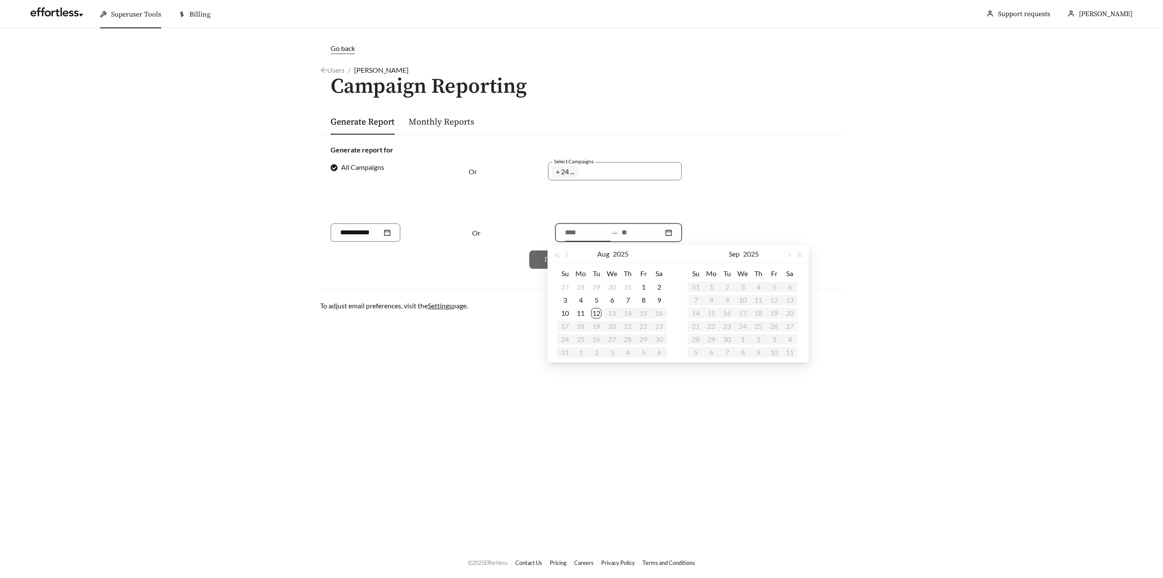
click at [638, 233] on input at bounding box center [643, 232] width 42 height 10
type input "**********"
click at [599, 312] on div "12" at bounding box center [596, 313] width 10 height 10
type input "**********"
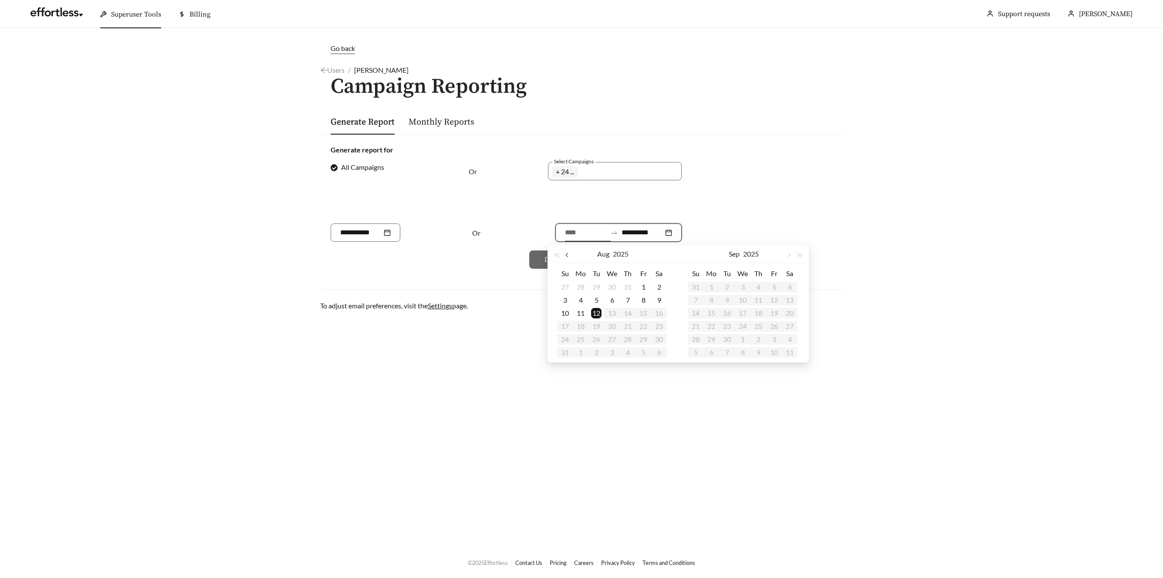
click at [570, 255] on button "button" at bounding box center [567, 253] width 11 height 17
type input "**********"
click at [648, 302] on td "11" at bounding box center [644, 300] width 16 height 13
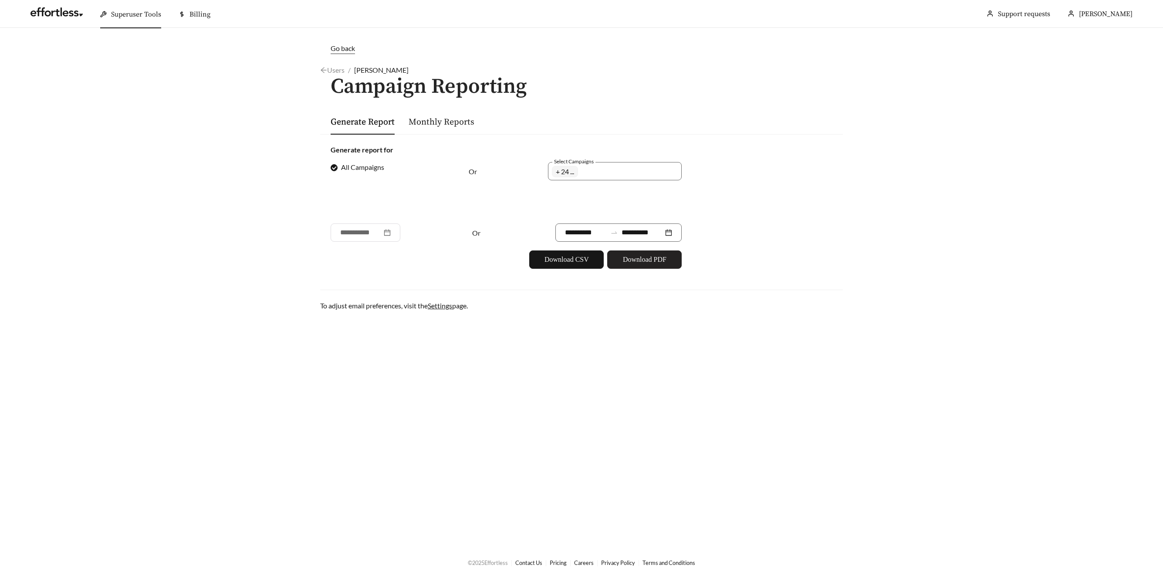
click at [644, 265] on button "Download PDF" at bounding box center [644, 259] width 74 height 18
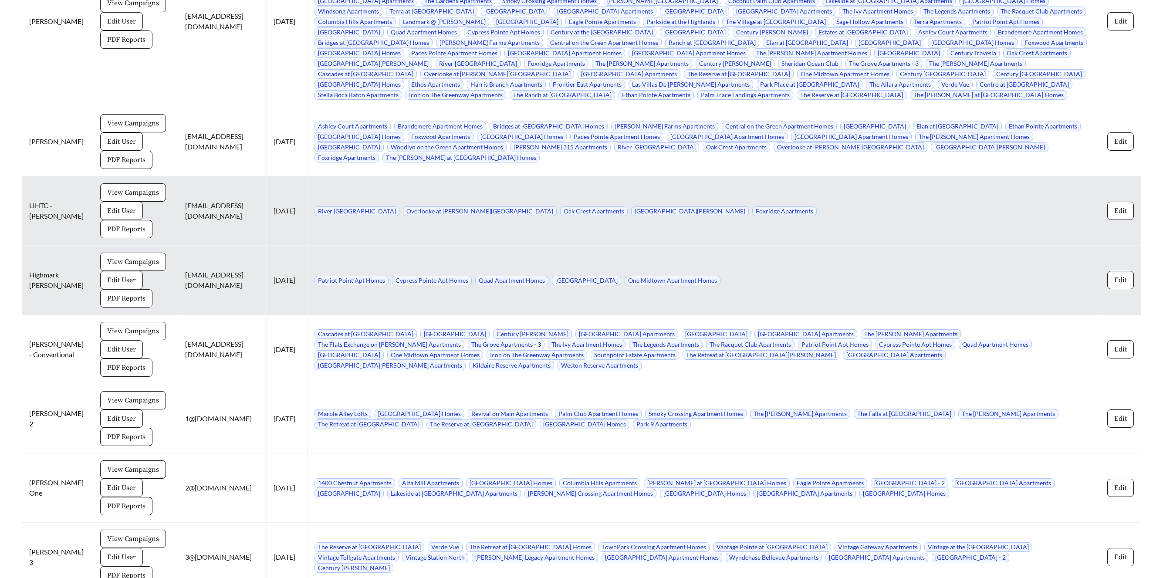
scroll to position [7311, 0]
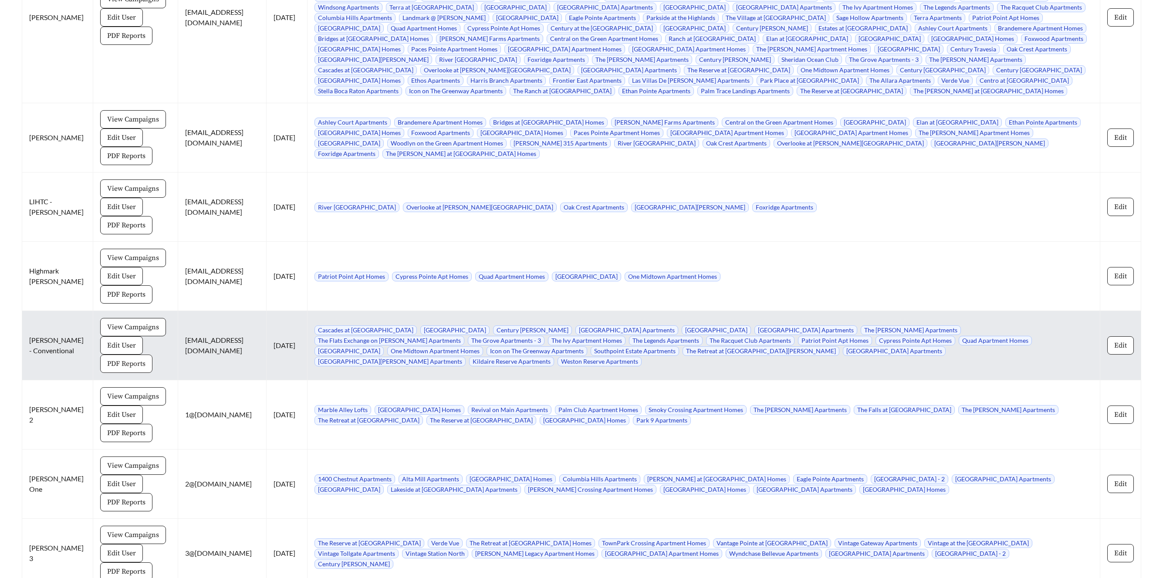
click at [123, 359] on span "PDF Reports" at bounding box center [126, 364] width 38 height 10
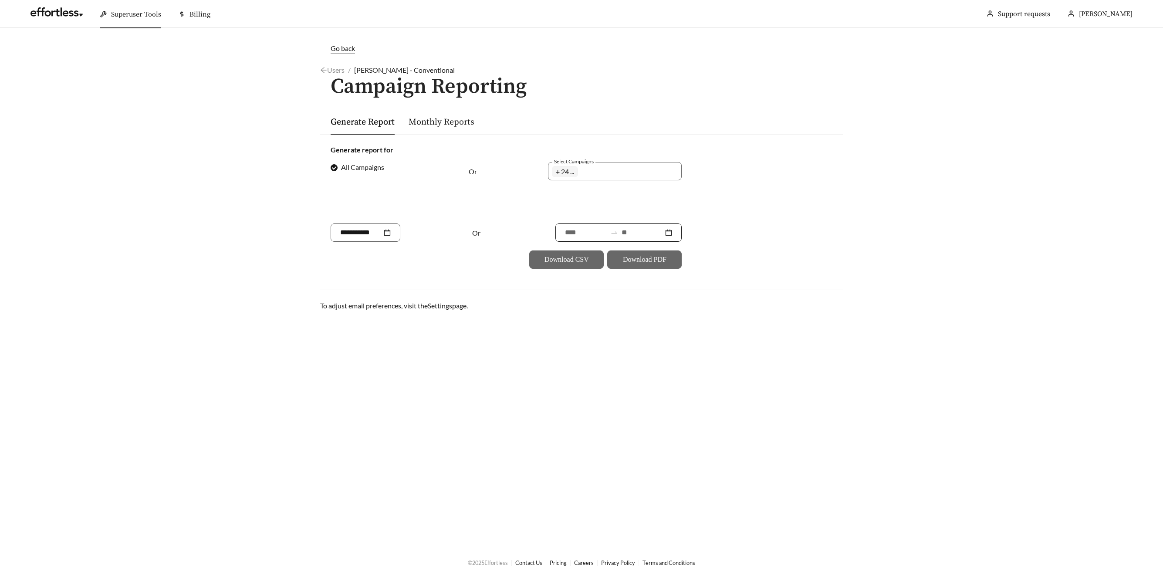
click at [629, 230] on input at bounding box center [643, 232] width 42 height 10
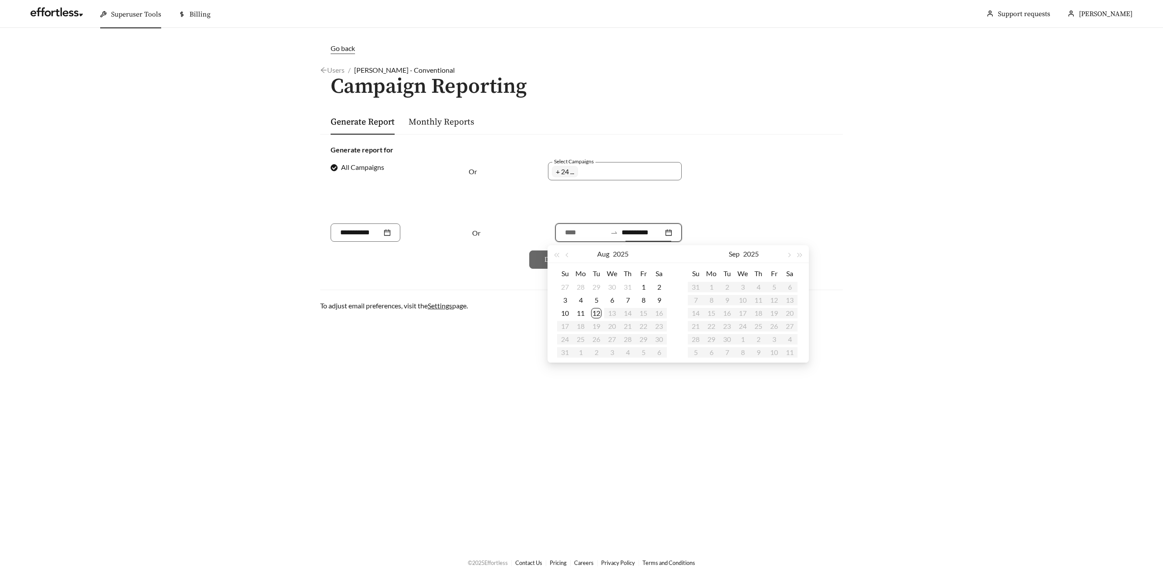
type input "**********"
click at [596, 315] on div "12" at bounding box center [596, 313] width 10 height 10
type input "**********"
click at [565, 254] on span "button" at bounding box center [567, 255] width 4 height 4
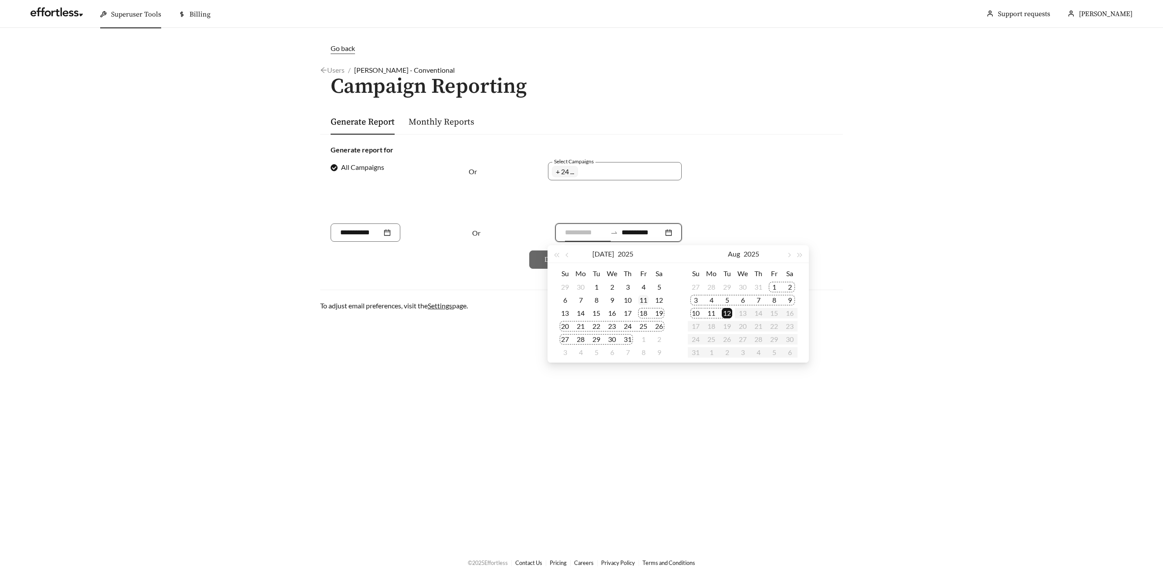
type input "**********"
click at [641, 300] on div "11" at bounding box center [643, 300] width 10 height 10
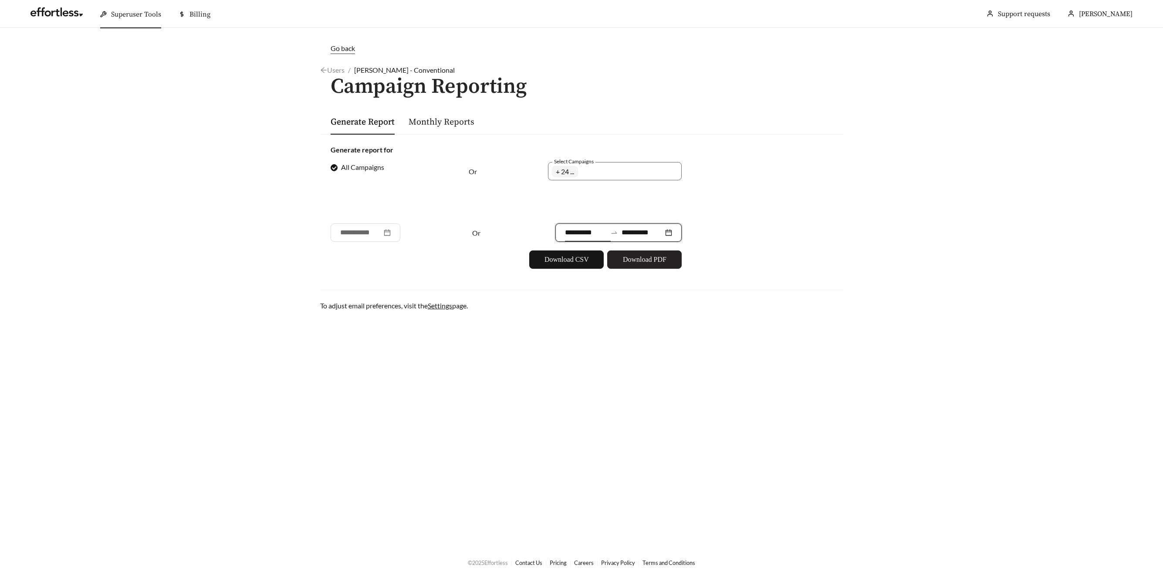
click at [640, 258] on span "Download PDF" at bounding box center [645, 259] width 44 height 10
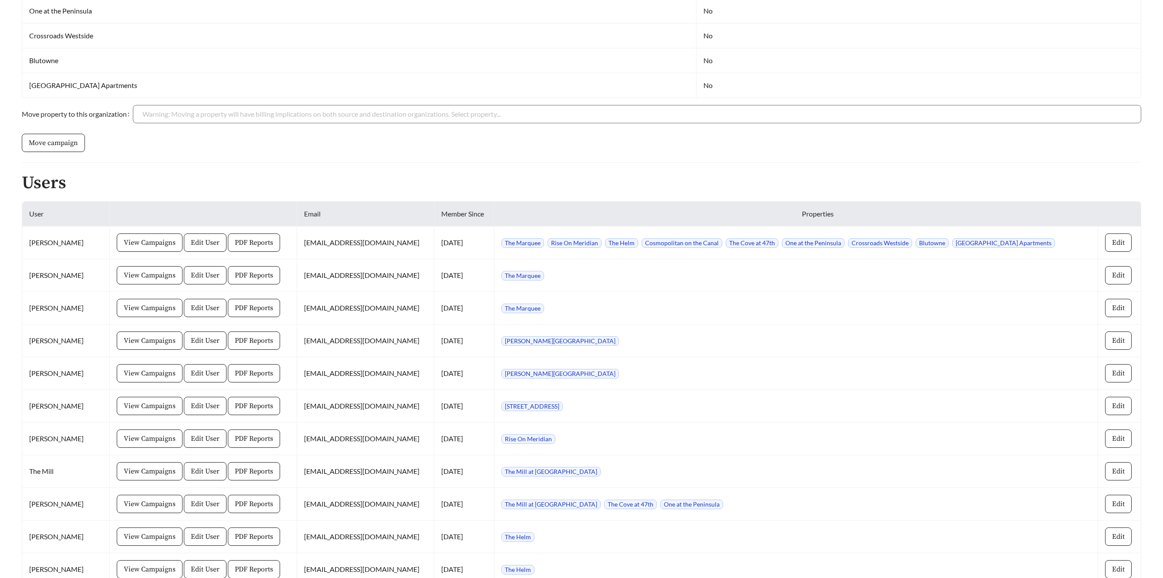
scroll to position [484, 0]
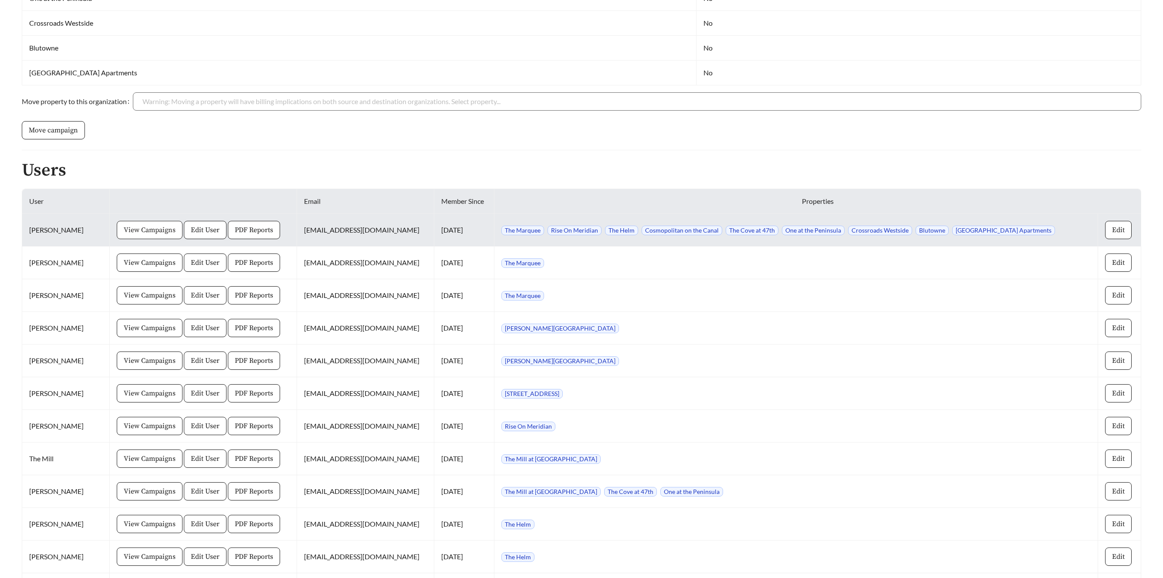
click at [165, 230] on span "View Campaigns" at bounding box center [150, 230] width 52 height 10
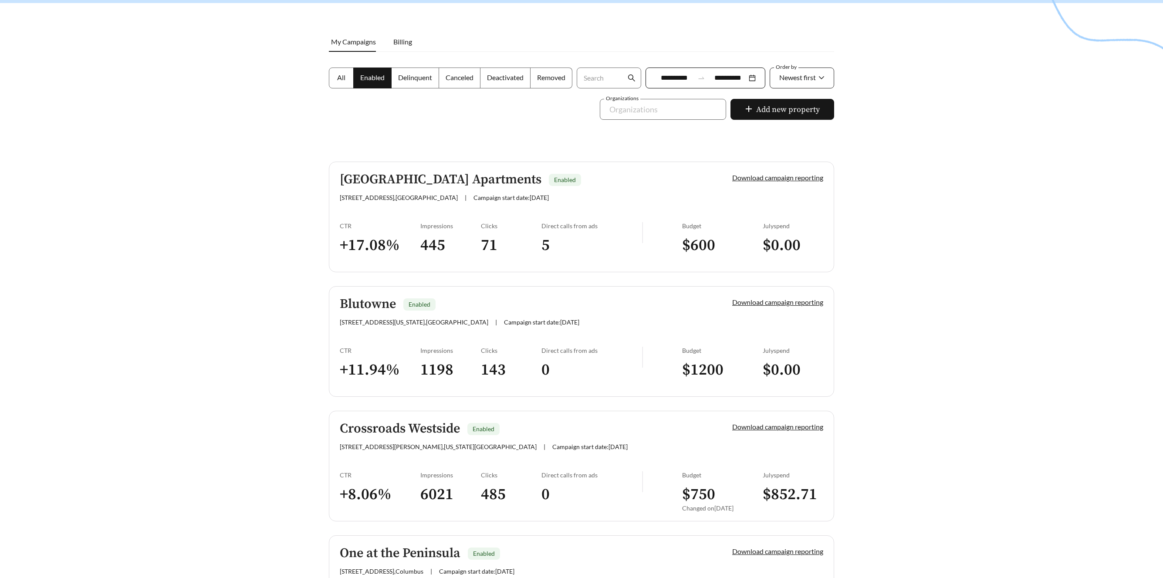
scroll to position [91, 0]
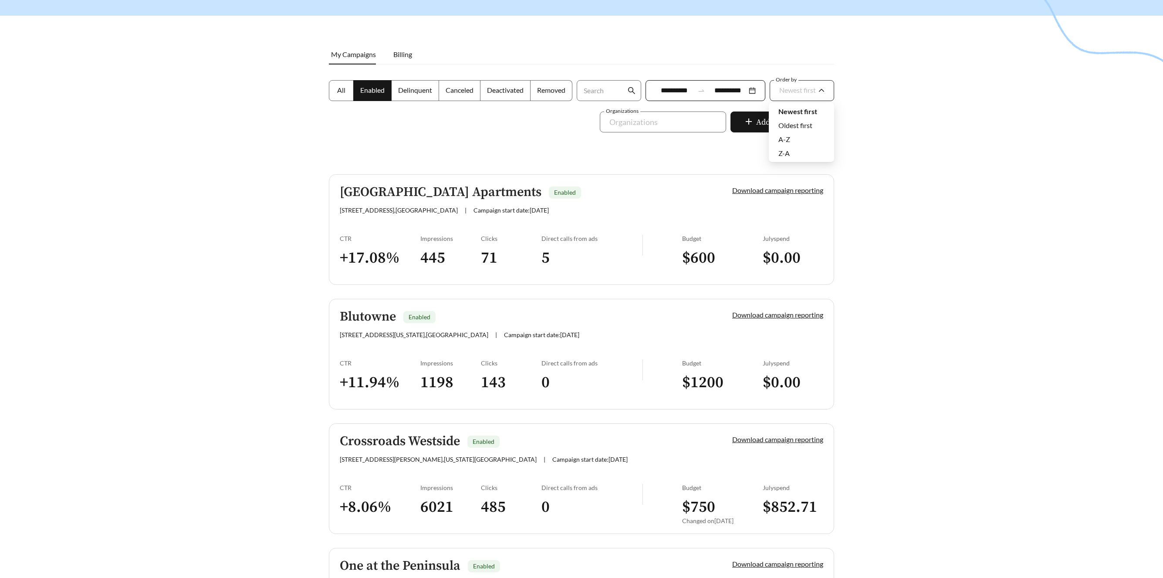
click at [806, 91] on span "Newest first" at bounding box center [797, 90] width 37 height 8
click at [788, 138] on span "A-Z" at bounding box center [784, 139] width 12 height 8
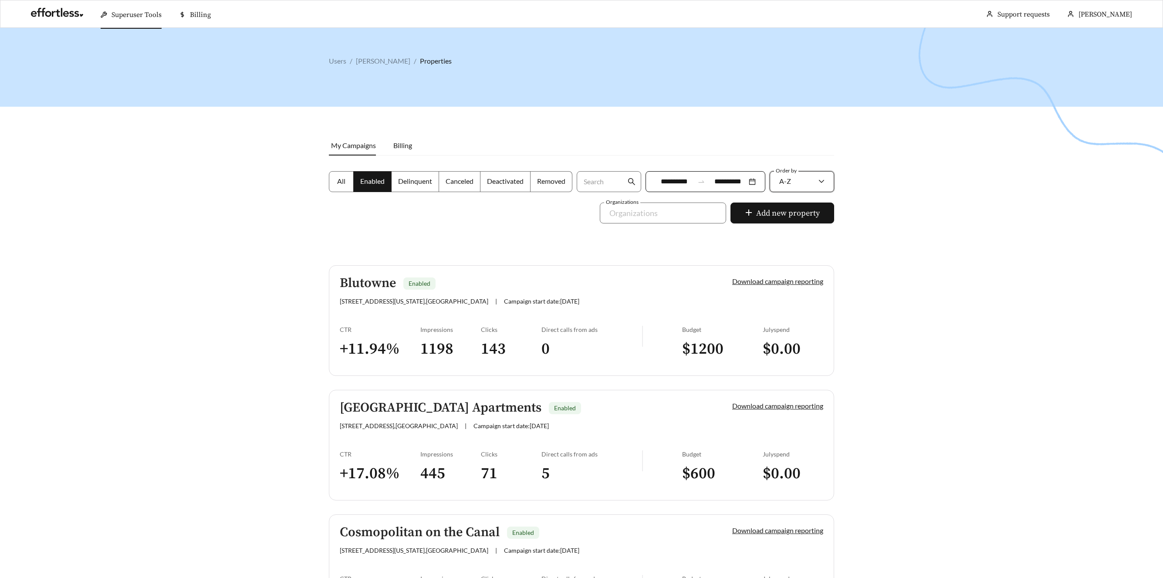
drag, startPoint x: 342, startPoint y: 180, endPoint x: 352, endPoint y: 178, distance: 10.6
click at [342, 180] on span "All" at bounding box center [341, 181] width 8 height 8
click at [375, 184] on span "Enabled" at bounding box center [372, 181] width 24 height 8
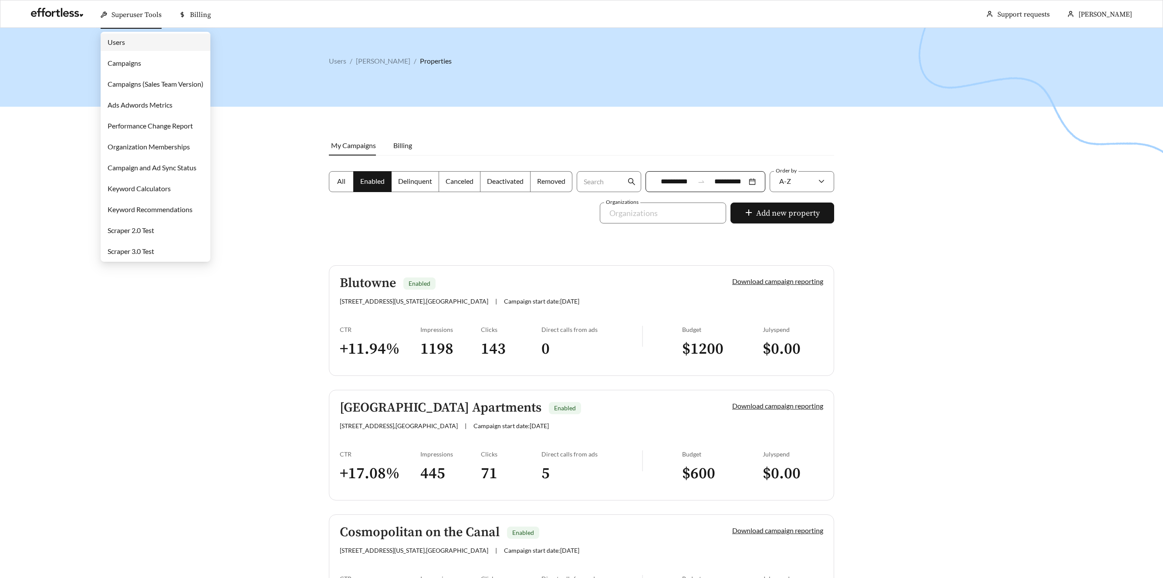
click at [129, 16] on span "Superuser Tools" at bounding box center [137, 14] width 50 height 9
click at [117, 62] on link "Campaigns" at bounding box center [125, 63] width 34 height 8
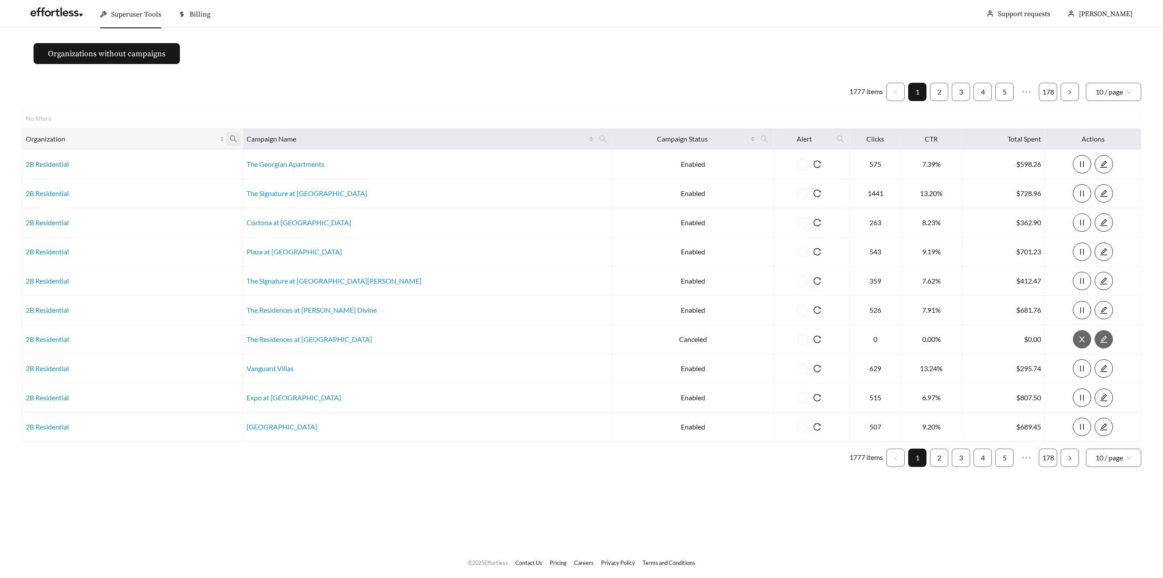
click at [237, 140] on icon "search" at bounding box center [233, 138] width 7 height 7
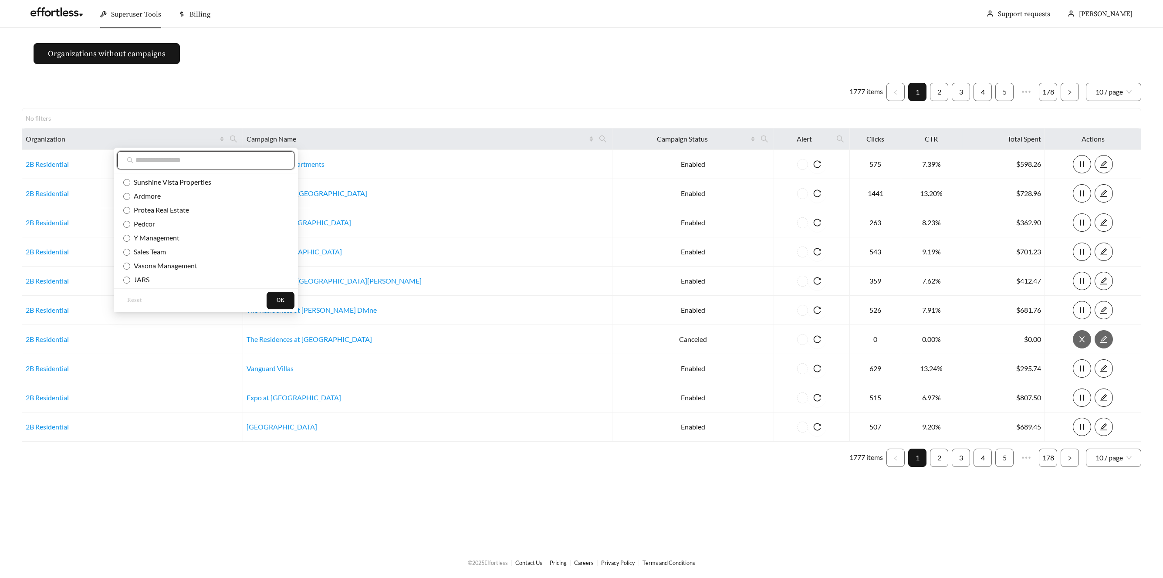
click at [238, 162] on input "text" at bounding box center [209, 160] width 149 height 10
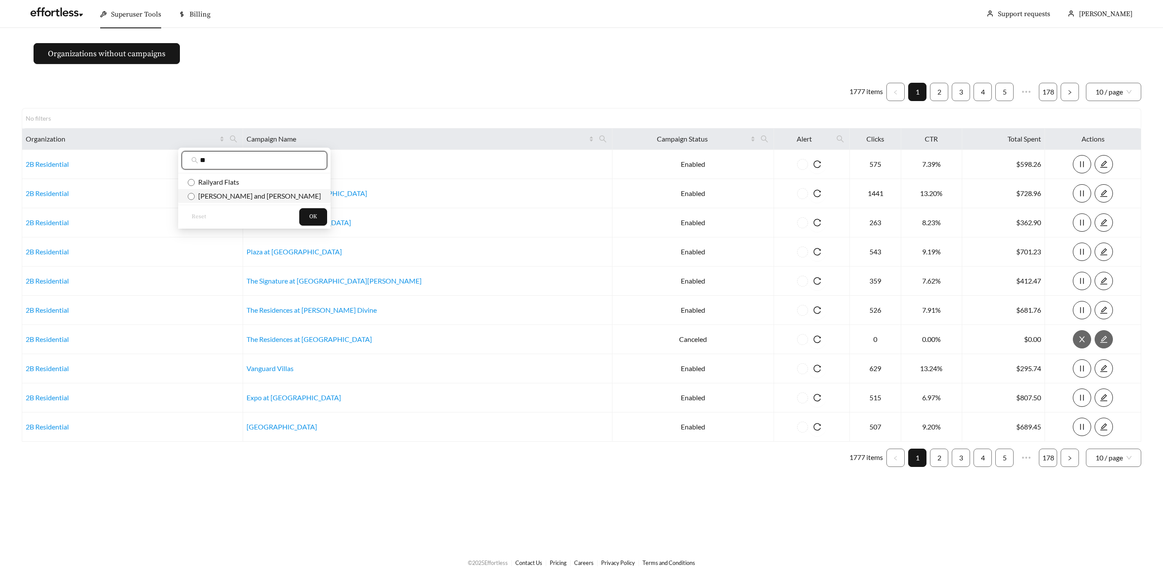
type input "**"
click at [243, 193] on span "[PERSON_NAME] and [PERSON_NAME]" at bounding box center [258, 196] width 126 height 8
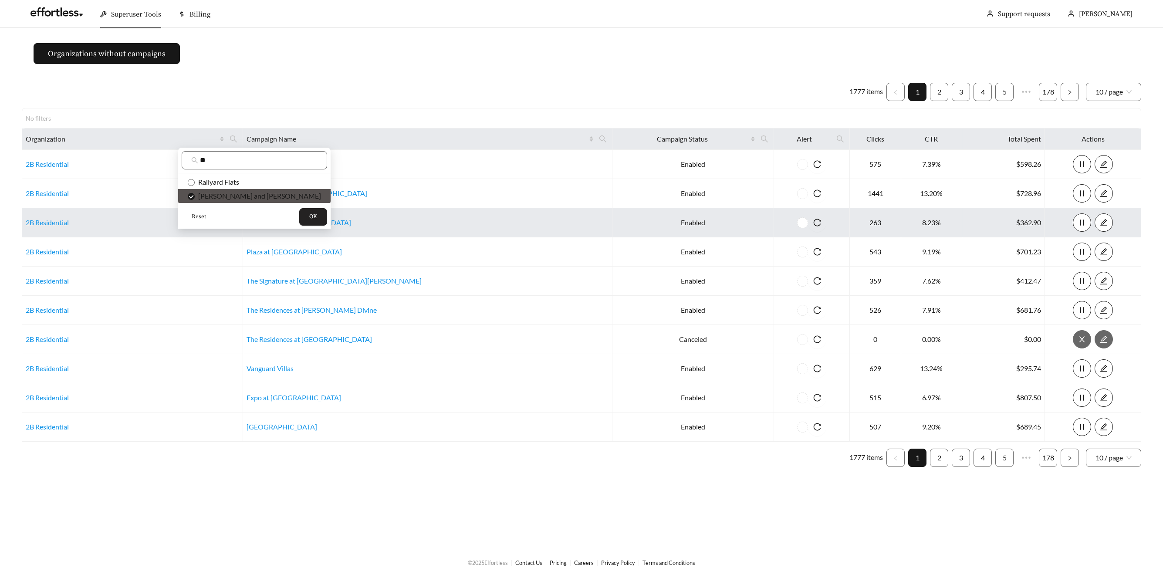
drag, startPoint x: 253, startPoint y: 218, endPoint x: 260, endPoint y: 218, distance: 7.0
click at [309, 218] on span "OK" at bounding box center [313, 217] width 8 height 9
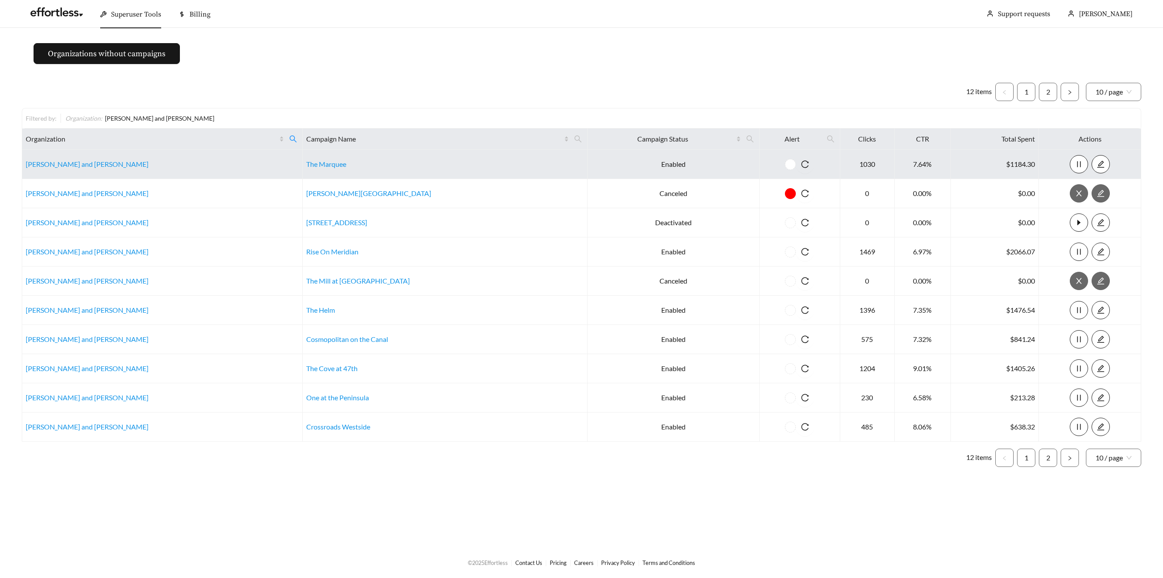
click at [64, 158] on td "[PERSON_NAME] and [PERSON_NAME]" at bounding box center [162, 164] width 281 height 29
click at [91, 166] on td "[PERSON_NAME] and [PERSON_NAME]" at bounding box center [162, 164] width 281 height 29
click at [81, 164] on link "[PERSON_NAME] and [PERSON_NAME]" at bounding box center [87, 164] width 123 height 8
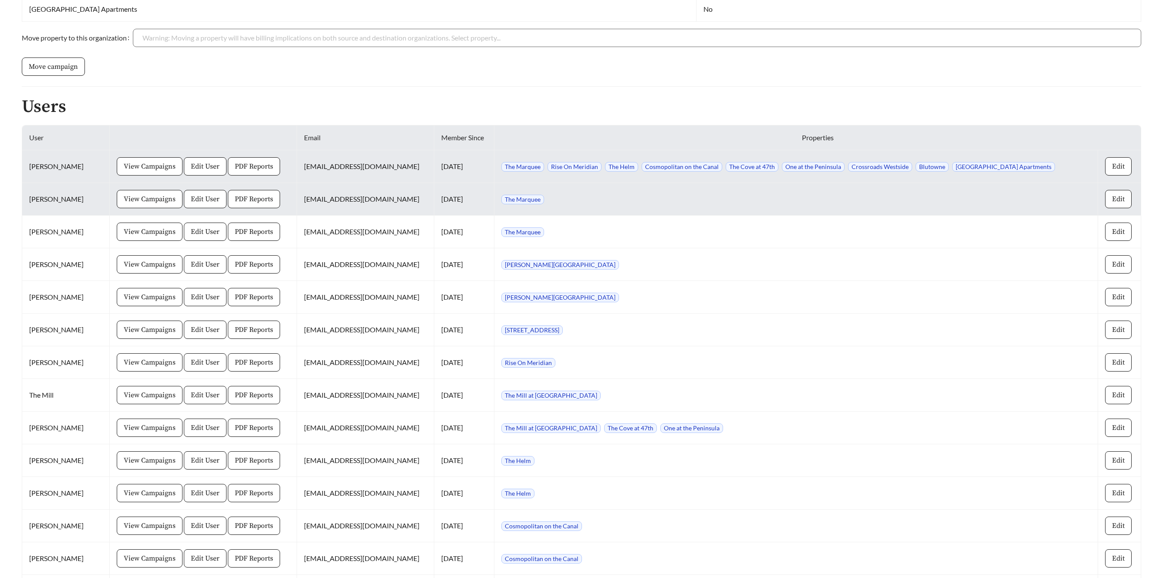
scroll to position [528, 0]
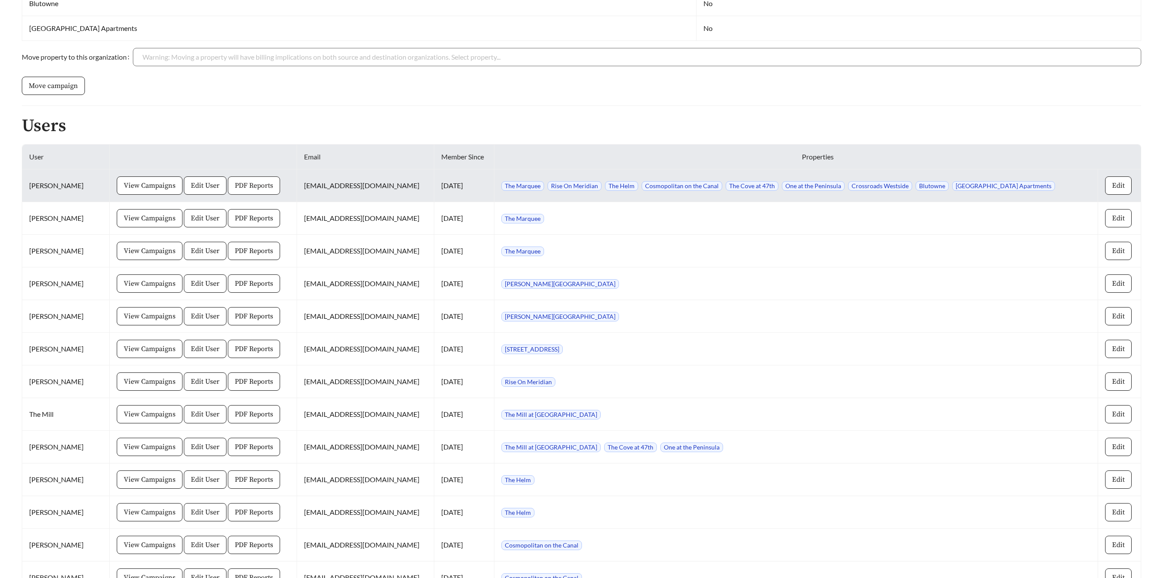
click at [256, 185] on span "PDF Reports" at bounding box center [254, 185] width 38 height 10
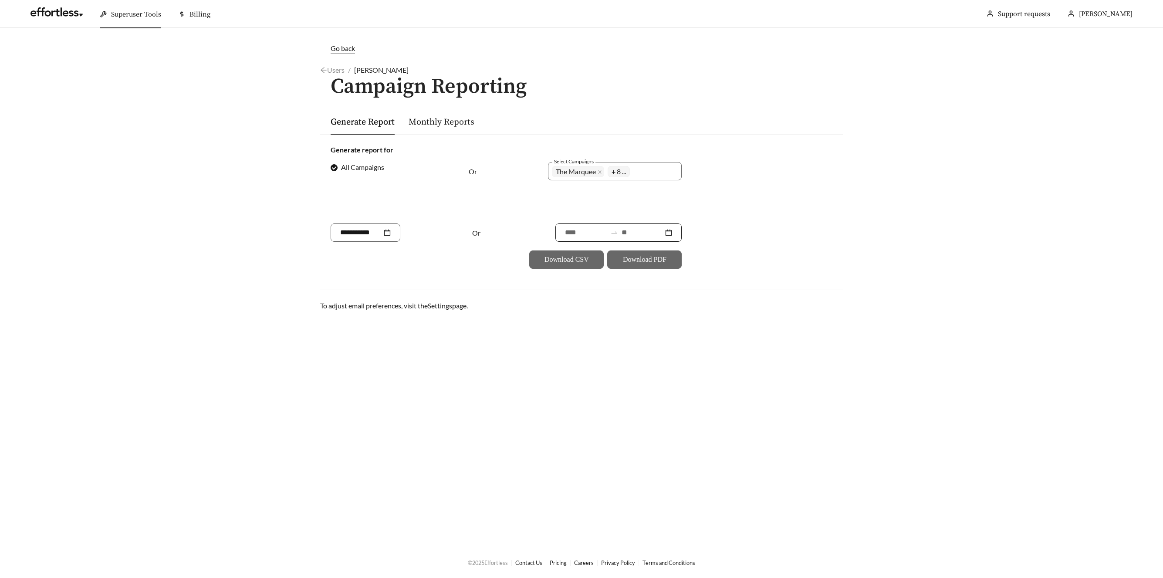
click at [629, 232] on input at bounding box center [643, 232] width 42 height 10
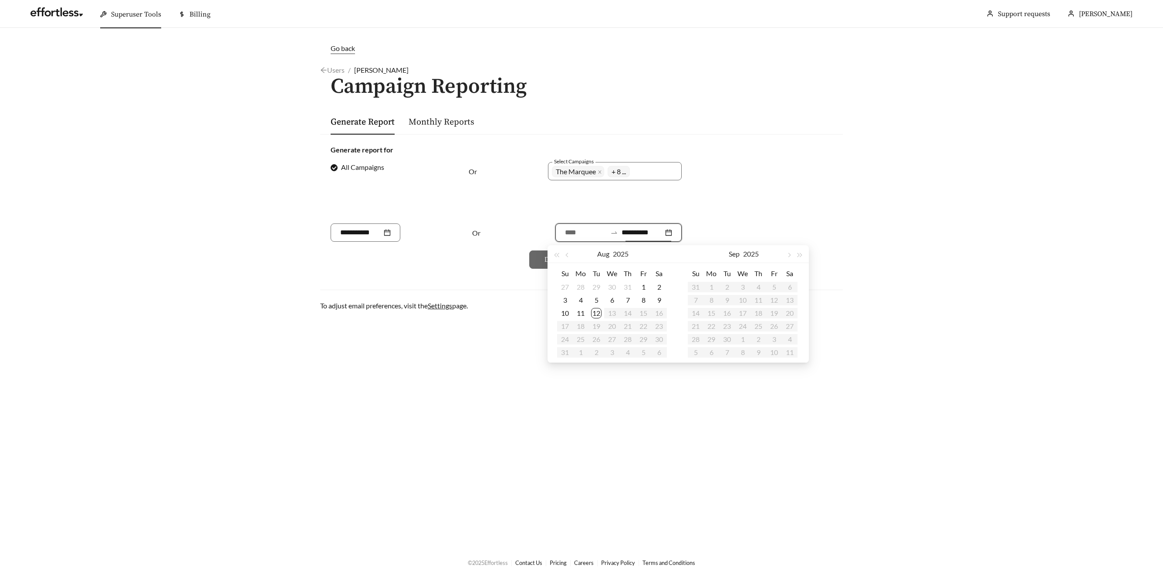
type input "**********"
click at [597, 311] on div "12" at bounding box center [596, 313] width 10 height 10
type input "**********"
click at [567, 254] on span "button" at bounding box center [567, 255] width 4 height 4
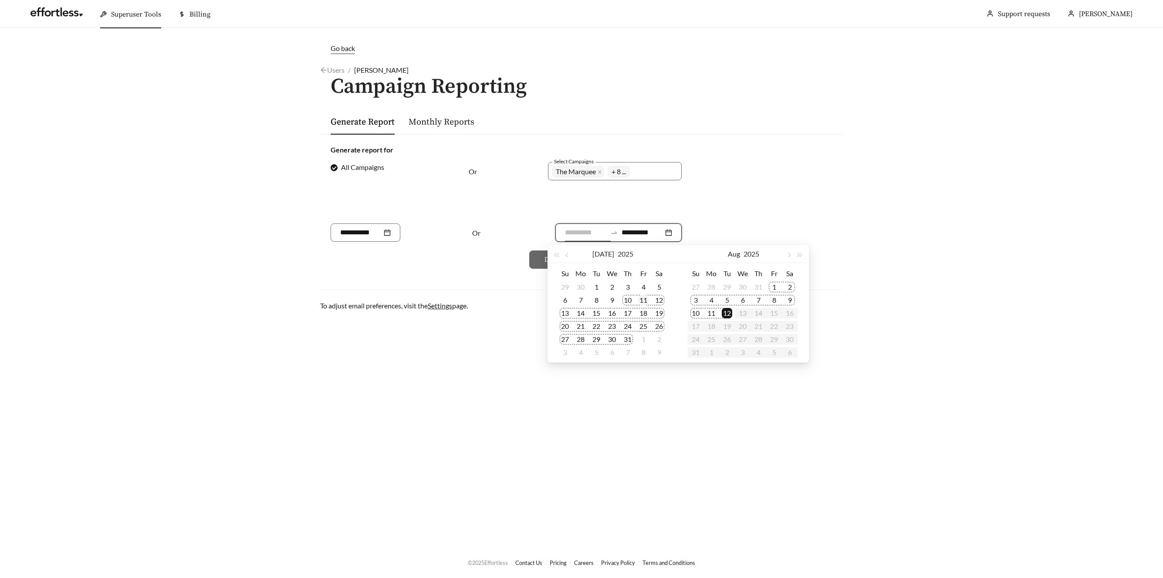
type input "**********"
click at [640, 299] on div "11" at bounding box center [643, 300] width 10 height 10
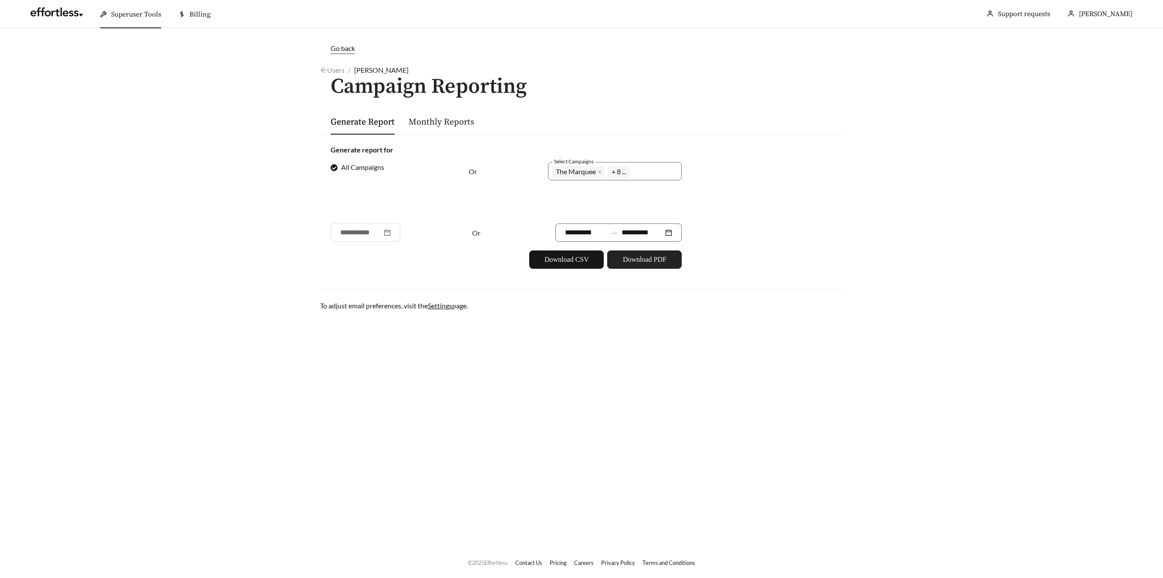
click at [646, 265] on button "Download PDF" at bounding box center [644, 259] width 74 height 18
